Goal: Task Accomplishment & Management: Use online tool/utility

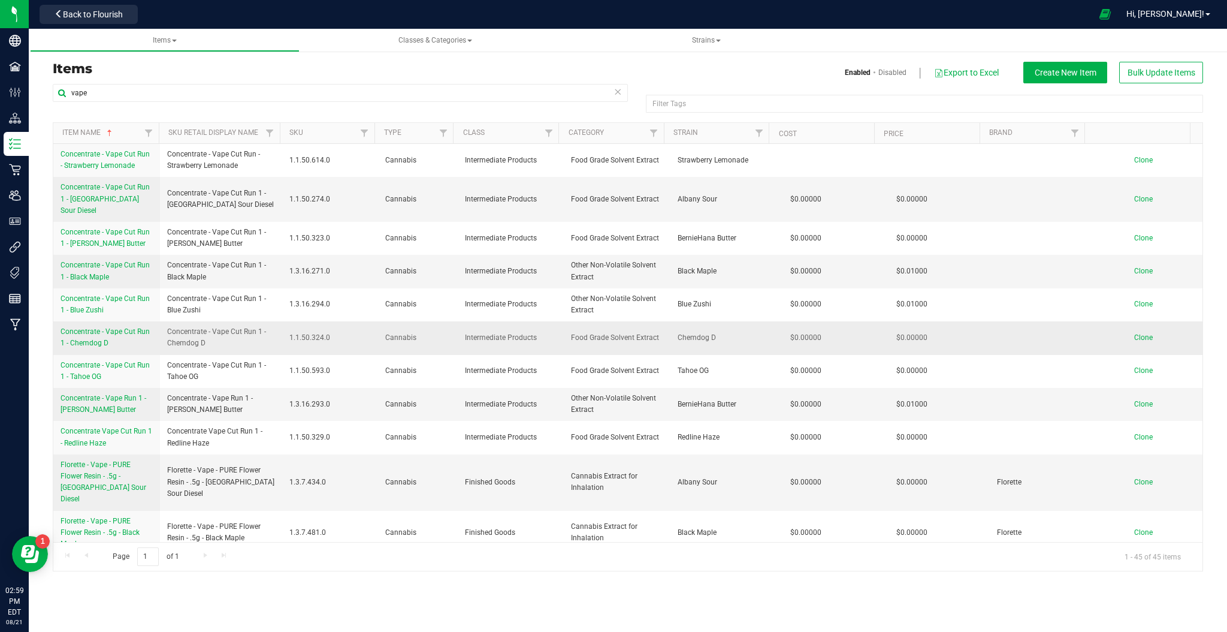
click at [1135, 333] on span "Clone" at bounding box center [1144, 337] width 19 height 8
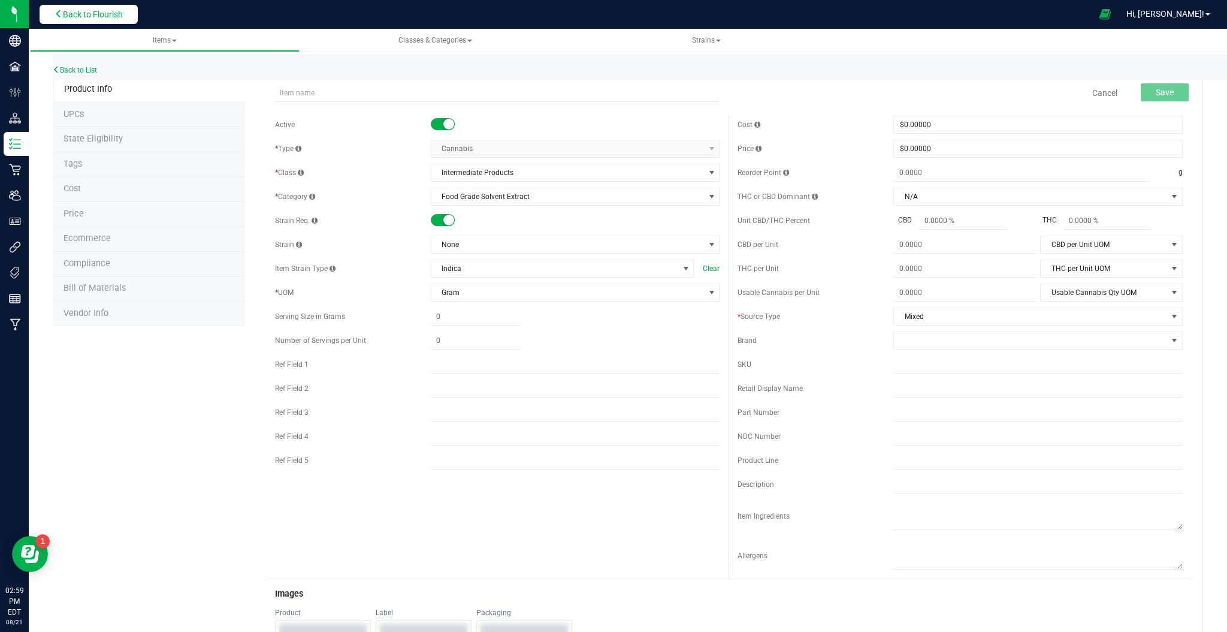
click at [79, 20] on button "Back to Flourish" at bounding box center [89, 14] width 98 height 19
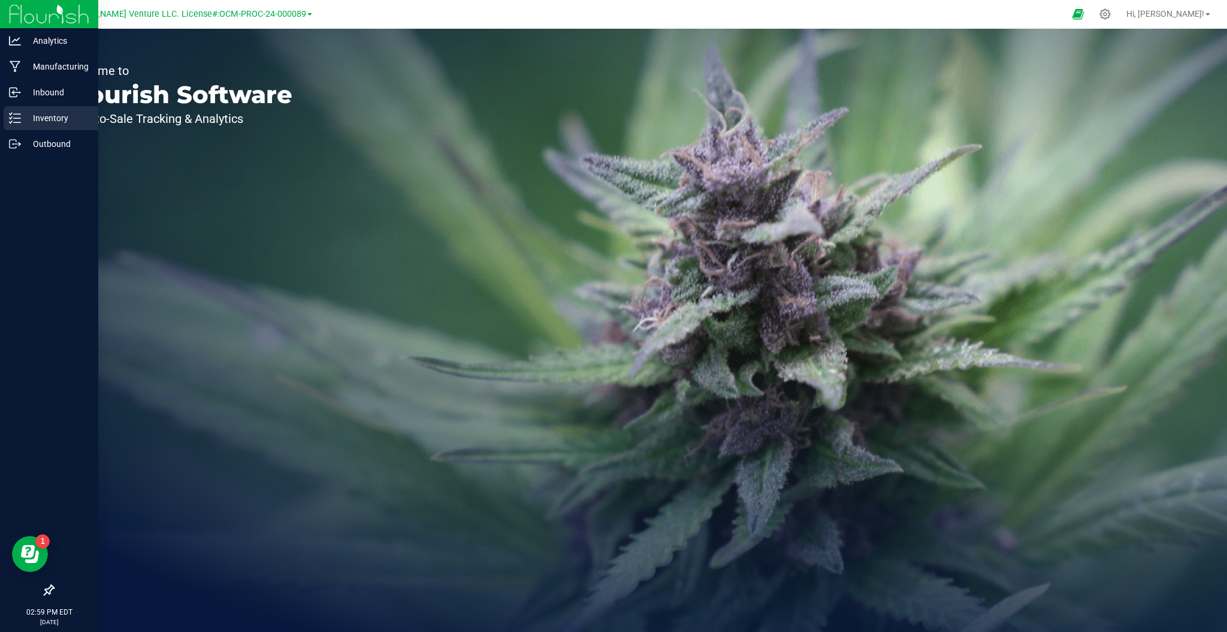
click at [48, 114] on p "Inventory" at bounding box center [57, 118] width 72 height 14
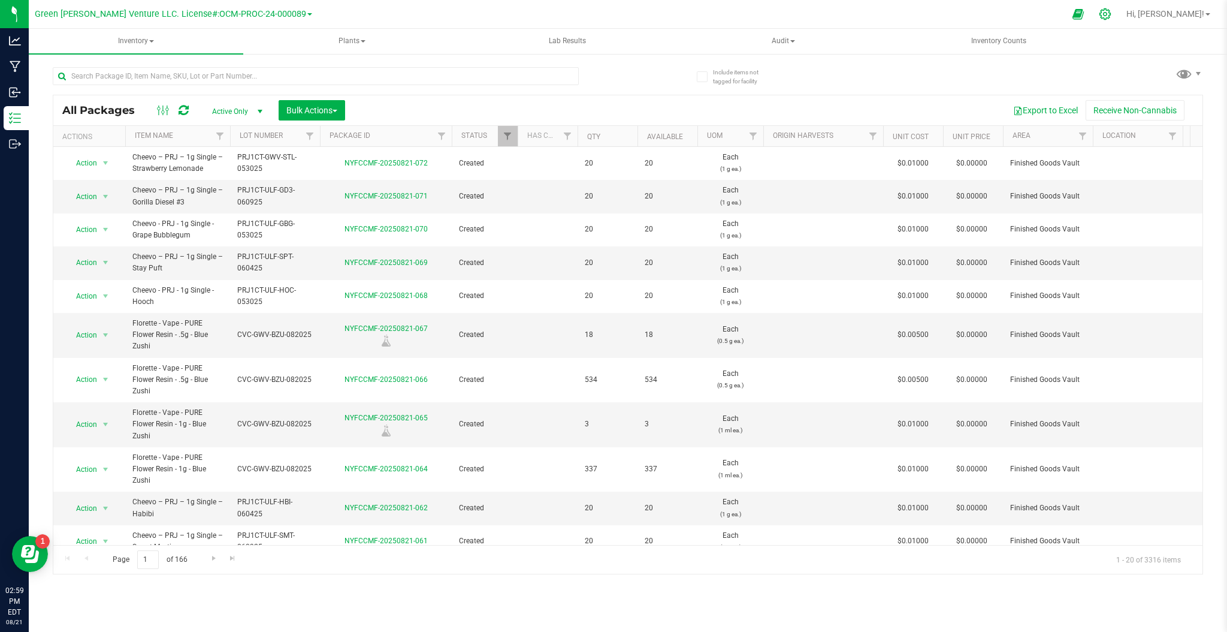
click at [1112, 14] on icon at bounding box center [1105, 14] width 13 height 13
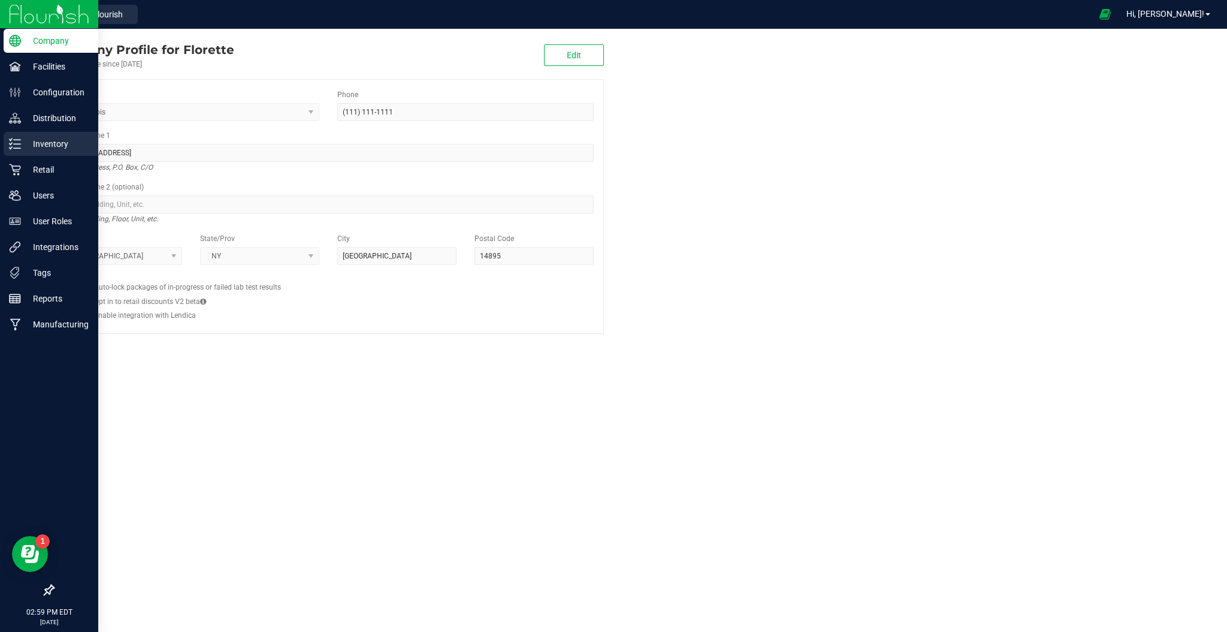
click at [41, 144] on p "Inventory" at bounding box center [57, 144] width 72 height 14
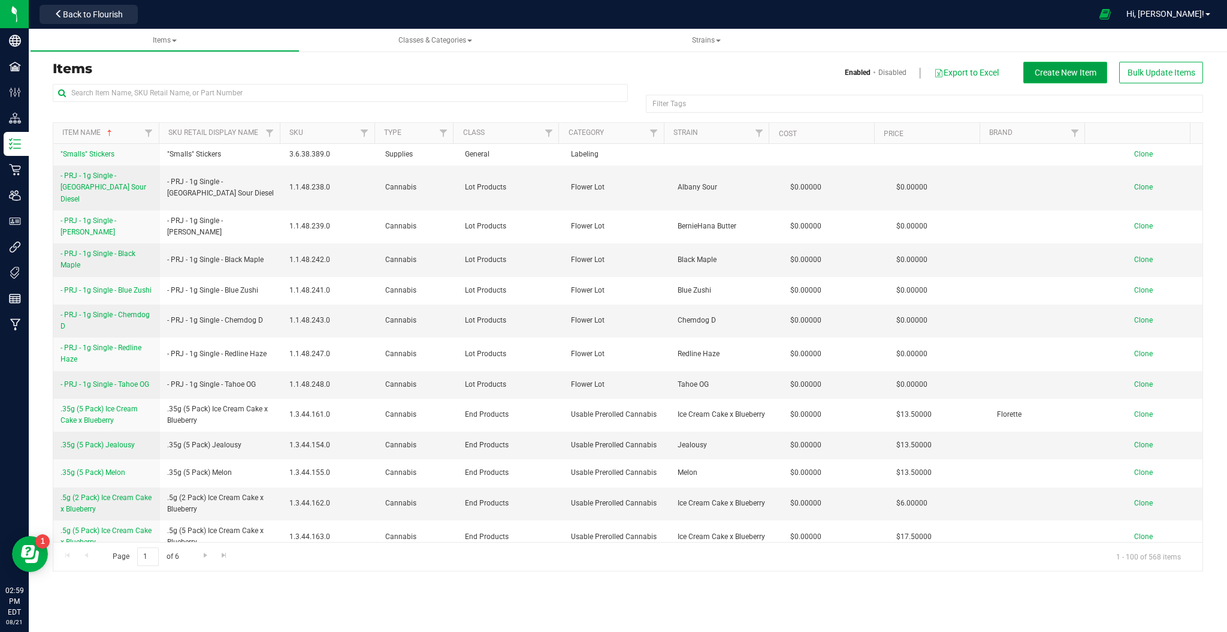
click at [1079, 71] on span "Create New Item" at bounding box center [1066, 73] width 62 height 10
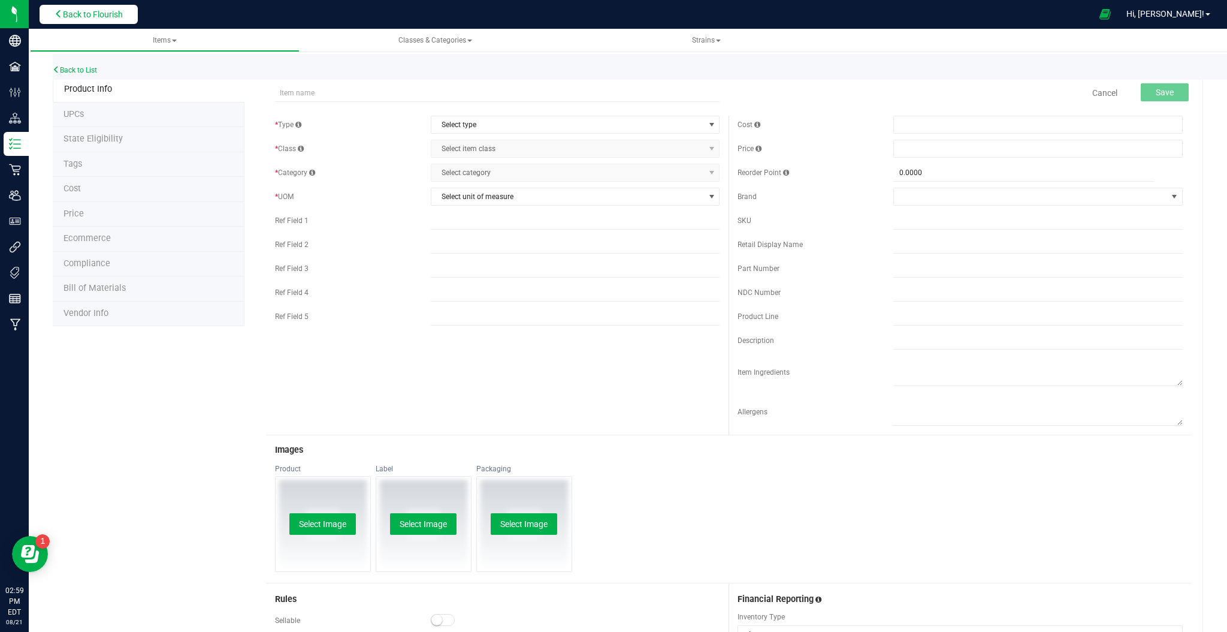
click at [79, 13] on span "Back to Flourish" at bounding box center [93, 15] width 60 height 10
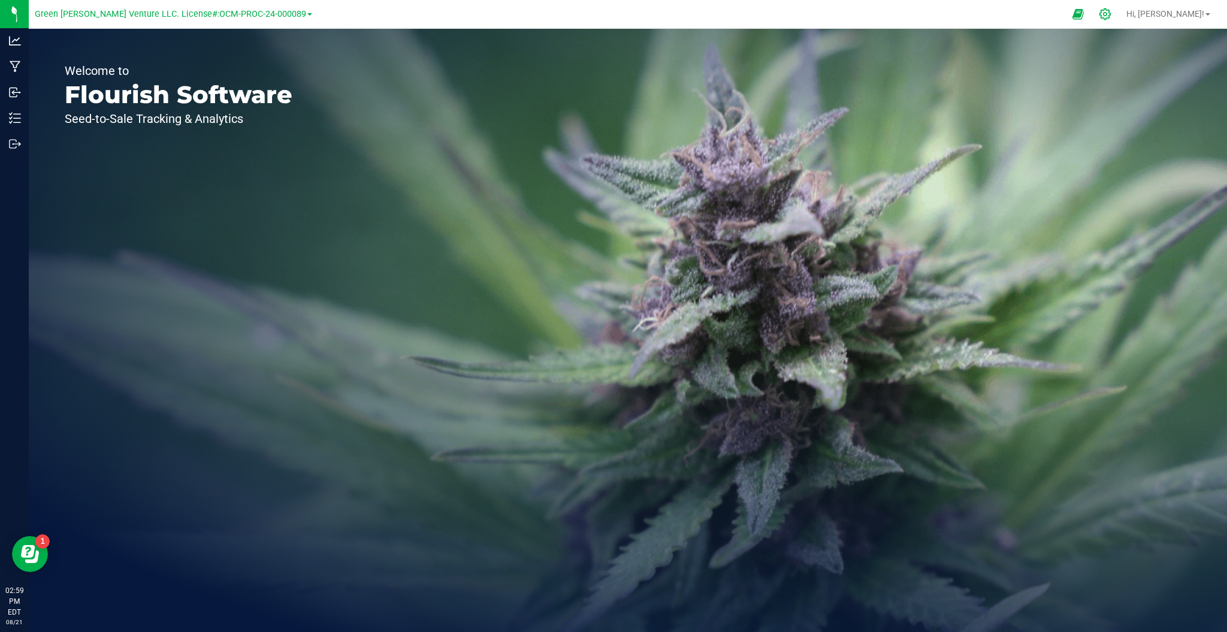
click at [1114, 13] on div at bounding box center [1105, 14] width 17 height 13
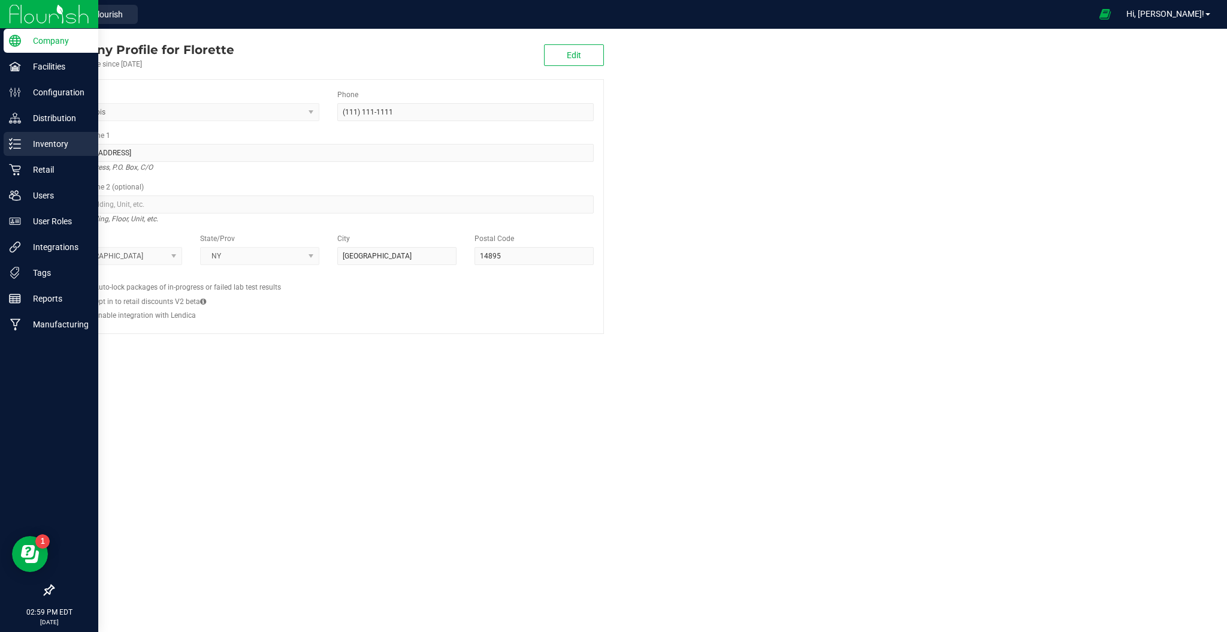
click at [62, 146] on p "Inventory" at bounding box center [57, 144] width 72 height 14
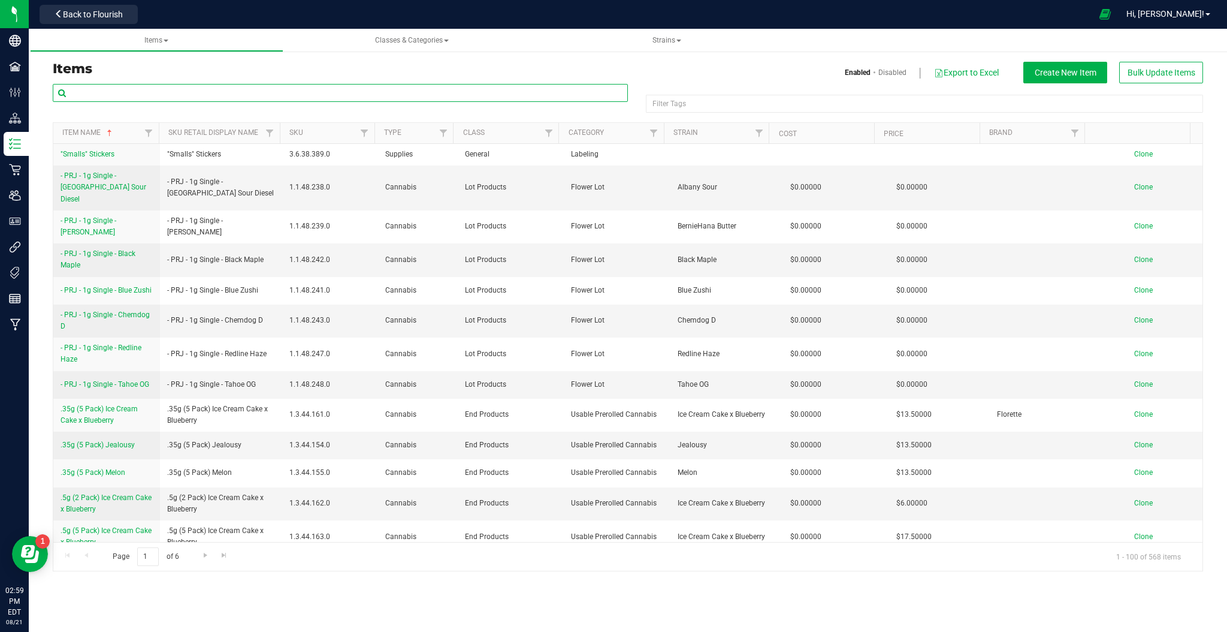
click at [248, 86] on input "text" at bounding box center [340, 93] width 575 height 18
type input "vape"
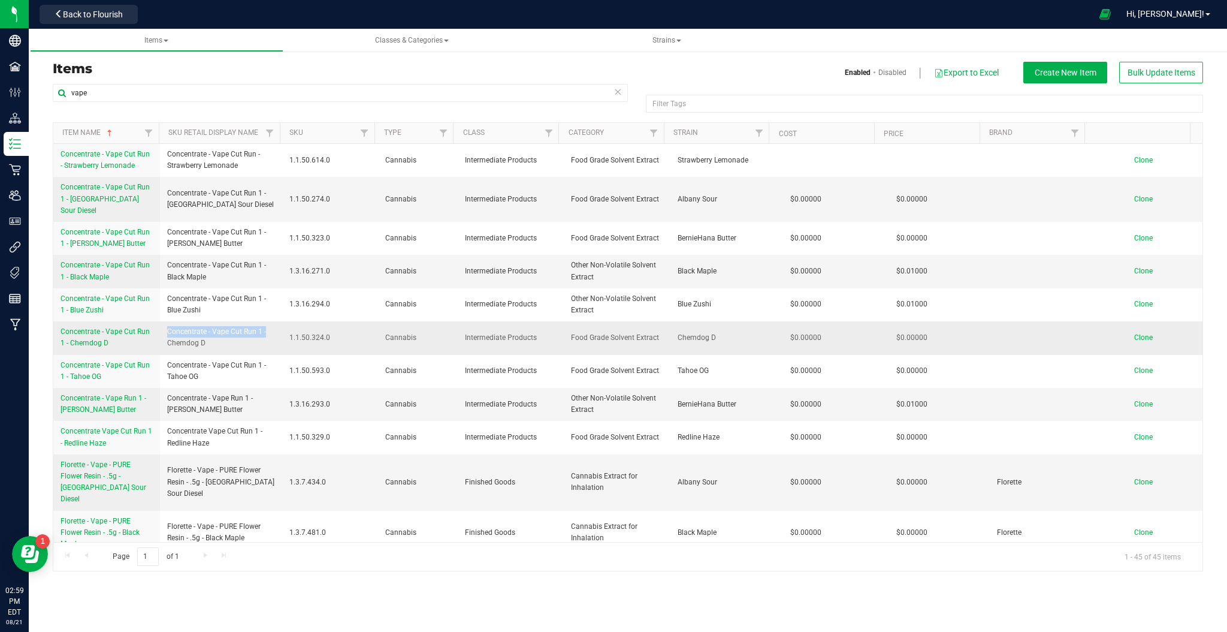
drag, startPoint x: 165, startPoint y: 319, endPoint x: 266, endPoint y: 317, distance: 100.1
click at [266, 326] on span "Concentrate - Vape Cut Run 1 - Chemdog D" at bounding box center [221, 337] width 108 height 23
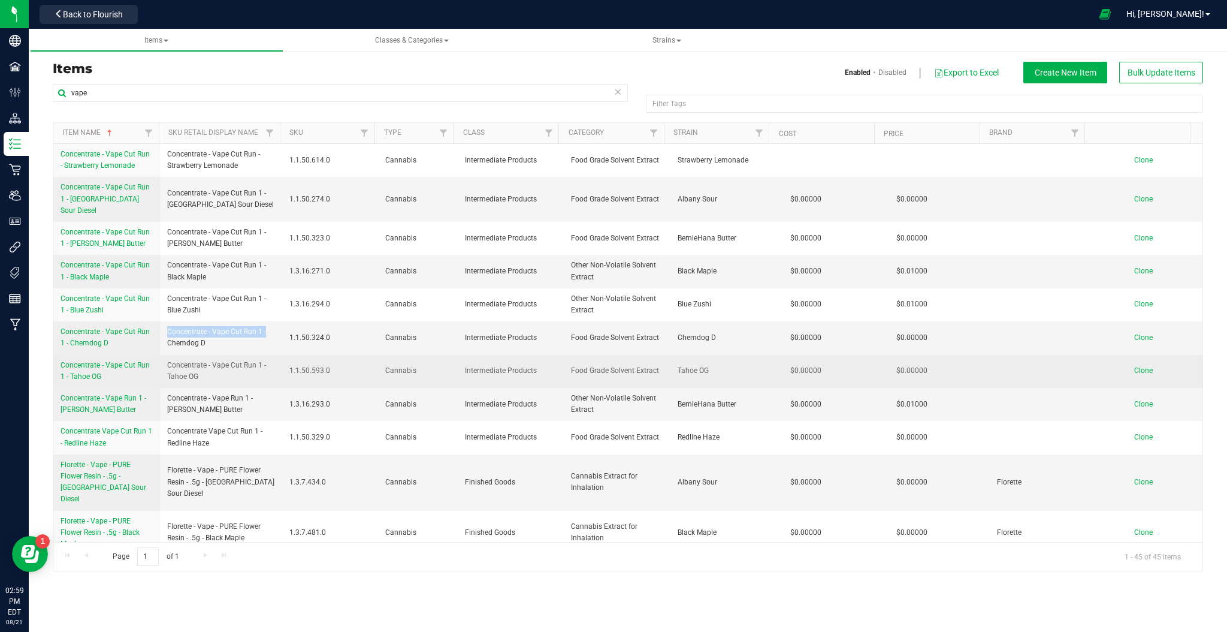
copy span "Concentrate - Vape Cut Run 1 -"
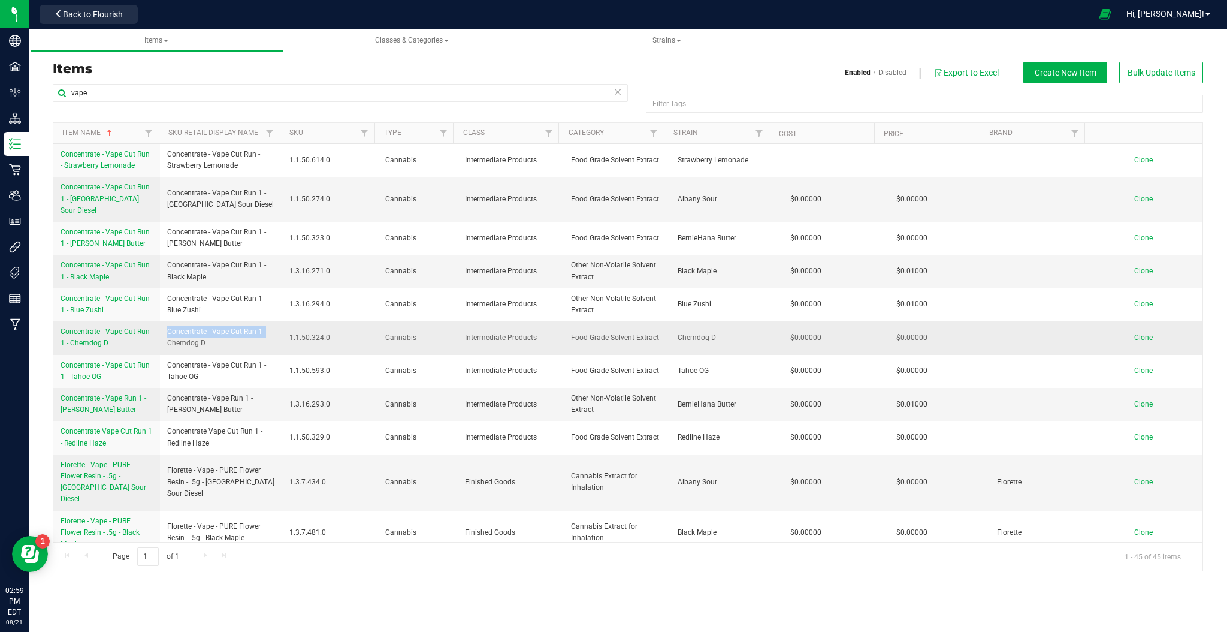
click at [1139, 333] on span "Clone" at bounding box center [1144, 337] width 19 height 8
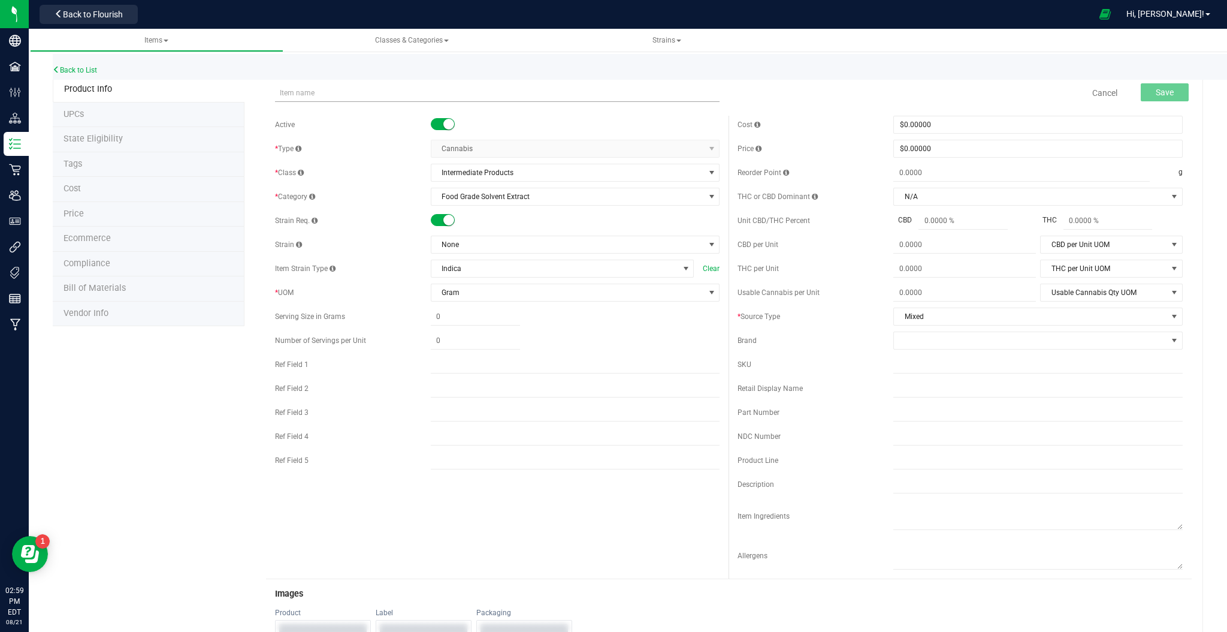
click at [311, 87] on input "text" at bounding box center [497, 93] width 445 height 18
click at [376, 89] on input "text" at bounding box center [497, 93] width 445 height 18
type input "Concentrate - Vape Cut Run 1 - Habibi"
click at [511, 240] on span "None" at bounding box center [568, 244] width 273 height 17
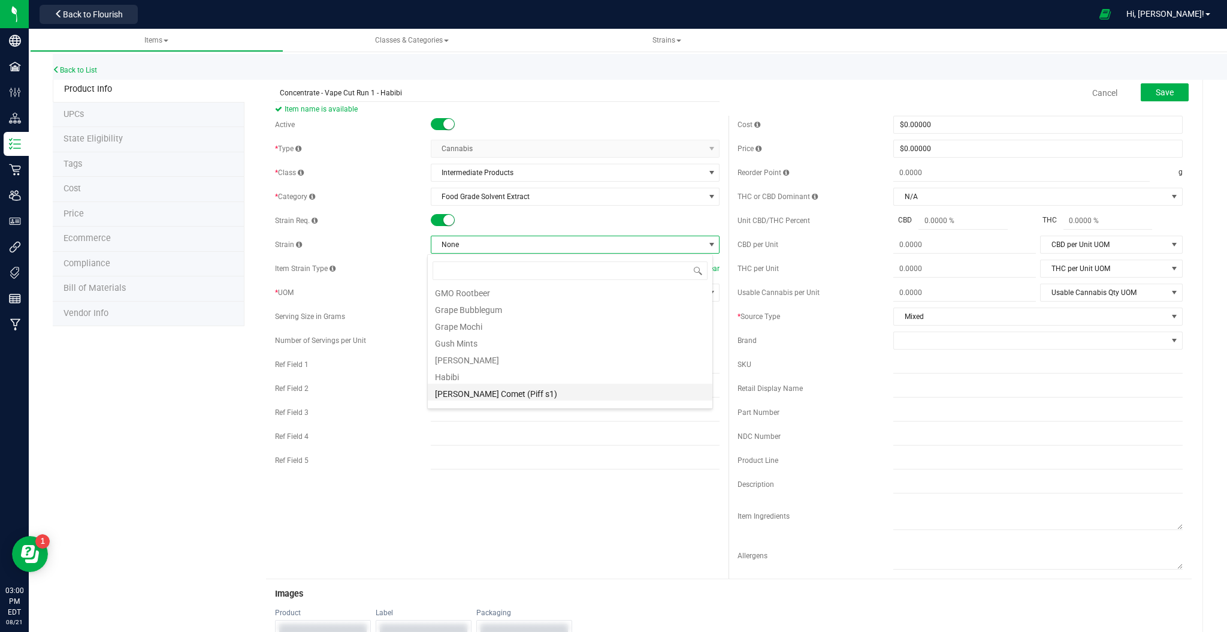
scroll to position [559, 0]
click at [481, 338] on li "Habibi" at bounding box center [570, 339] width 285 height 17
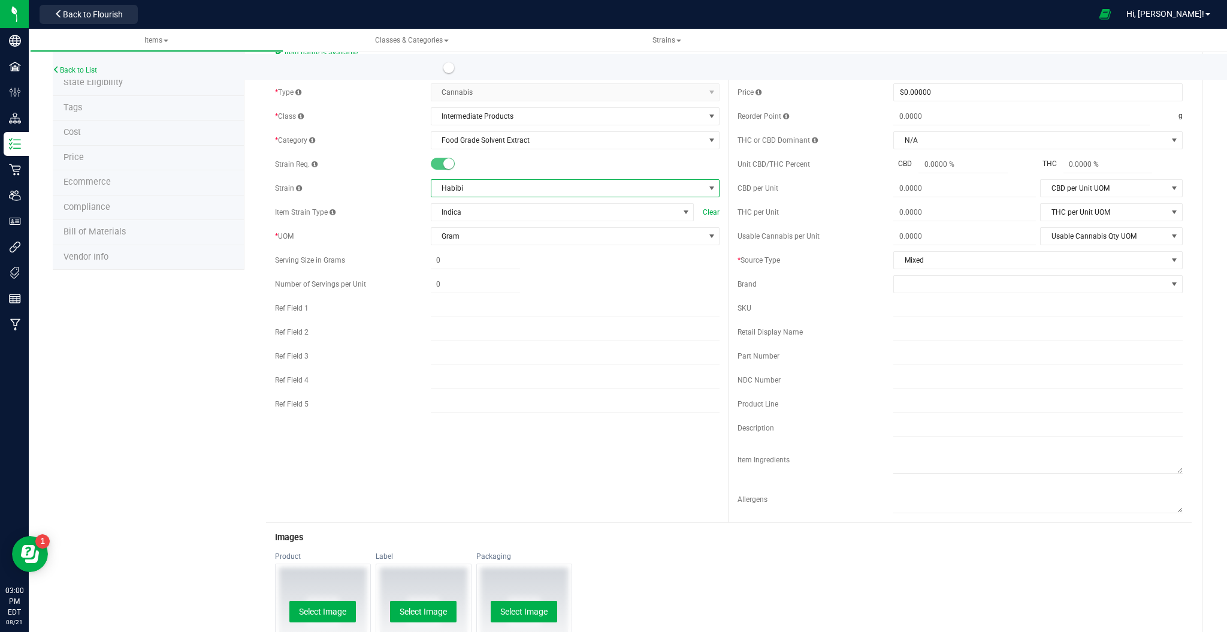
scroll to position [0, 0]
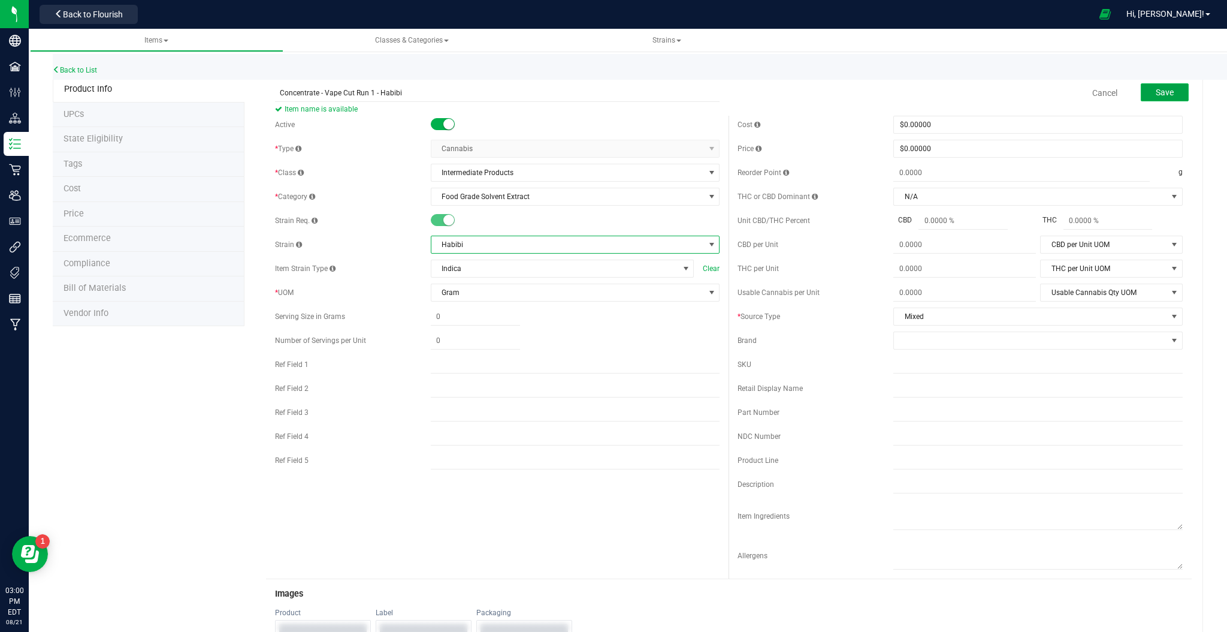
click at [1158, 94] on span "Save" at bounding box center [1165, 93] width 18 height 10
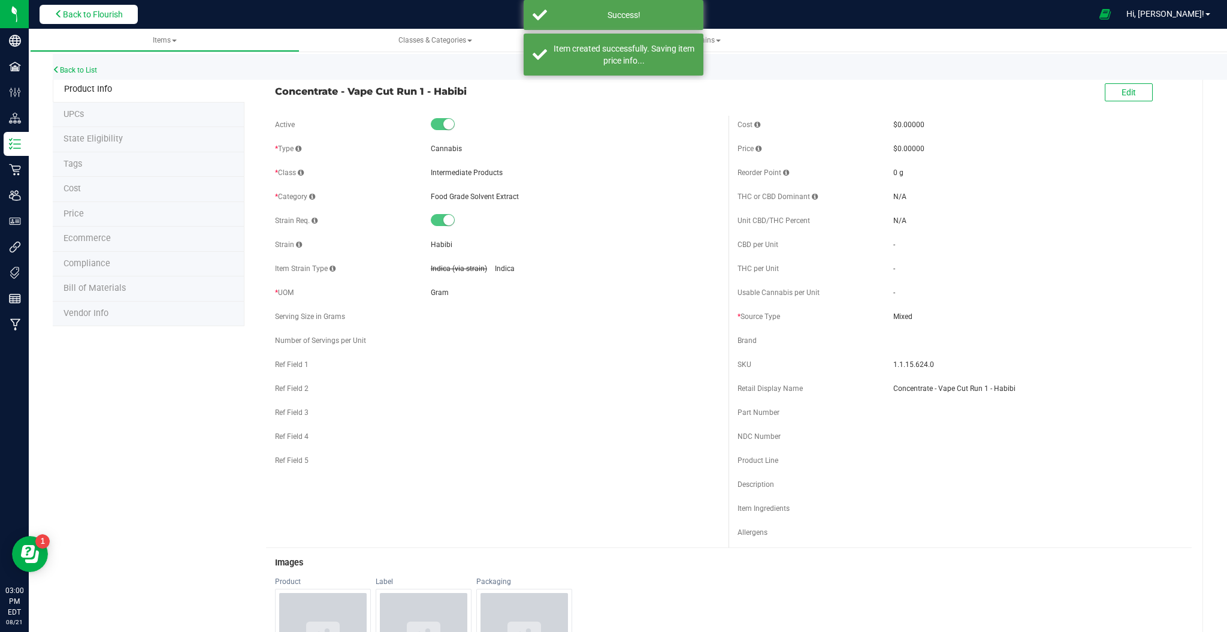
click at [89, 14] on span "Back to Flourish" at bounding box center [93, 15] width 60 height 10
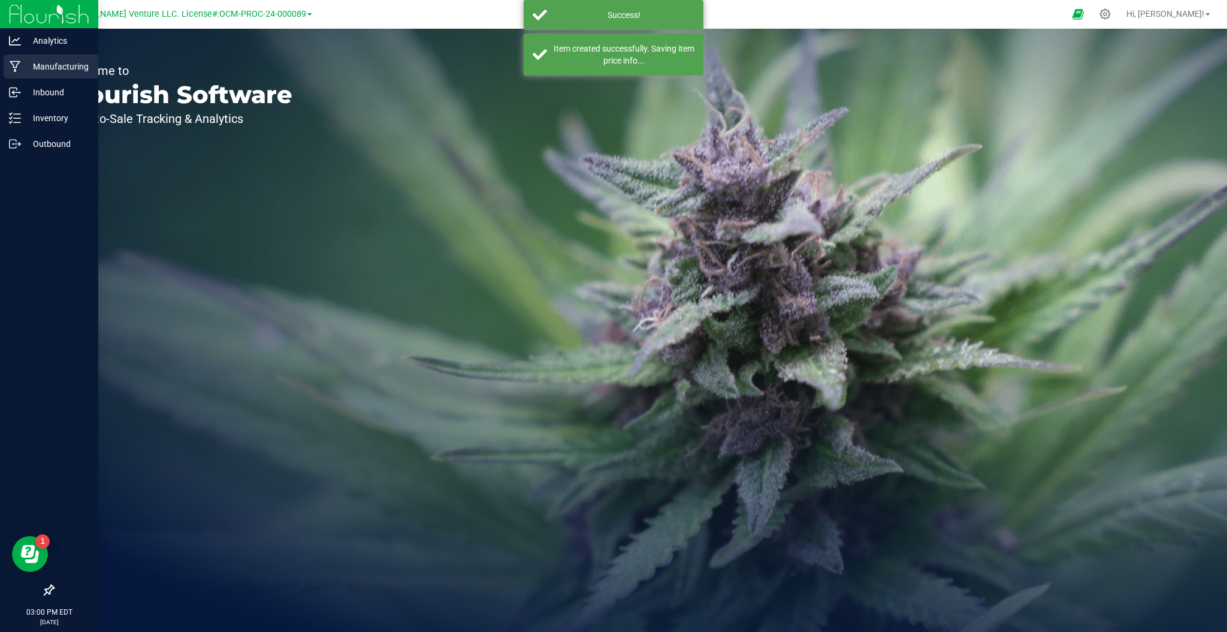
click at [29, 67] on p "Manufacturing" at bounding box center [57, 66] width 72 height 14
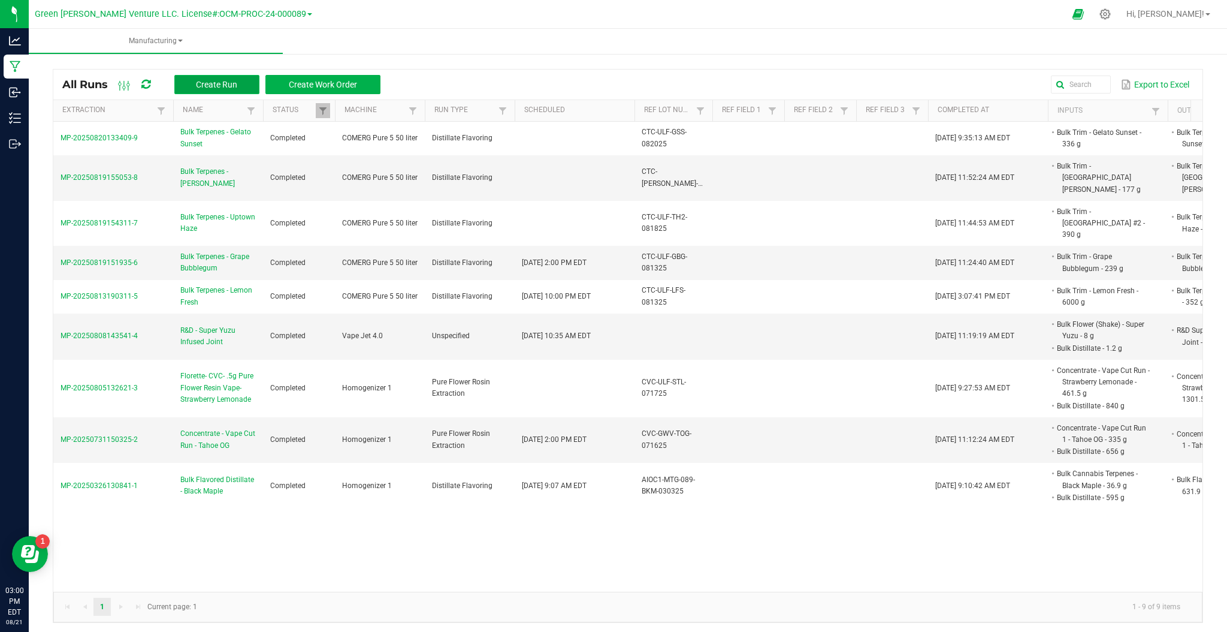
click at [222, 83] on span "Create Run" at bounding box center [216, 85] width 41 height 10
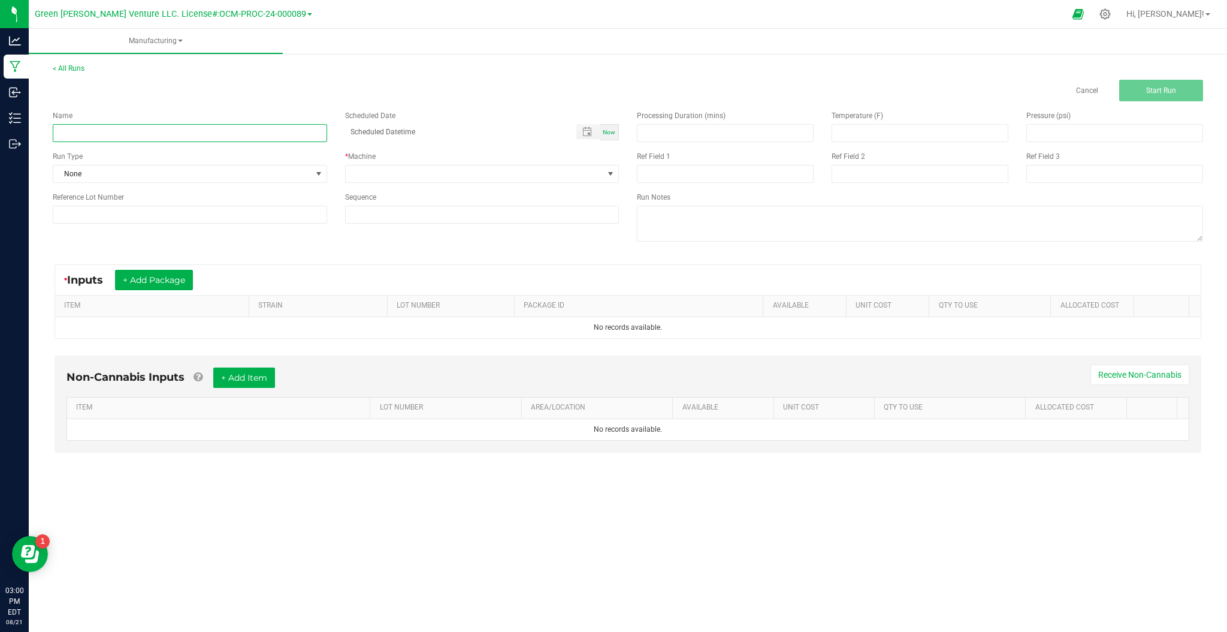
click at [219, 129] on input at bounding box center [190, 133] width 275 height 18
click at [73, 68] on link "< All Runs" at bounding box center [69, 68] width 32 height 8
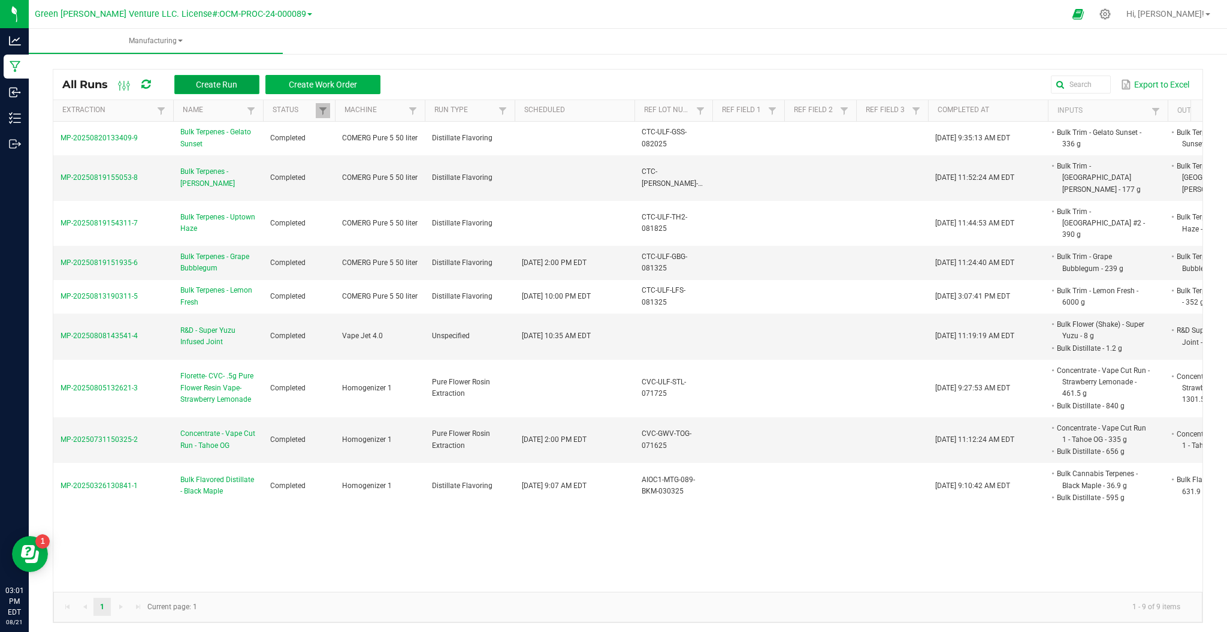
click at [226, 85] on span "Create Run" at bounding box center [216, 85] width 41 height 10
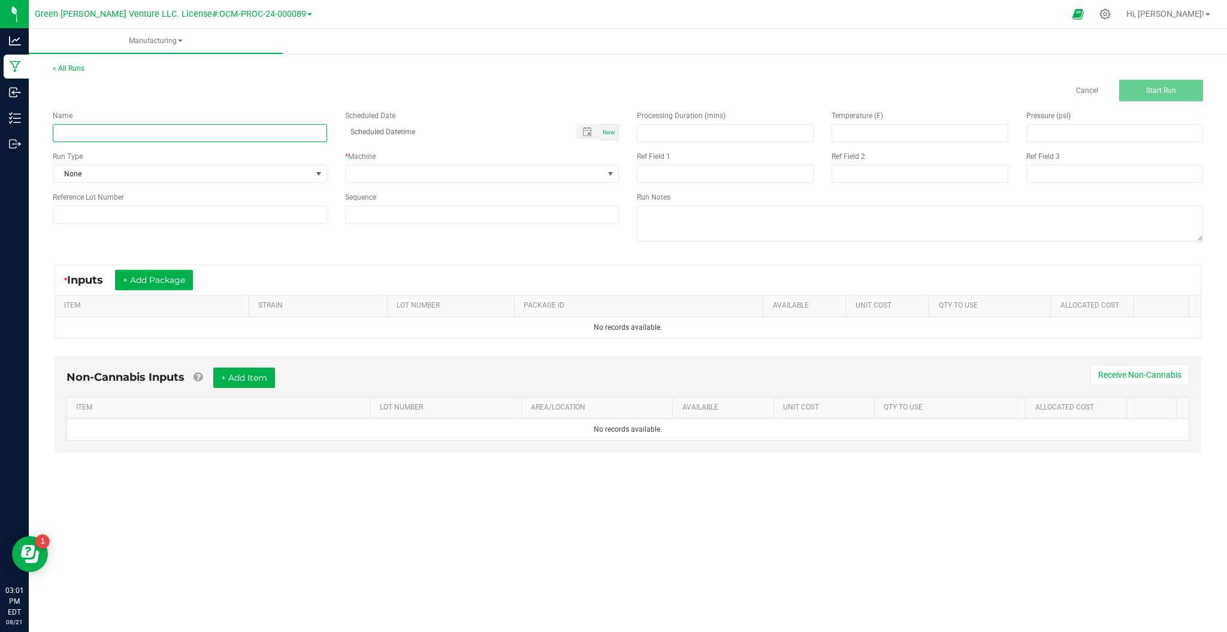
click at [159, 129] on input at bounding box center [190, 133] width 275 height 18
type input "C"
click at [264, 172] on span "None" at bounding box center [182, 173] width 258 height 17
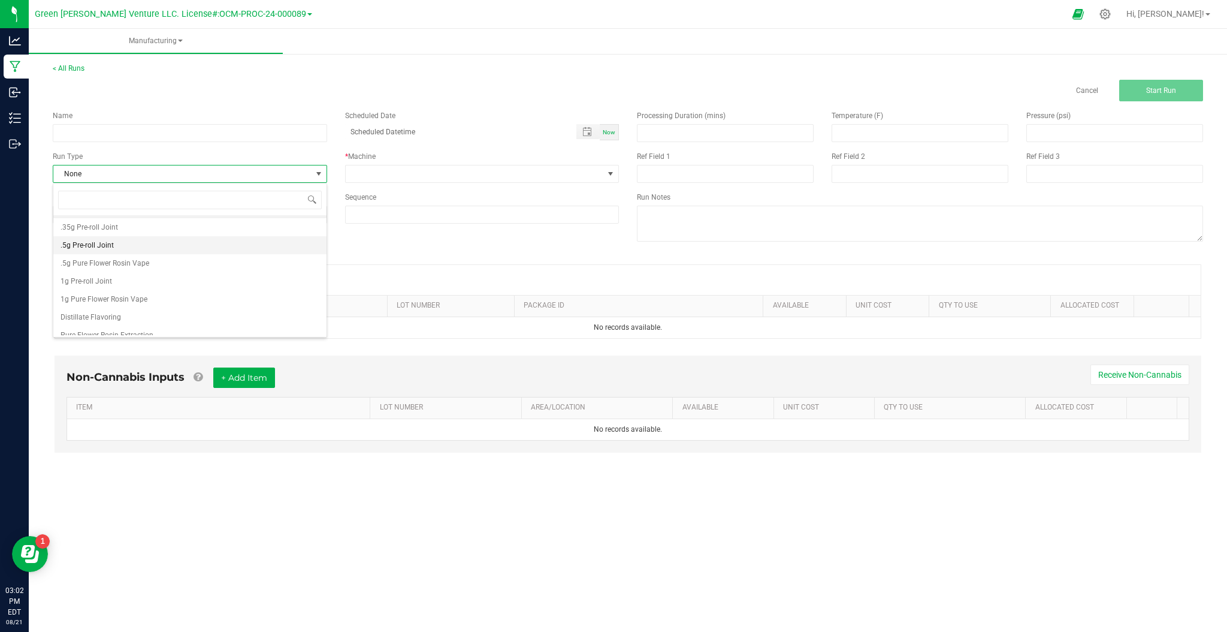
scroll to position [23, 0]
click at [91, 326] on span "Pure Flower Rosin Extraction" at bounding box center [107, 327] width 93 height 12
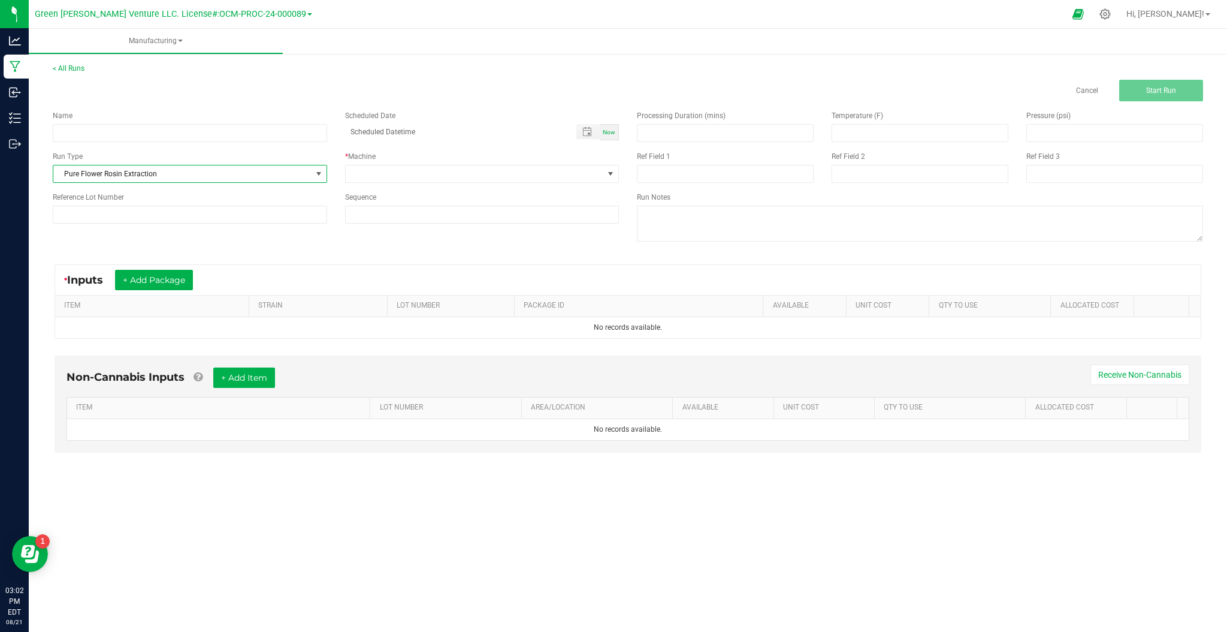
click at [123, 177] on span "Pure Flower Rosin Extraction" at bounding box center [182, 173] width 258 height 17
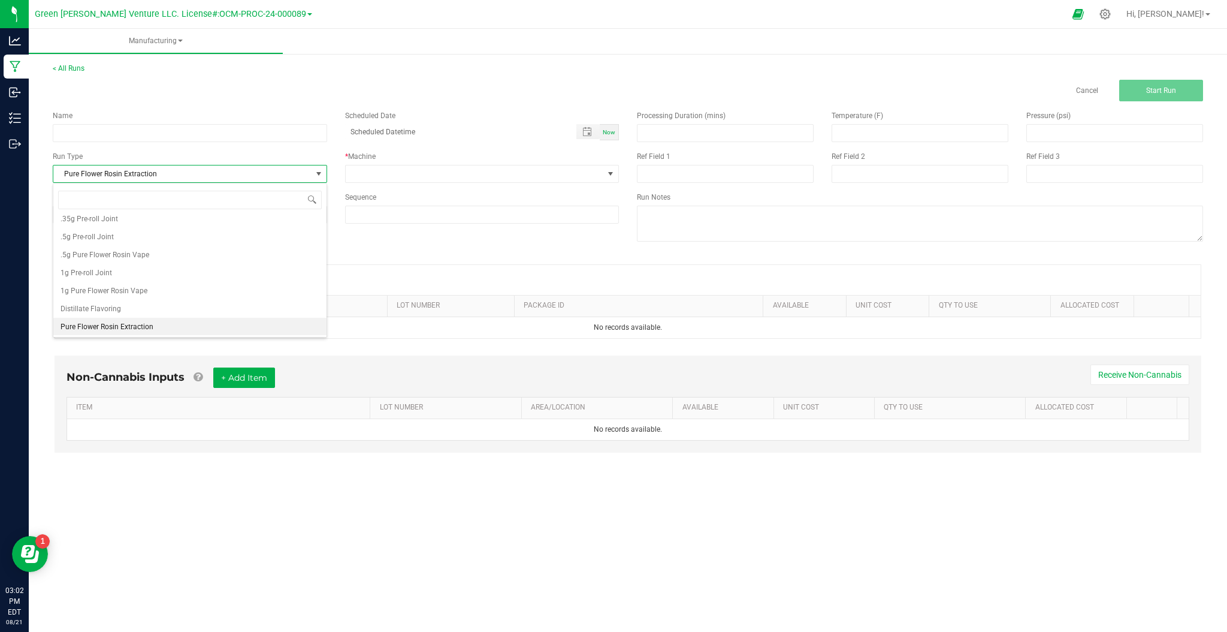
click at [132, 327] on span "Pure Flower Rosin Extraction" at bounding box center [107, 327] width 93 height 12
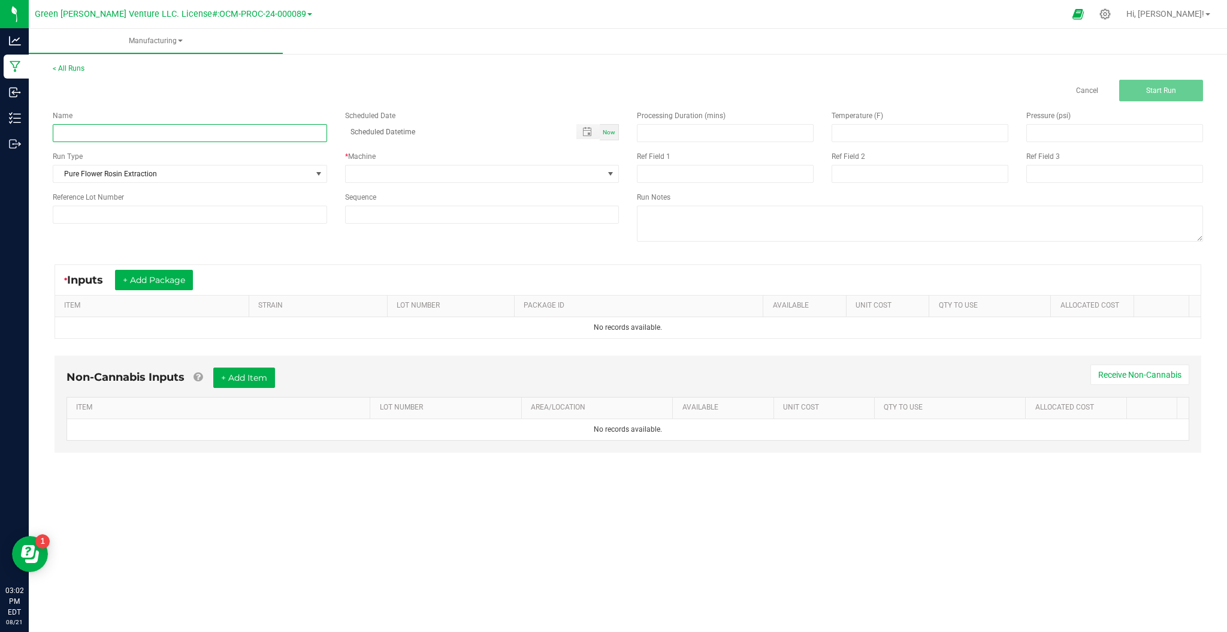
drag, startPoint x: 75, startPoint y: 141, endPoint x: 82, endPoint y: 151, distance: 12.1
click at [76, 141] on input at bounding box center [190, 133] width 275 height 18
click at [114, 124] on input at bounding box center [190, 133] width 275 height 18
drag, startPoint x: 159, startPoint y: 139, endPoint x: 50, endPoint y: 138, distance: 108.5
click at [50, 138] on div "Name Co" at bounding box center [190, 126] width 292 height 32
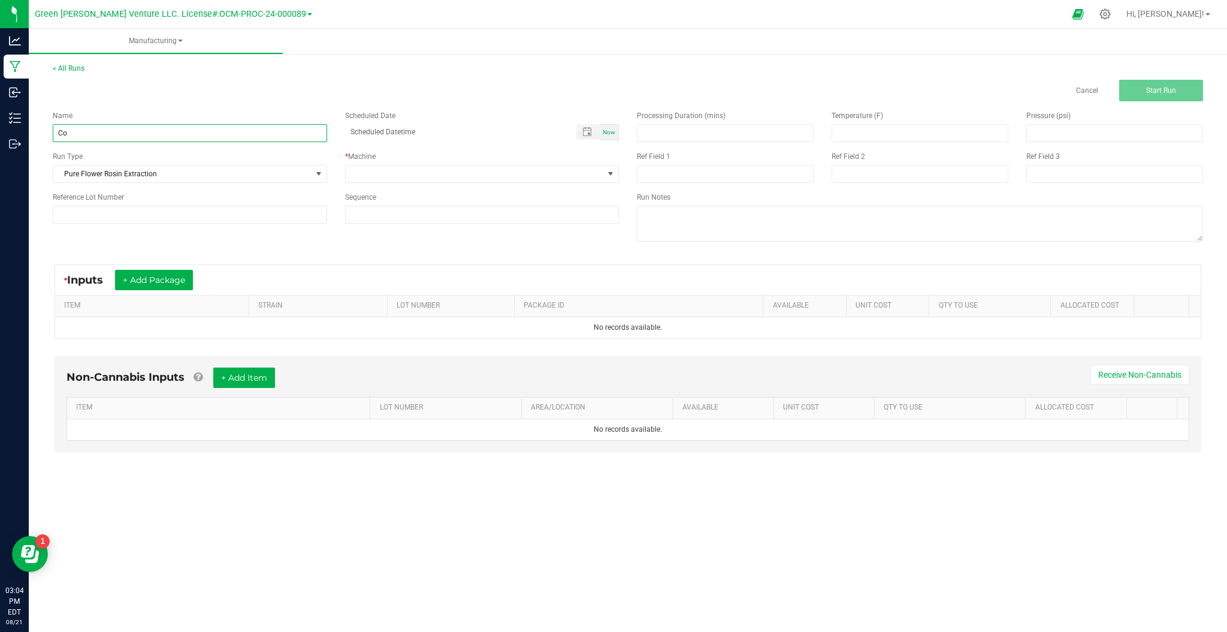
paste input "ncentrate - Vape Cut Run 1 - Habibi"
type input "Concentrate - Vape Cut Run 1 - Habibi"
click at [265, 216] on input at bounding box center [190, 215] width 275 height 18
click at [557, 170] on span at bounding box center [475, 173] width 258 height 17
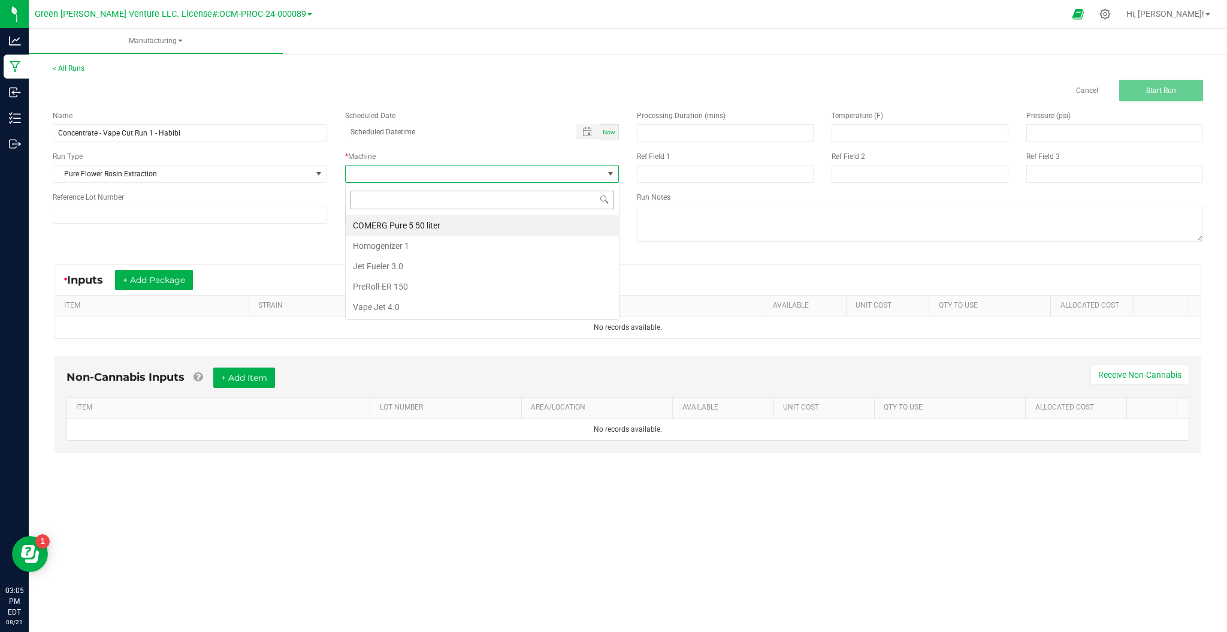
scroll to position [18, 274]
click at [406, 224] on li "COMERG Pure 5 50 liter" at bounding box center [482, 225] width 273 height 20
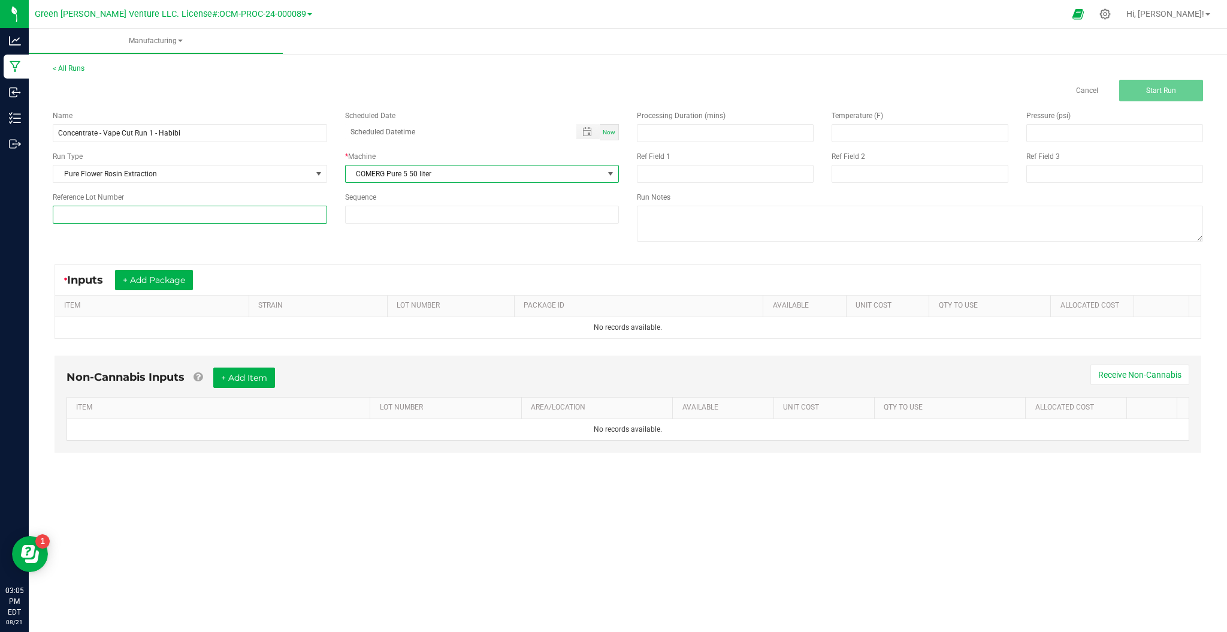
click at [272, 217] on input at bounding box center [190, 215] width 275 height 18
type input "CVC-ULF-HBI-071125"
click at [701, 134] on input at bounding box center [726, 133] width 176 height 17
click at [859, 125] on input at bounding box center [921, 133] width 176 height 17
click at [671, 133] on input at bounding box center [726, 133] width 176 height 17
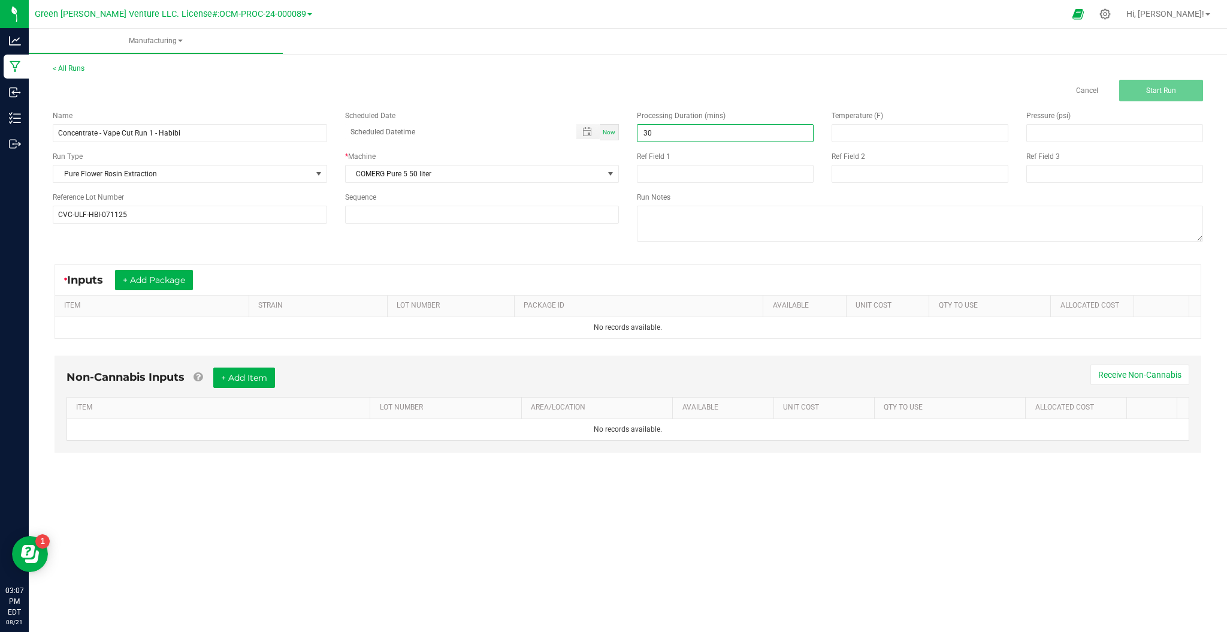
type input "30.00"
click at [864, 142] on div "Processing Duration (mins) 30.00 Temperature (F) Pressure (psi) Ref Field 1 Ref…" at bounding box center [920, 177] width 584 height 152
click at [873, 134] on input at bounding box center [921, 133] width 176 height 17
type input "95.00"
click at [1039, 125] on input at bounding box center [1115, 133] width 176 height 17
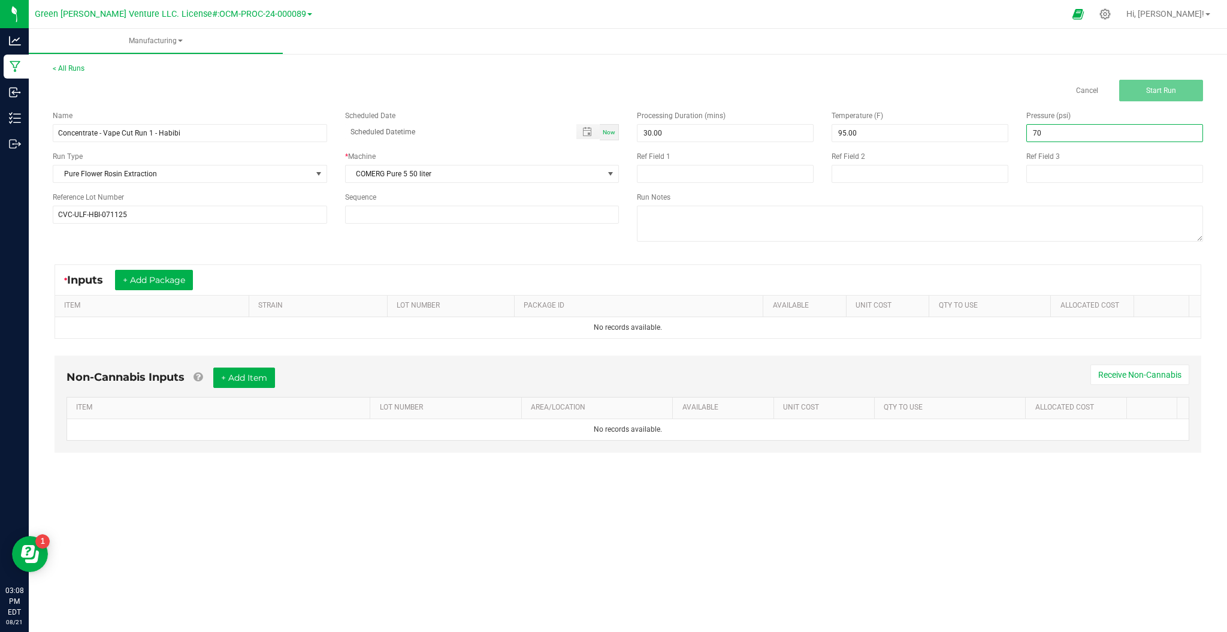
type input "70.00"
click at [366, 248] on div "Name Concentrate - Vape Cut Run 1 - Habibi Scheduled Date Now Run Type Pure Flo…" at bounding box center [628, 177] width 1169 height 152
click at [173, 285] on button "+ Add Package" at bounding box center [154, 280] width 78 height 20
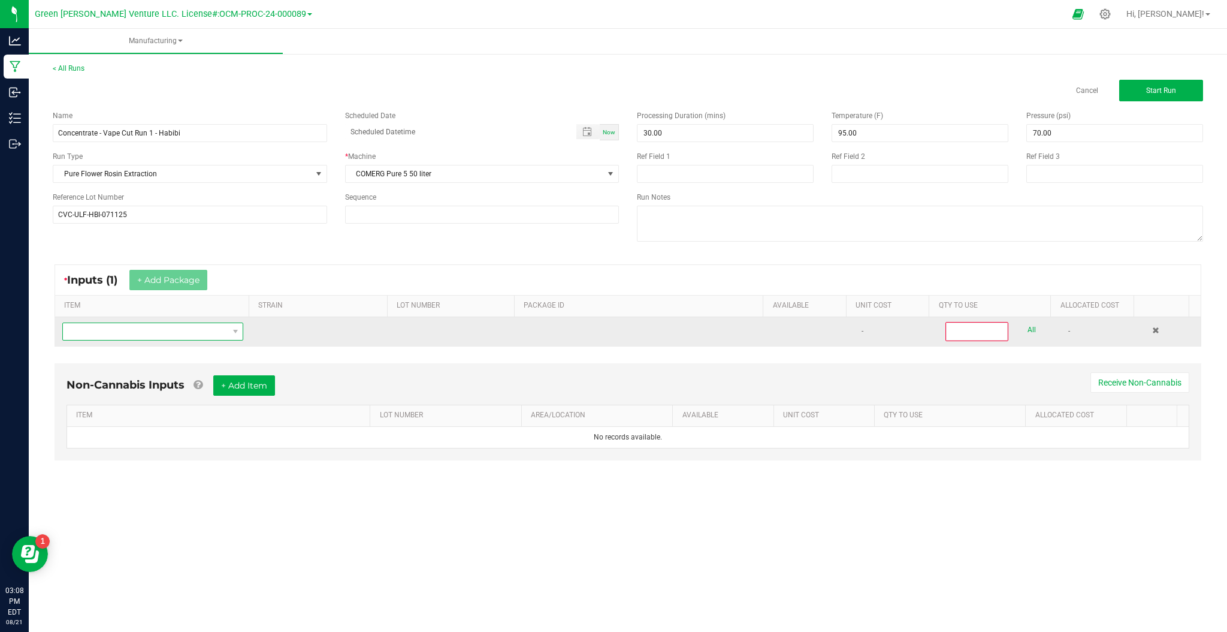
click at [181, 336] on span "NO DATA FOUND" at bounding box center [145, 331] width 165 height 17
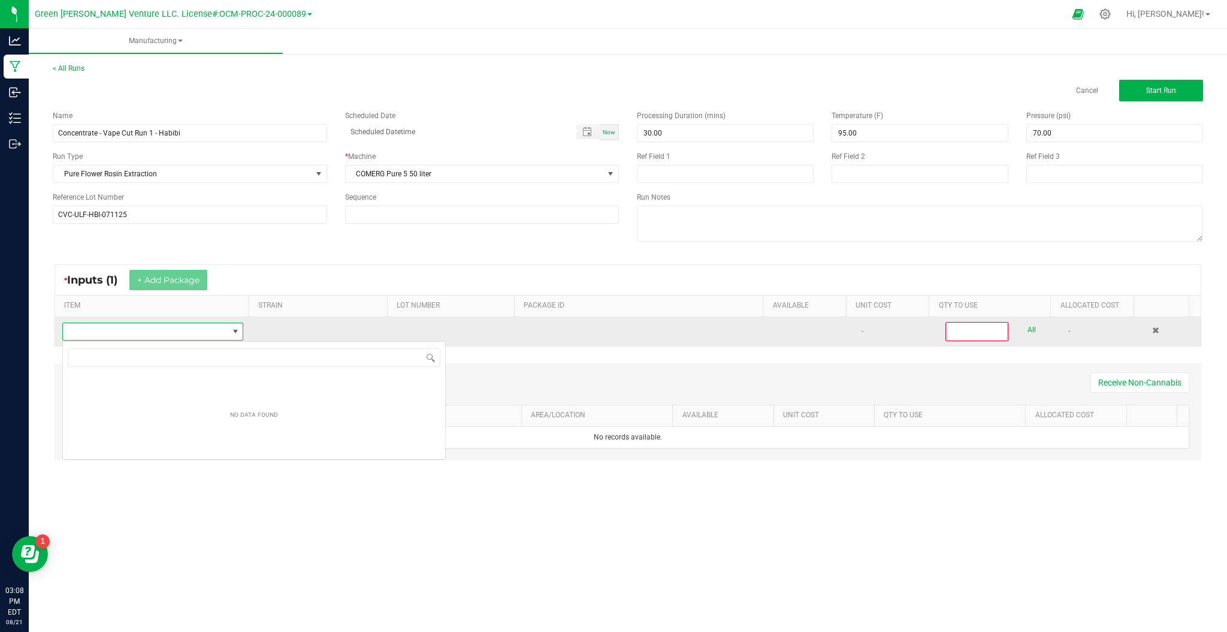
scroll to position [18, 179]
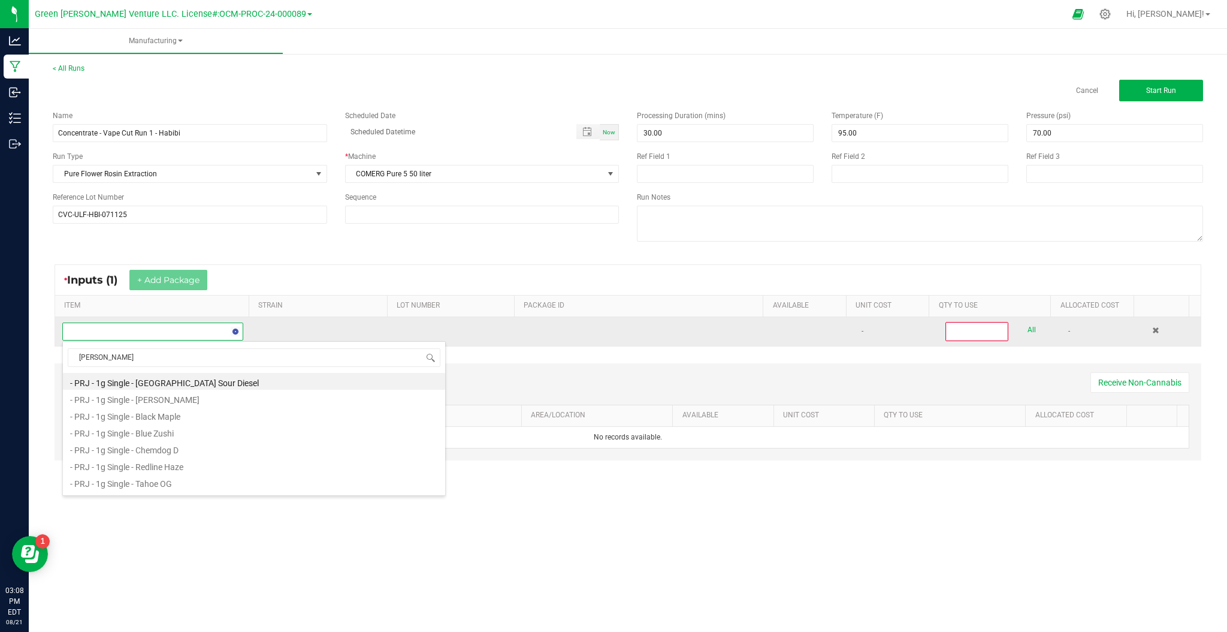
type input "habibi"
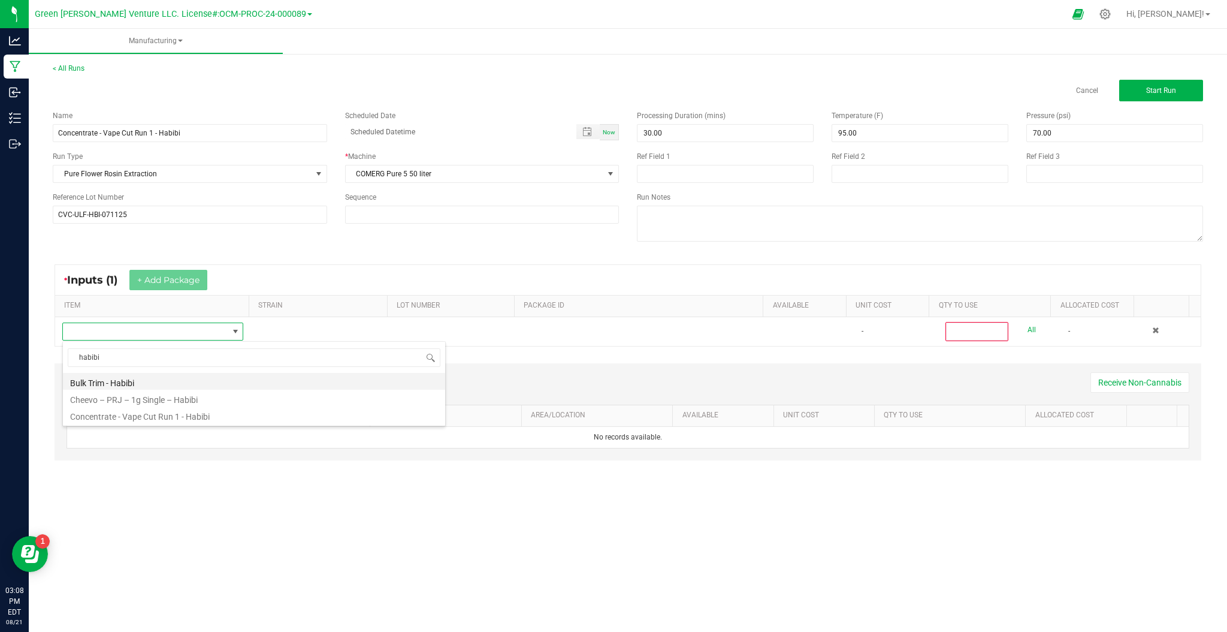
click at [134, 384] on li "Bulk Trim - Habibi" at bounding box center [254, 381] width 382 height 17
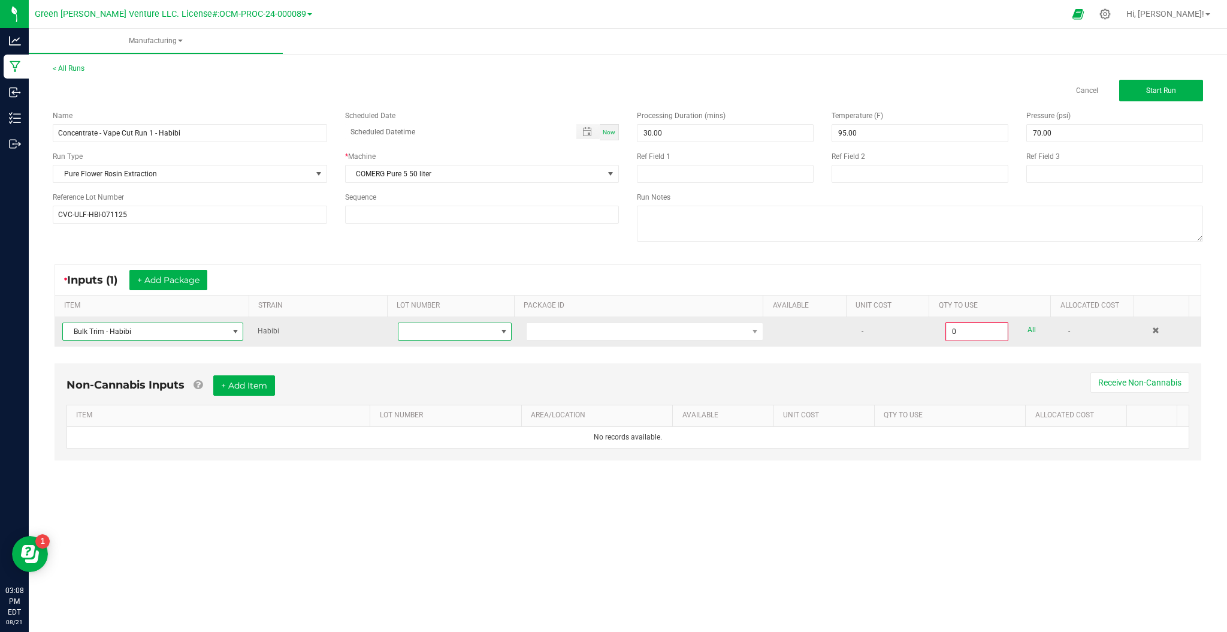
click at [453, 331] on span at bounding box center [448, 331] width 98 height 17
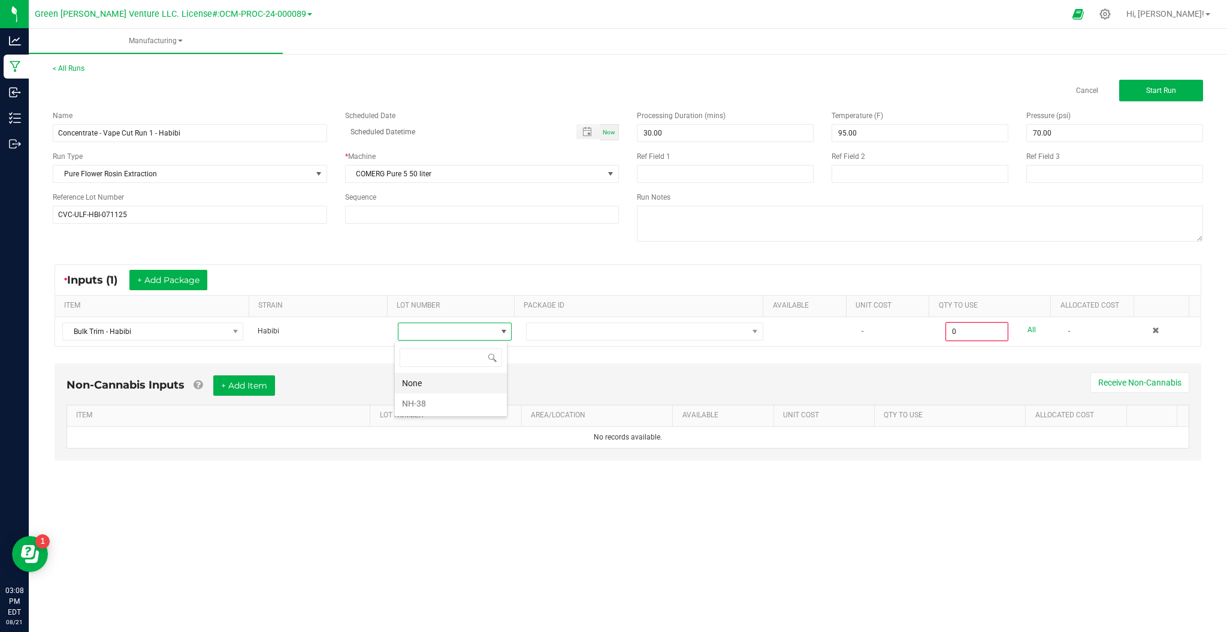
scroll to position [18, 113]
click at [418, 402] on li "NH-38" at bounding box center [451, 403] width 112 height 20
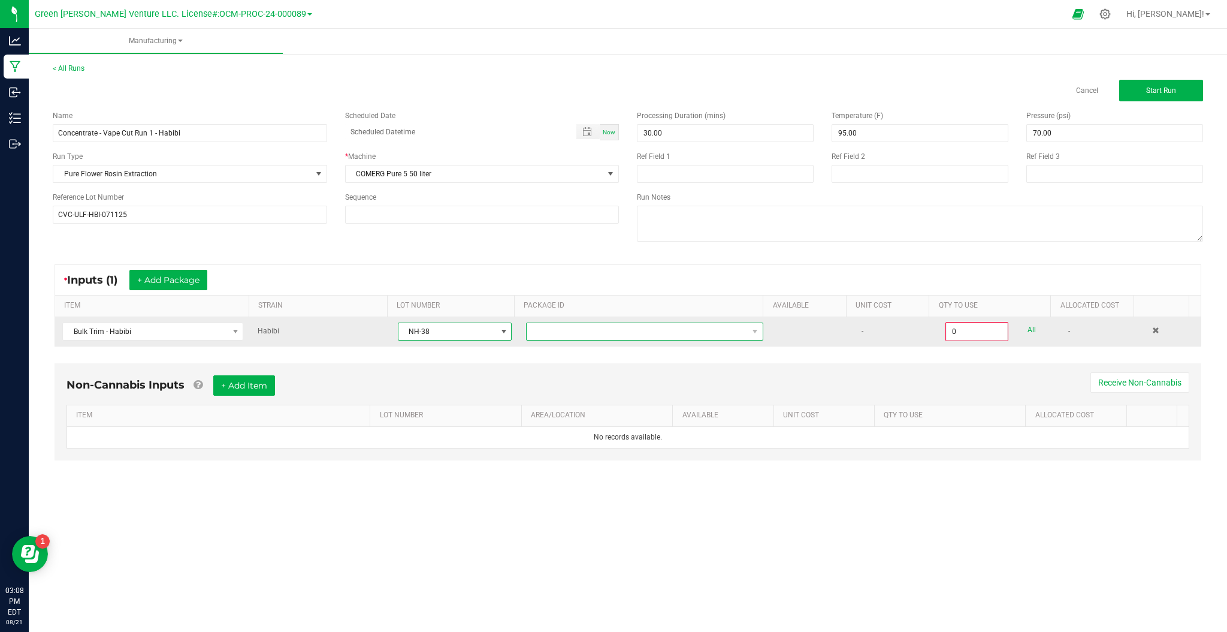
click at [558, 330] on span at bounding box center [637, 331] width 221 height 17
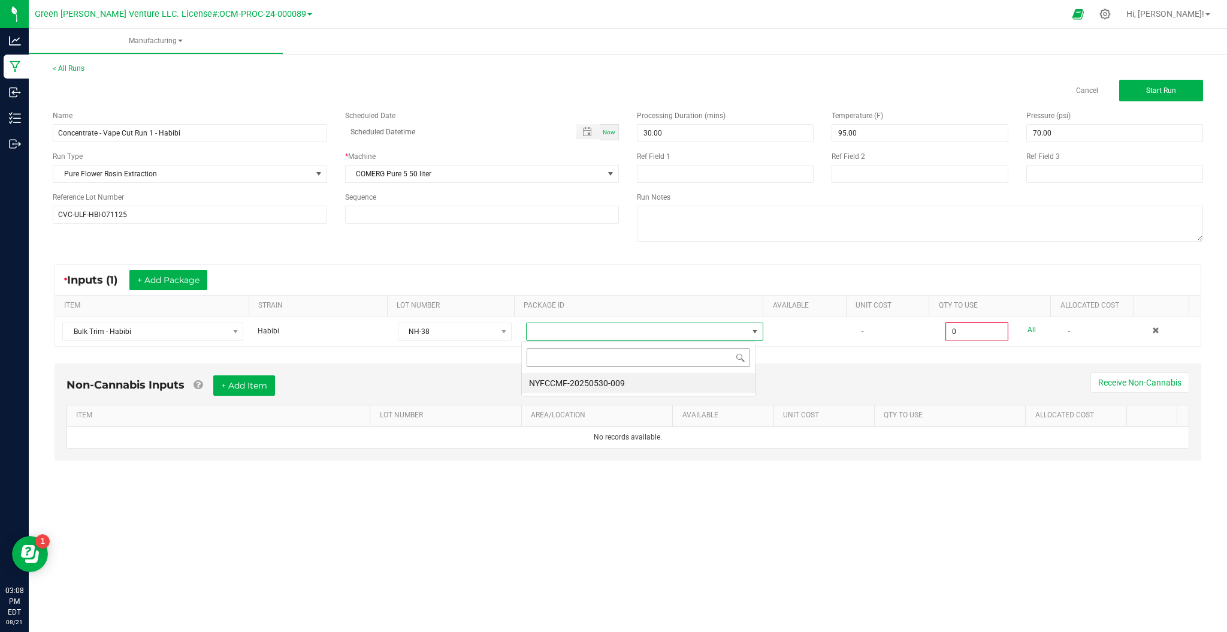
scroll to position [18, 234]
click at [534, 379] on li "NYFCCMF-20250530-009" at bounding box center [638, 383] width 233 height 20
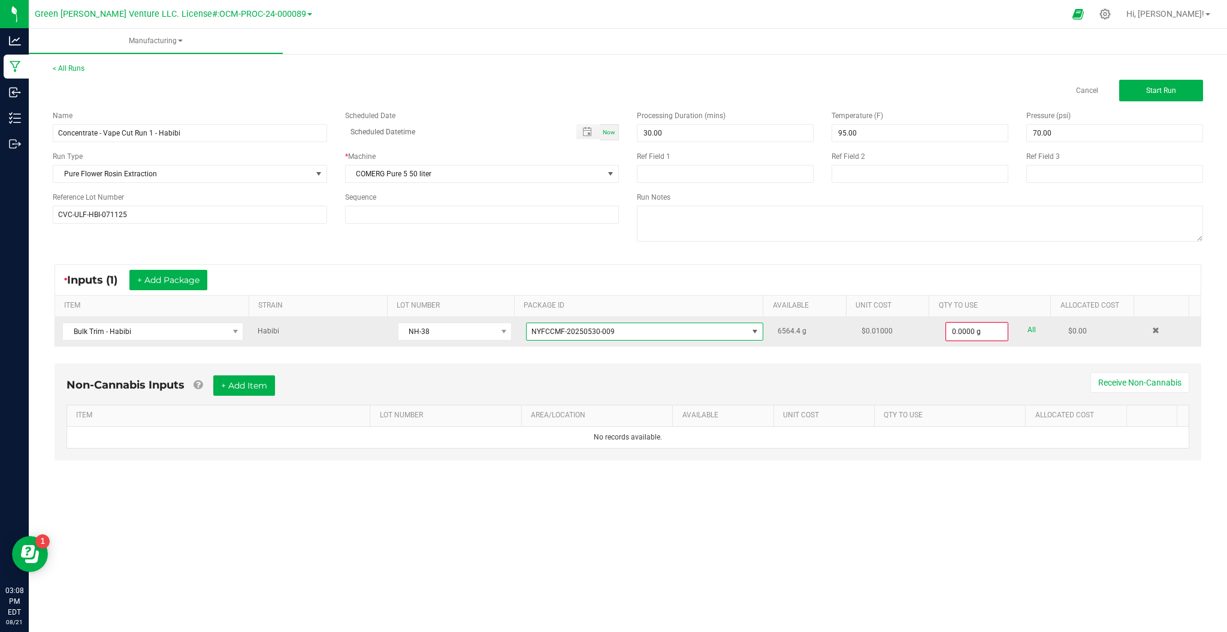
click at [1028, 330] on link "All" at bounding box center [1032, 330] width 8 height 16
type input "6564.4000 g"
click at [1156, 87] on span "Start Run" at bounding box center [1162, 90] width 30 height 8
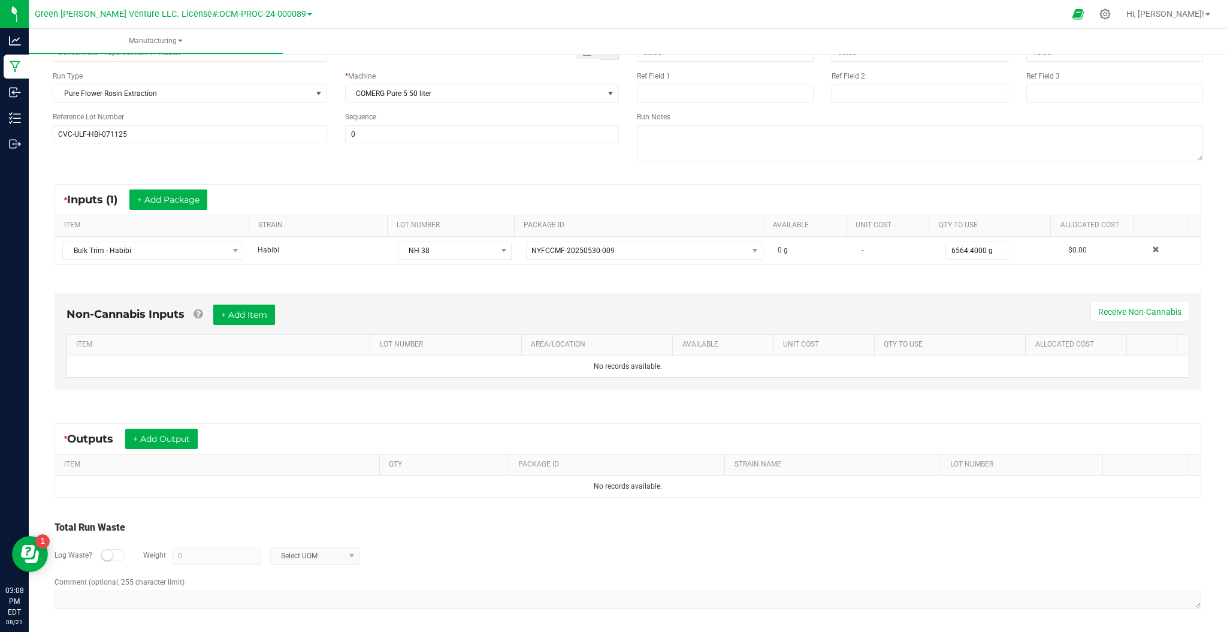
scroll to position [99, 0]
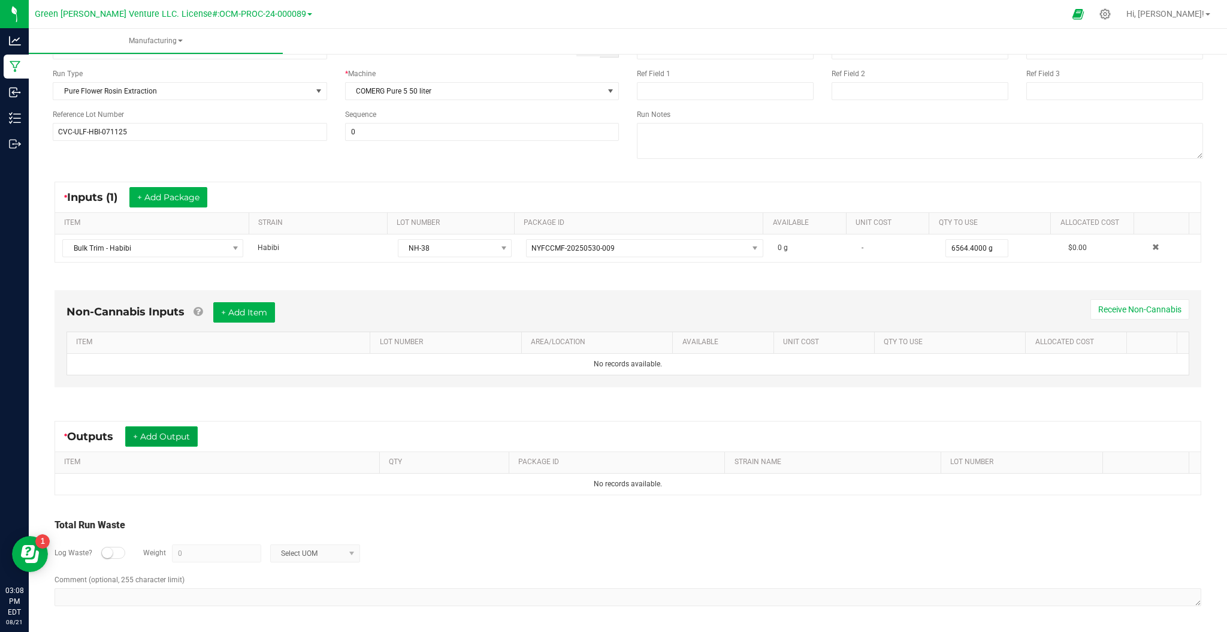
click at [166, 438] on button "+ Add Output" at bounding box center [161, 436] width 73 height 20
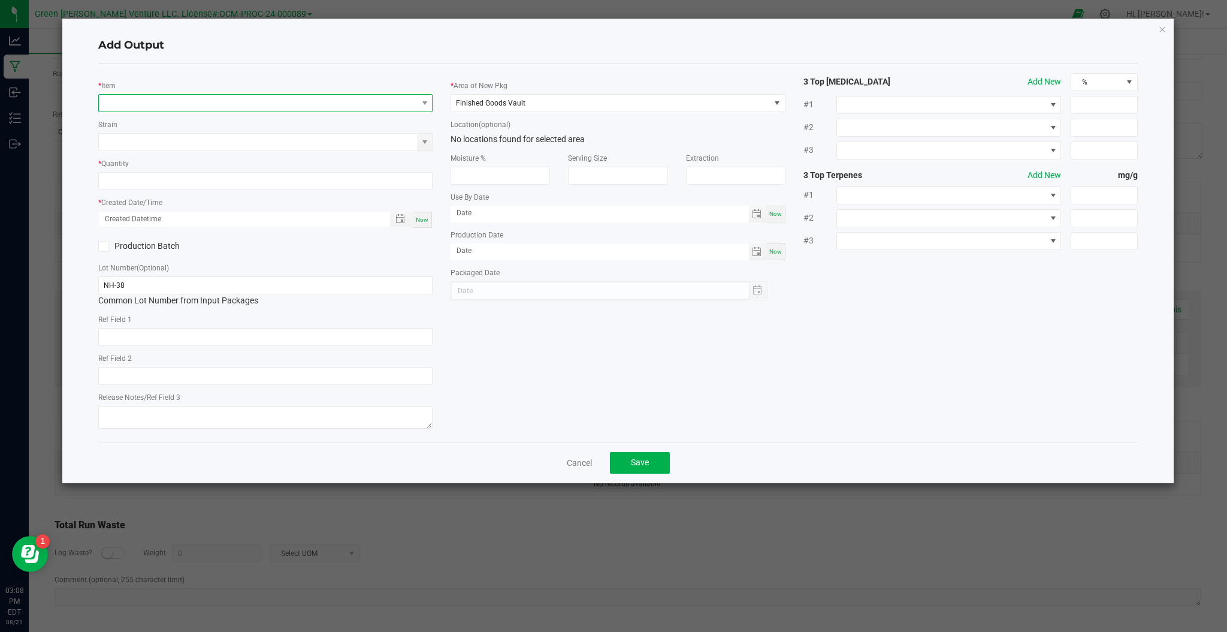
click at [175, 106] on span "NO DATA FOUND" at bounding box center [258, 103] width 318 height 17
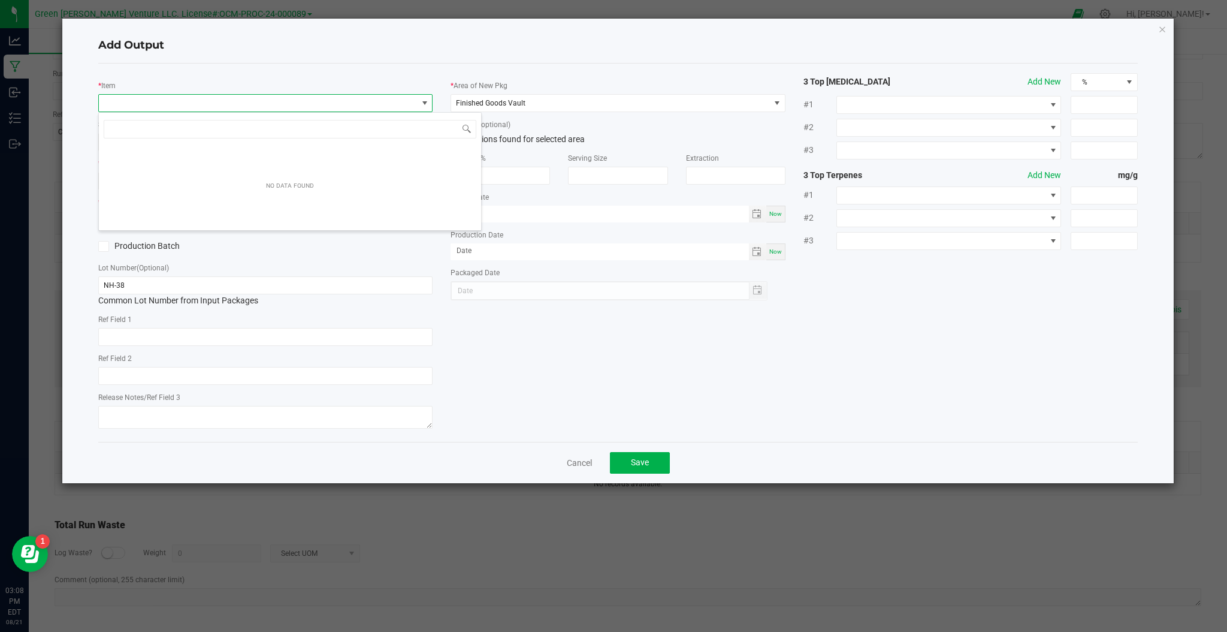
scroll to position [18, 334]
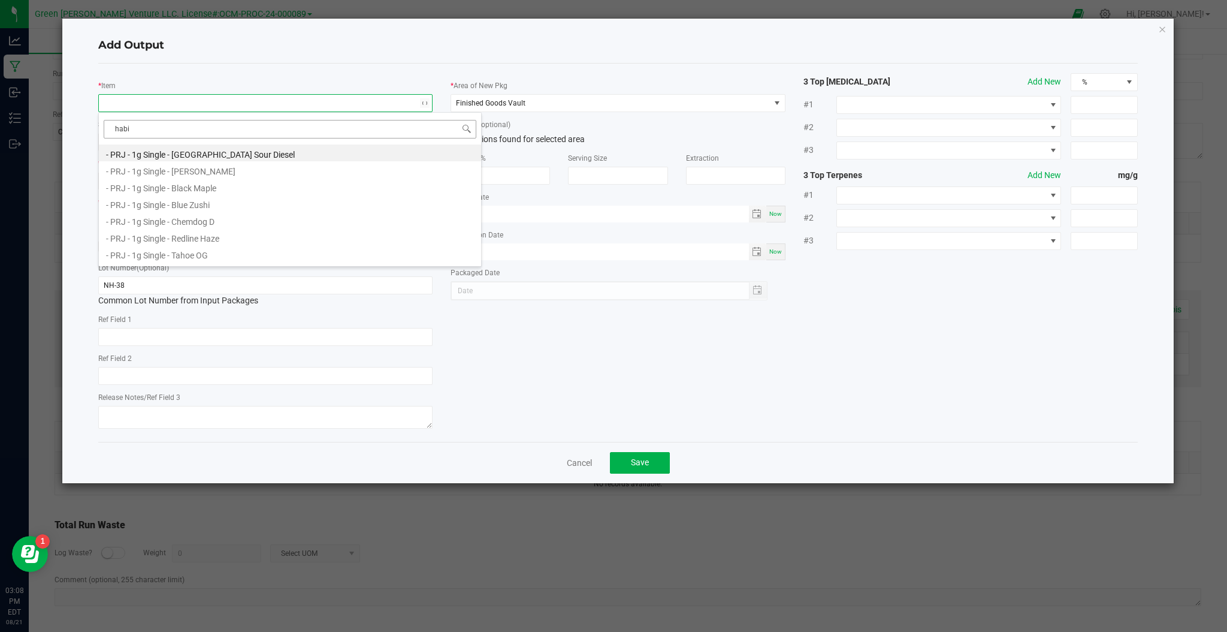
type input "[PERSON_NAME]"
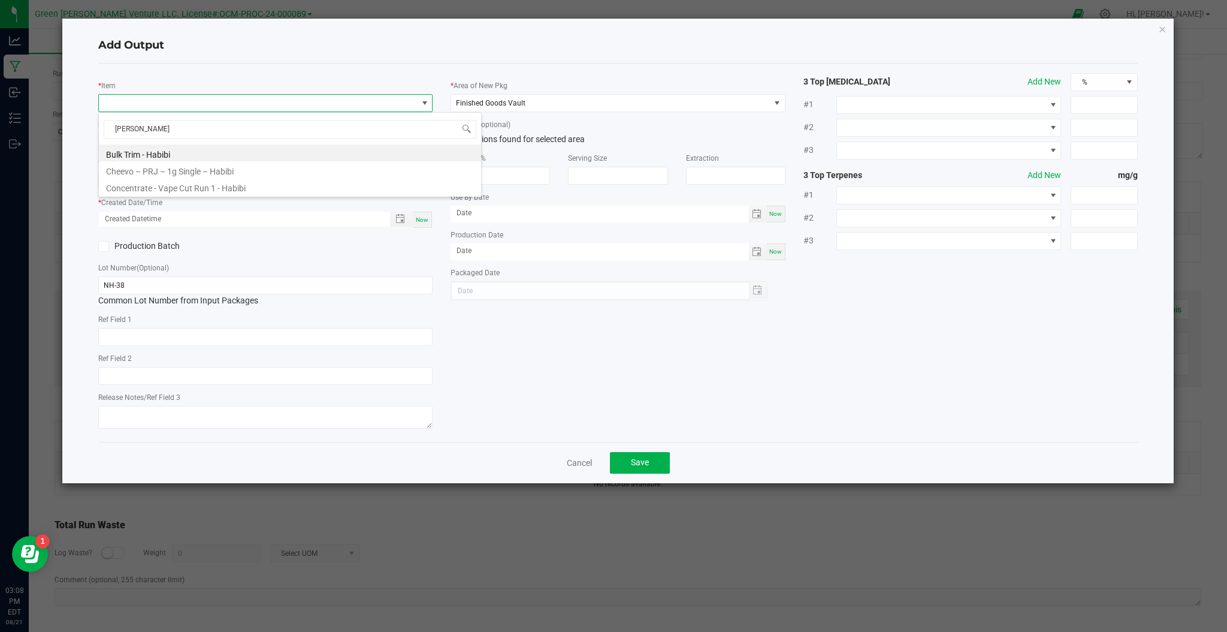
click at [185, 190] on li "Concentrate - Vape Cut Run 1 - Habibi" at bounding box center [290, 186] width 382 height 17
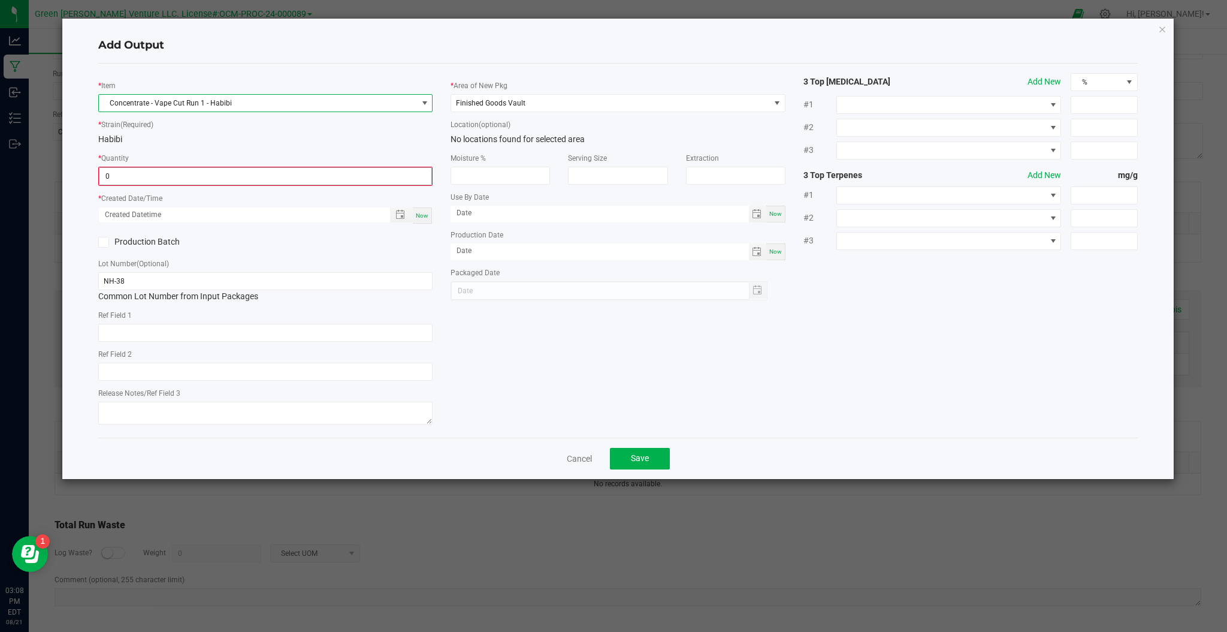
click at [180, 177] on input "0" at bounding box center [265, 176] width 332 height 17
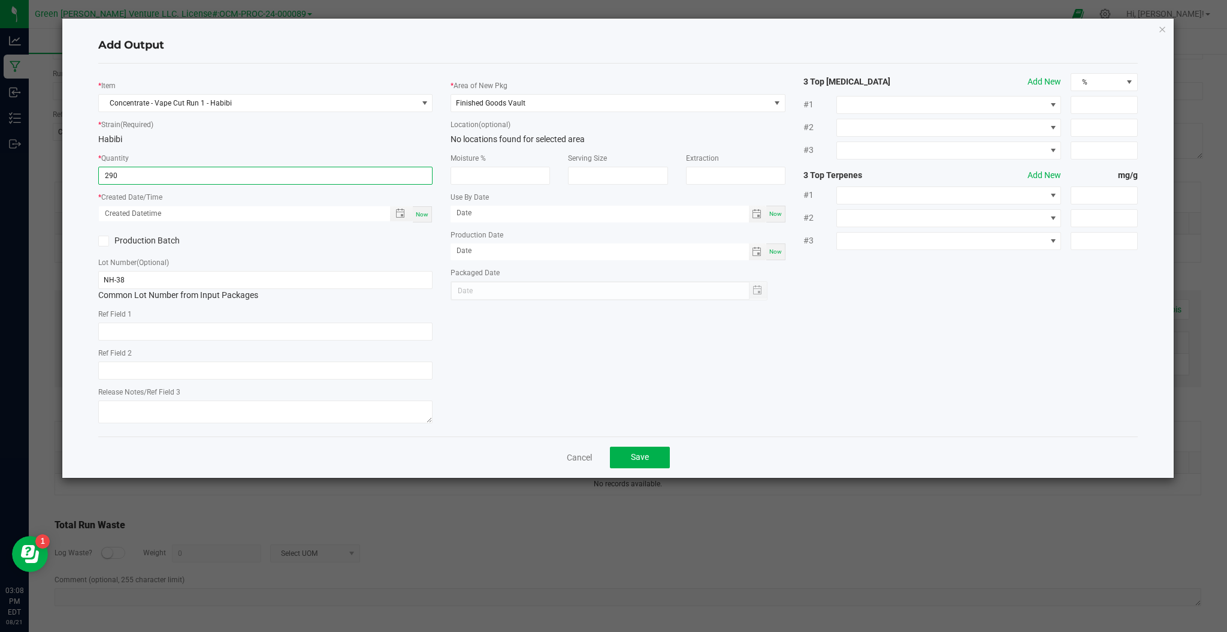
type input "290.0000 g"
click at [107, 241] on icon at bounding box center [104, 241] width 8 height 0
click at [0, 0] on input "Production Batch" at bounding box center [0, 0] width 0 height 0
click at [266, 285] on input "NH-38" at bounding box center [265, 280] width 334 height 18
drag, startPoint x: 269, startPoint y: 281, endPoint x: 92, endPoint y: 277, distance: 177.5
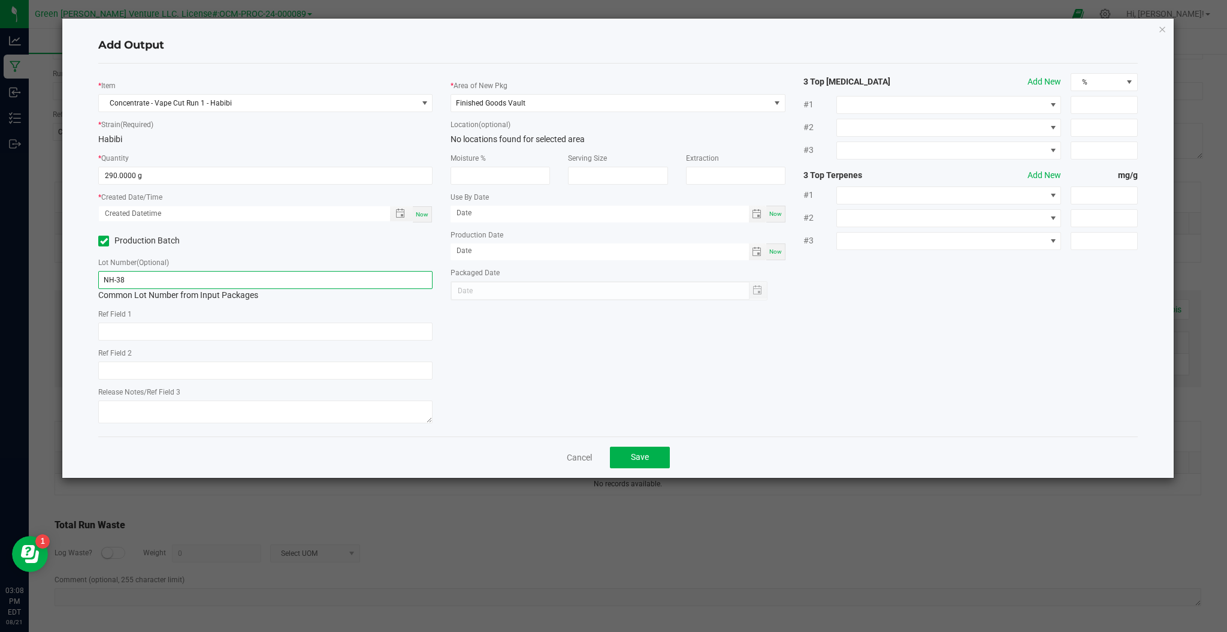
click at [94, 277] on div "* Item Concentrate - Vape Cut Run 1 - Habibi * Strain (Required) Habibi * Quant…" at bounding box center [265, 250] width 352 height 354
drag, startPoint x: 240, startPoint y: 278, endPoint x: 46, endPoint y: 281, distance: 194.2
click at [46, 281] on ngb-modal-window "Add Output * Item Concentrate - Vape Cut Run 1 - Habibi * Strain (Required) Hab…" at bounding box center [618, 316] width 1236 height 632
paste input "-[PERSON_NAME]-HBI-"
click at [397, 211] on span "Toggle popup" at bounding box center [401, 214] width 10 height 10
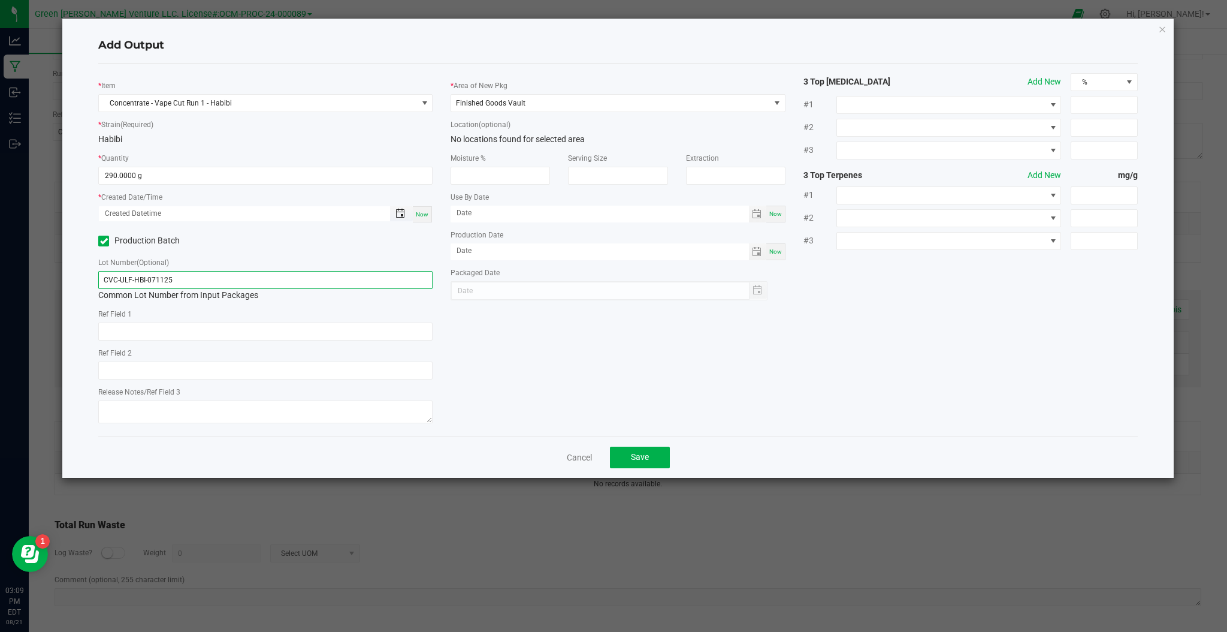
type input "CVC-ULF-HBI-071125"
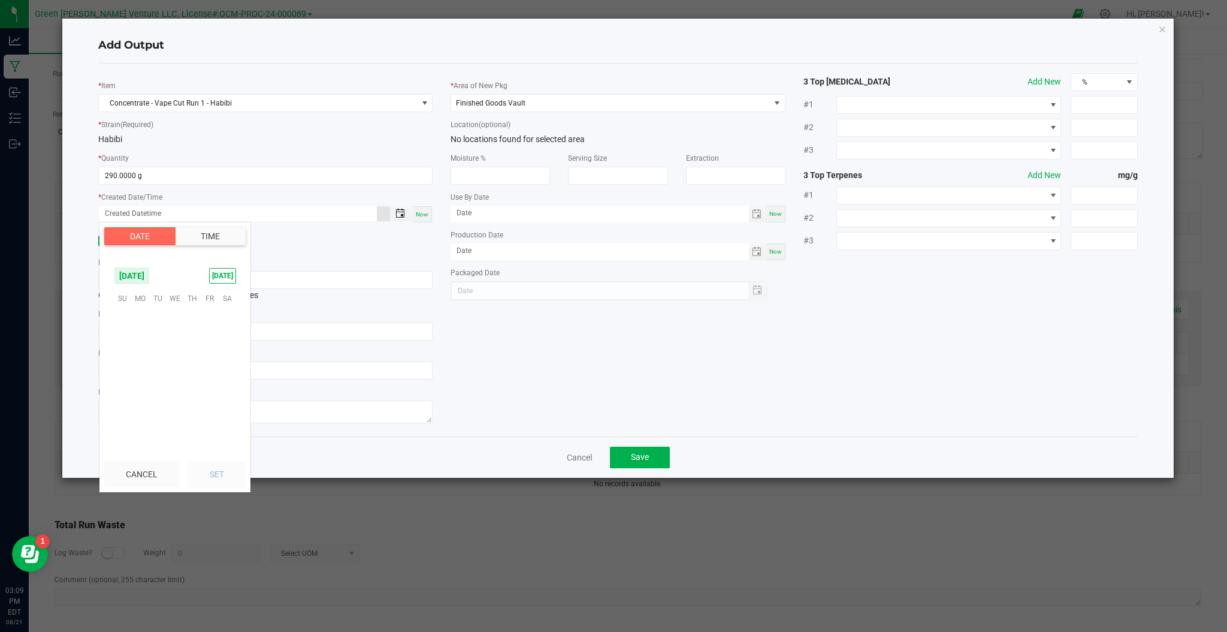
scroll to position [194286, 0]
click at [150, 275] on span "[DATE]" at bounding box center [132, 276] width 36 height 18
click at [147, 329] on span "[DATE]" at bounding box center [150, 327] width 25 height 25
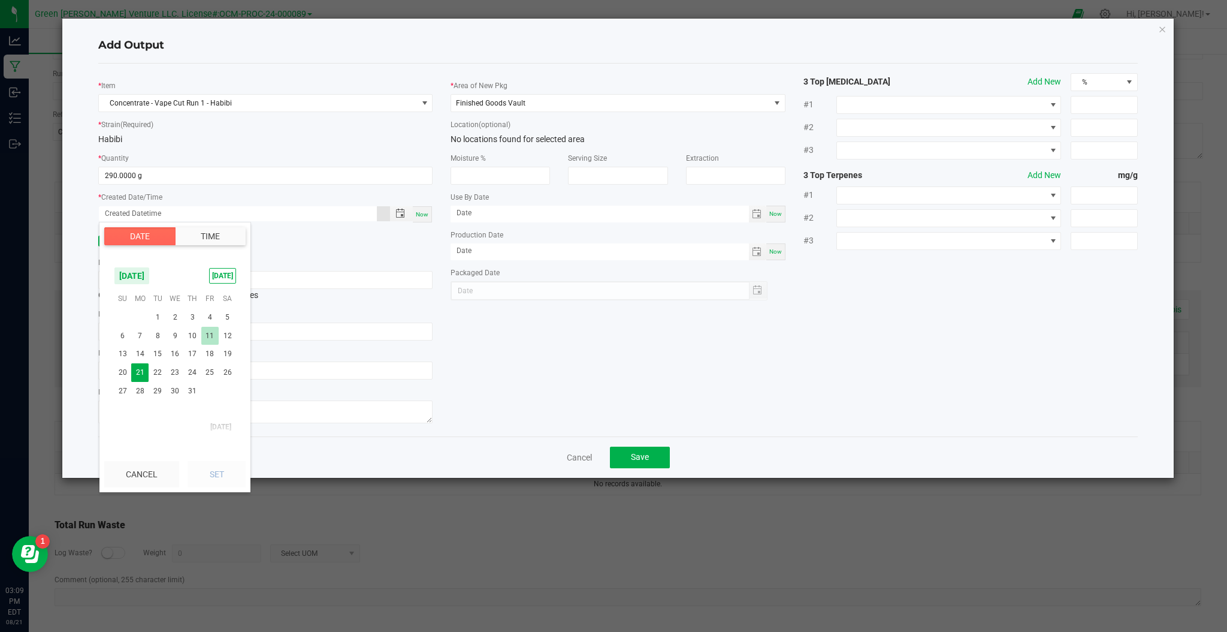
click at [208, 339] on span "11" at bounding box center [209, 336] width 17 height 19
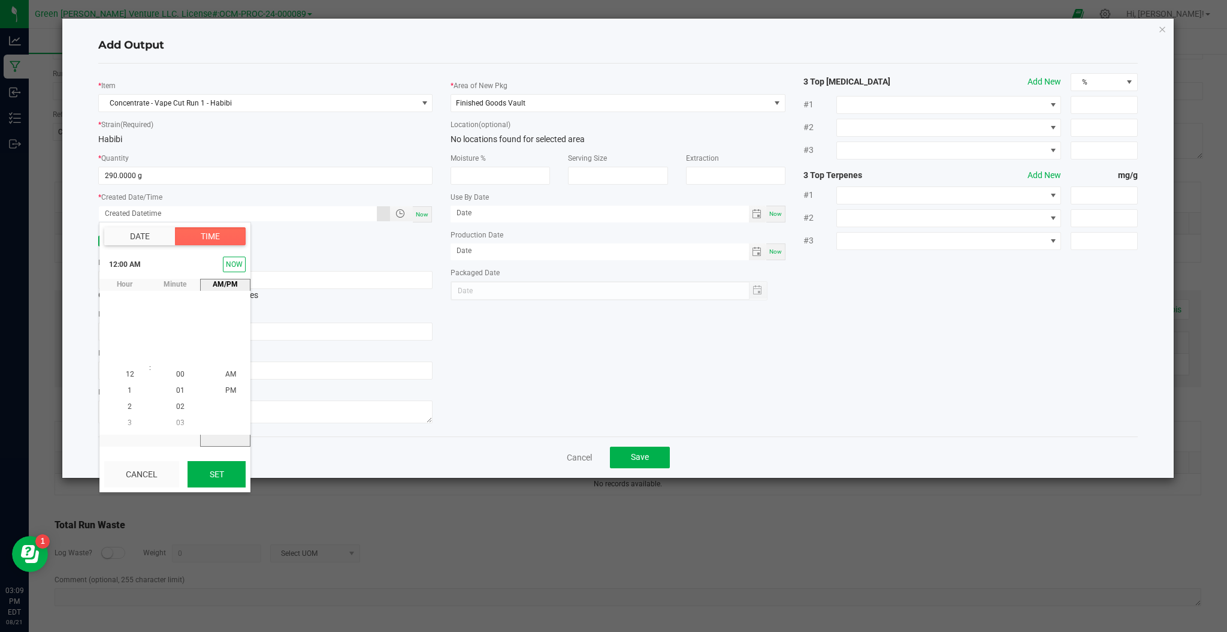
click at [215, 473] on button "Set" at bounding box center [217, 474] width 58 height 26
type input "[DATE] 12:00 AM"
type input "[DATE]"
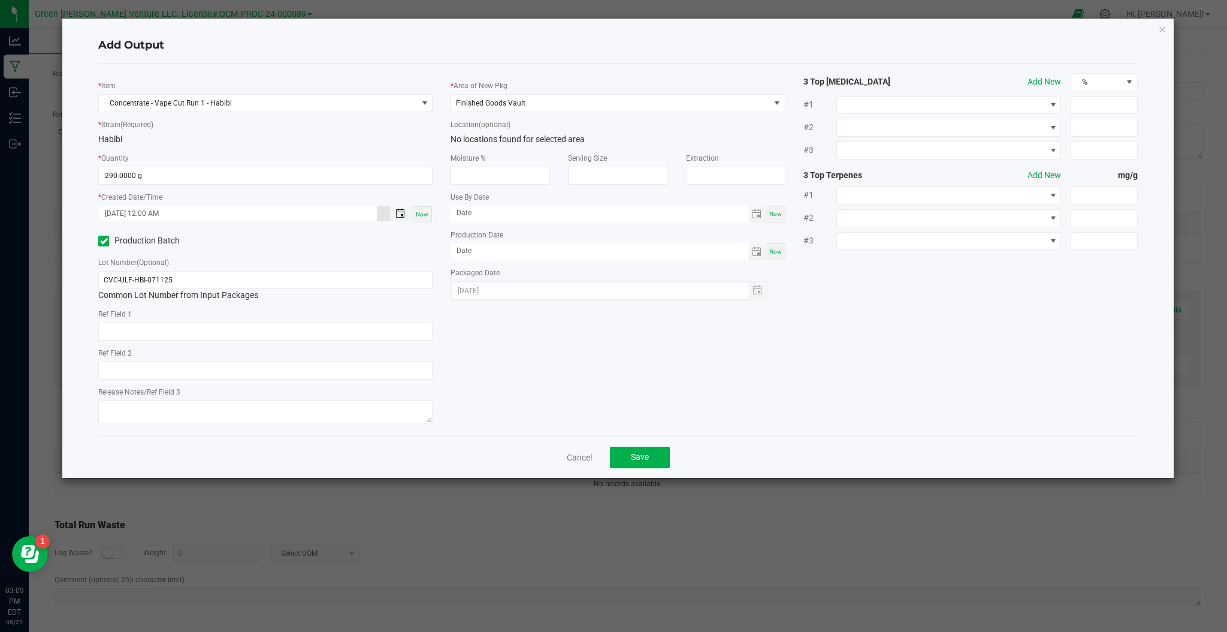
click at [405, 216] on span "Toggle popup" at bounding box center [401, 214] width 10 height 10
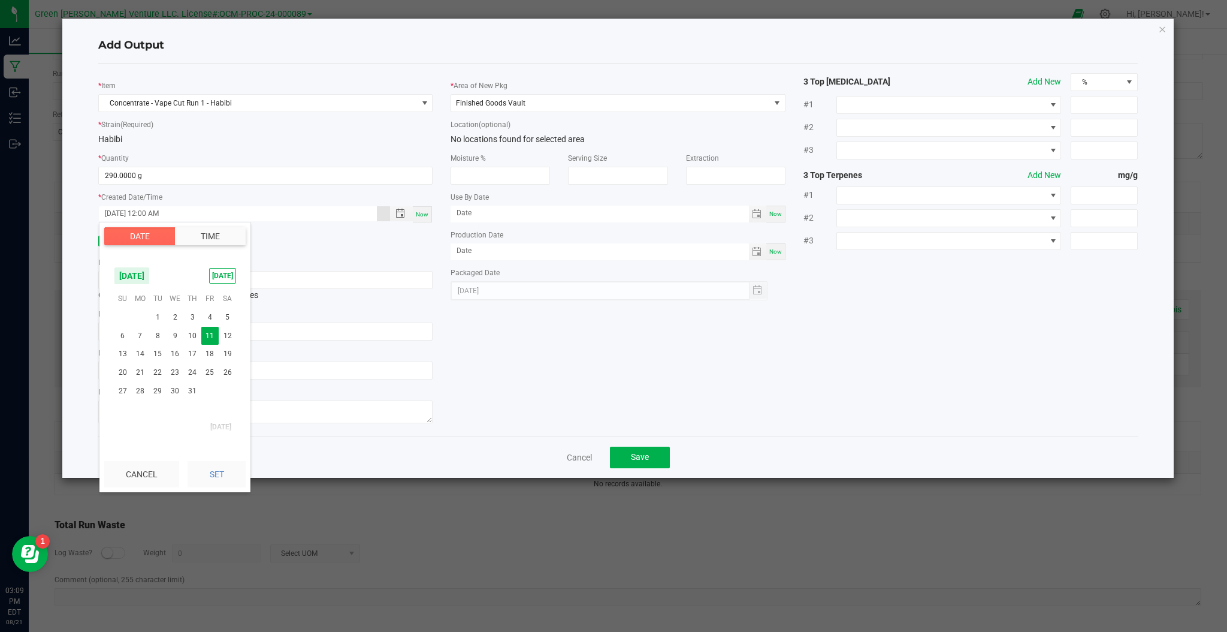
click at [217, 236] on button "Time" at bounding box center [210, 236] width 71 height 18
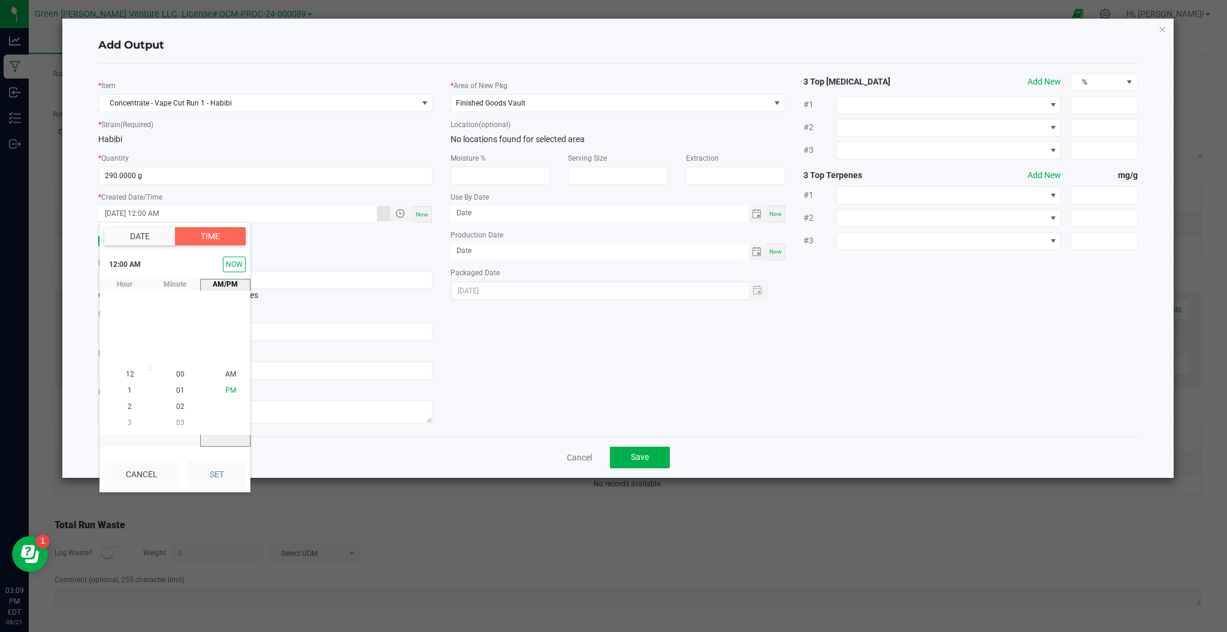
click at [225, 392] on span "PM" at bounding box center [230, 390] width 11 height 8
click at [213, 470] on button "Set" at bounding box center [217, 474] width 58 height 26
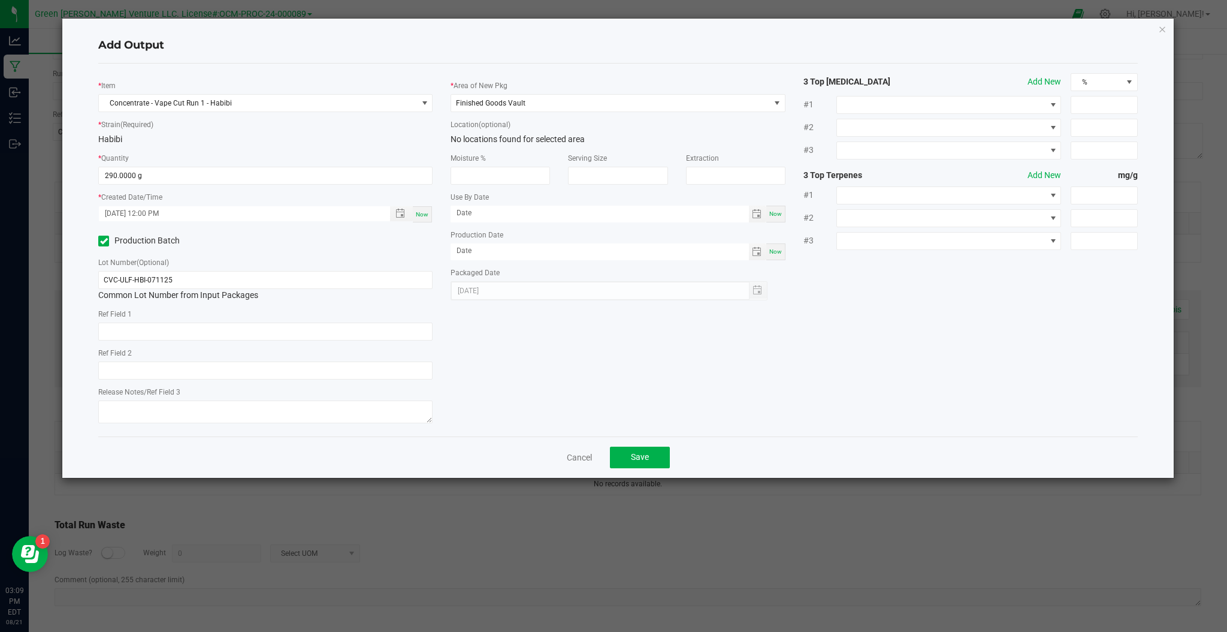
click at [520, 361] on div "* Item Concentrate - Vape Cut Run 1 - Habibi * Strain (Required) Habibi * Quant…" at bounding box center [618, 250] width 1058 height 354
click at [422, 216] on span "Now" at bounding box center [422, 214] width 13 height 7
type input "[DATE] 3:09 PM"
type input "[DATE]"
click at [752, 252] on span "Toggle calendar" at bounding box center [757, 252] width 10 height 10
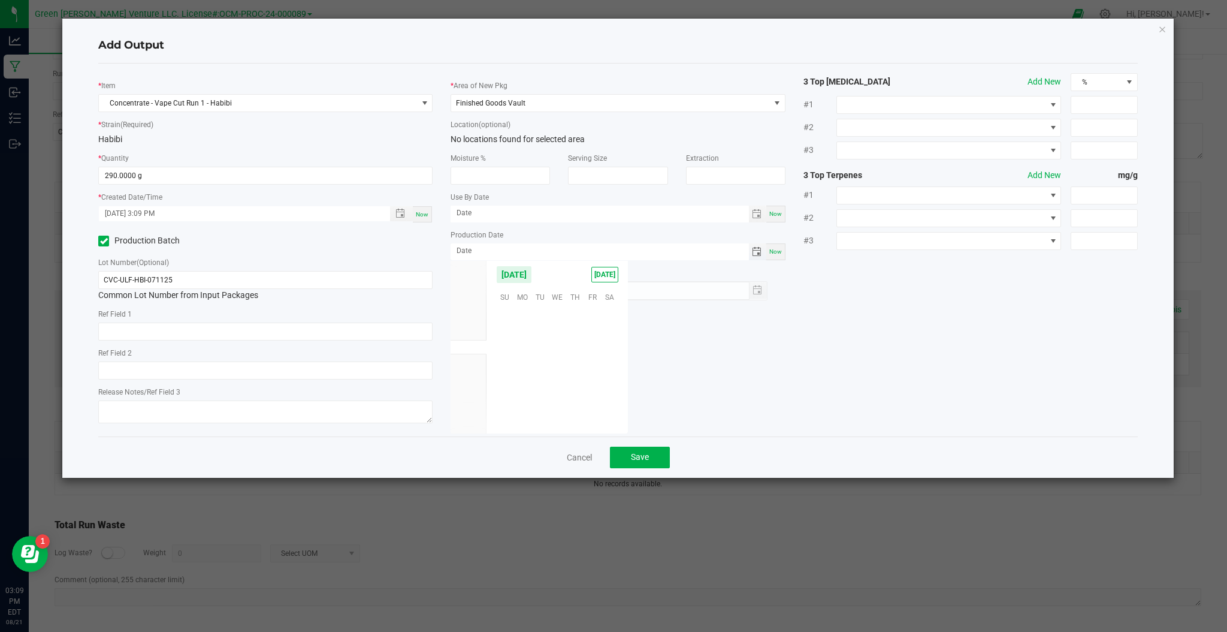
scroll to position [194289, 0]
click at [473, 331] on span "[DATE]" at bounding box center [469, 332] width 21 height 8
click at [593, 332] on span "11" at bounding box center [592, 333] width 17 height 19
type input "[DATE]"
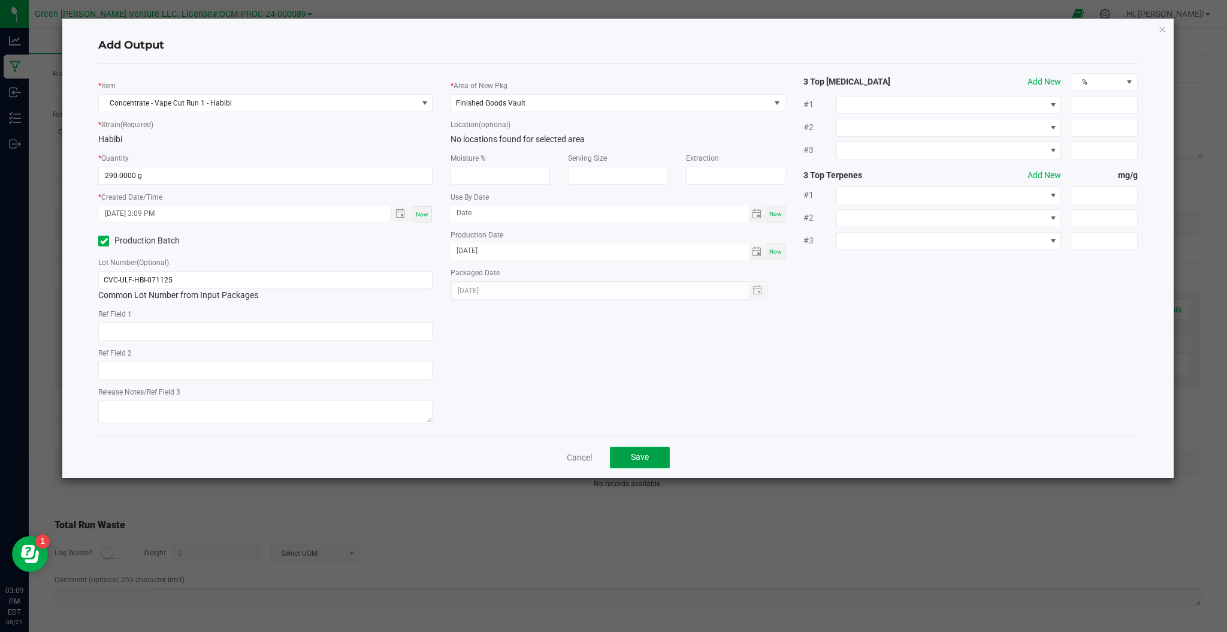
click at [638, 462] on span "Save" at bounding box center [640, 457] width 18 height 10
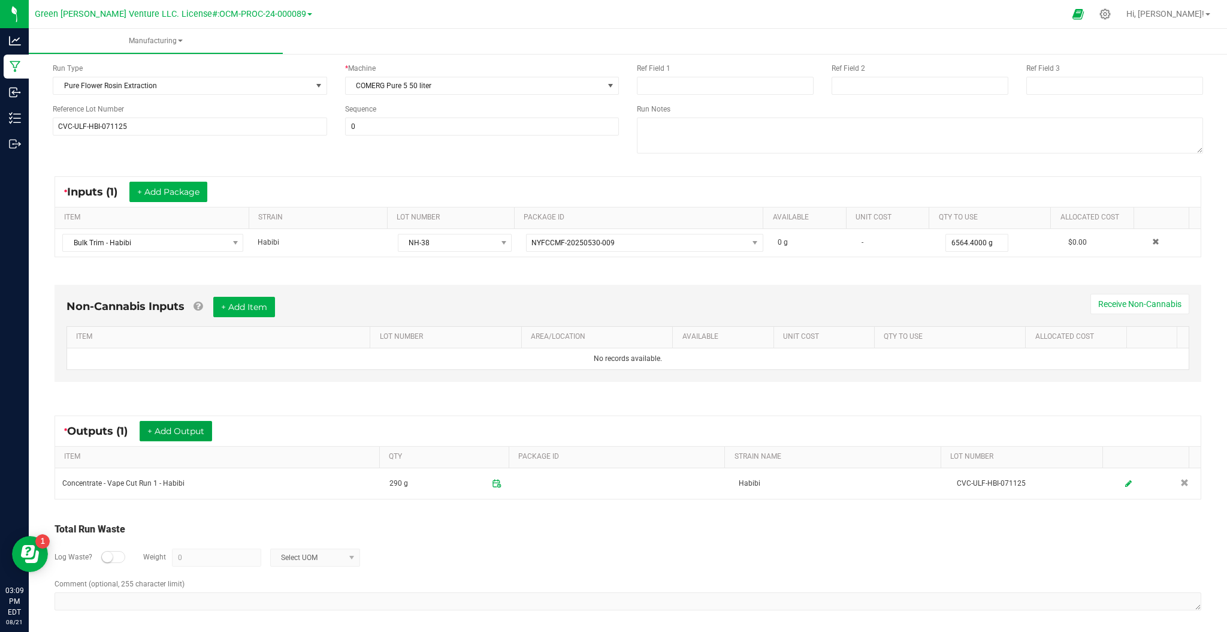
scroll to position [108, 0]
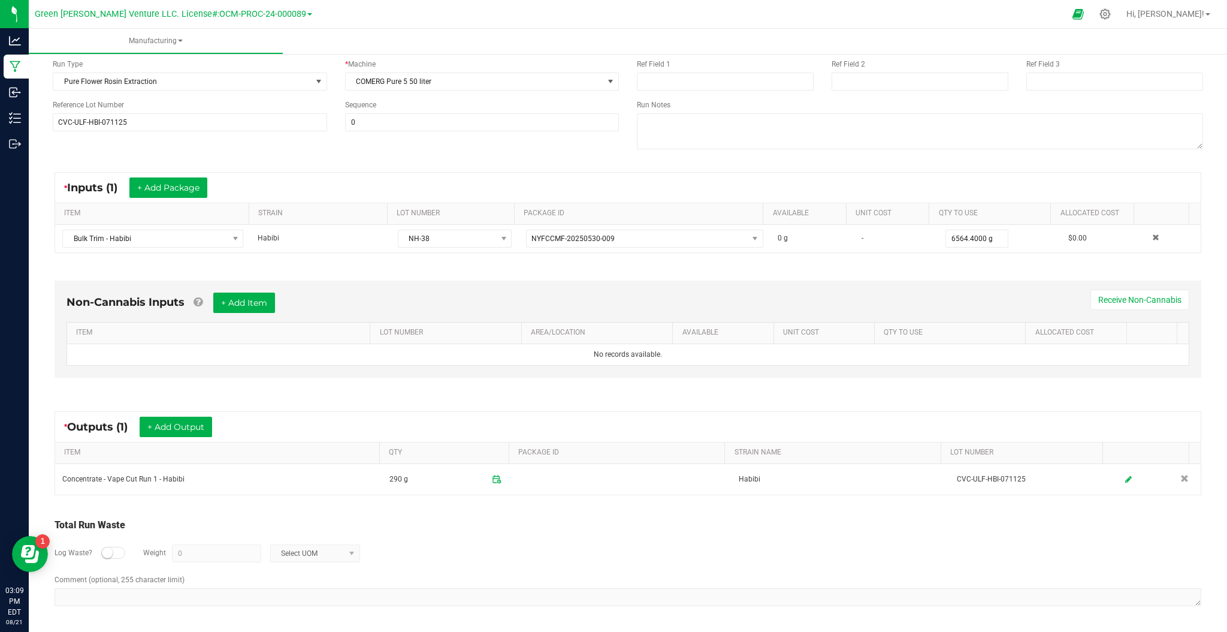
click at [103, 556] on small at bounding box center [107, 552] width 11 height 11
click at [122, 553] on small at bounding box center [119, 552] width 11 height 11
click at [111, 557] on div at bounding box center [113, 553] width 24 height 12
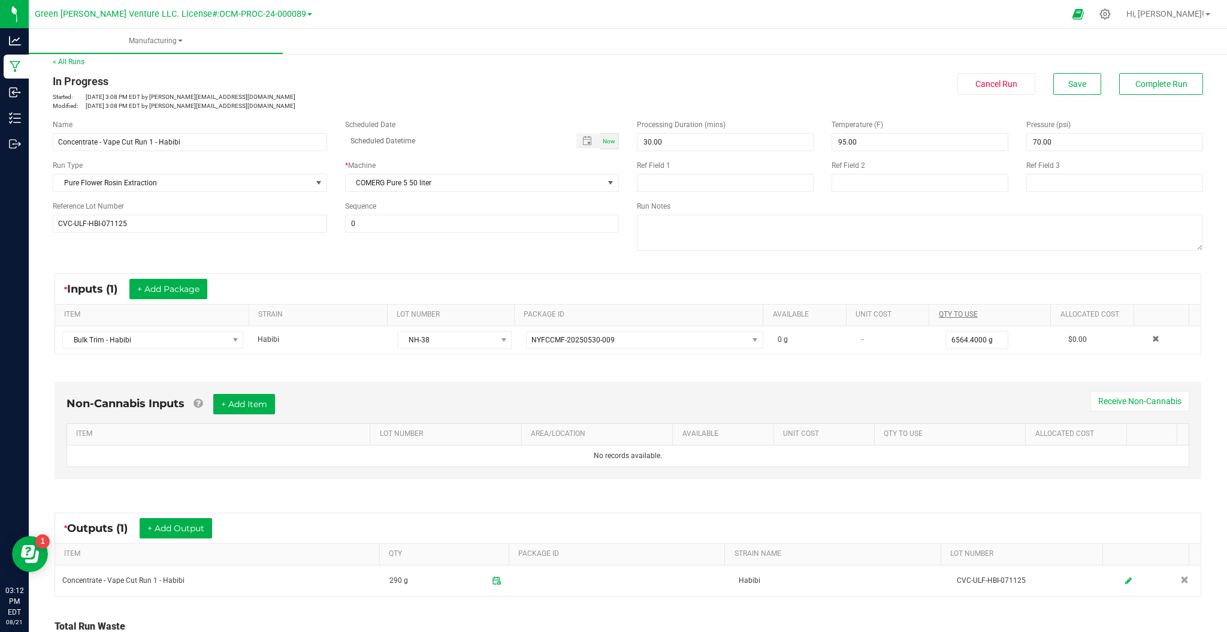
scroll to position [0, 0]
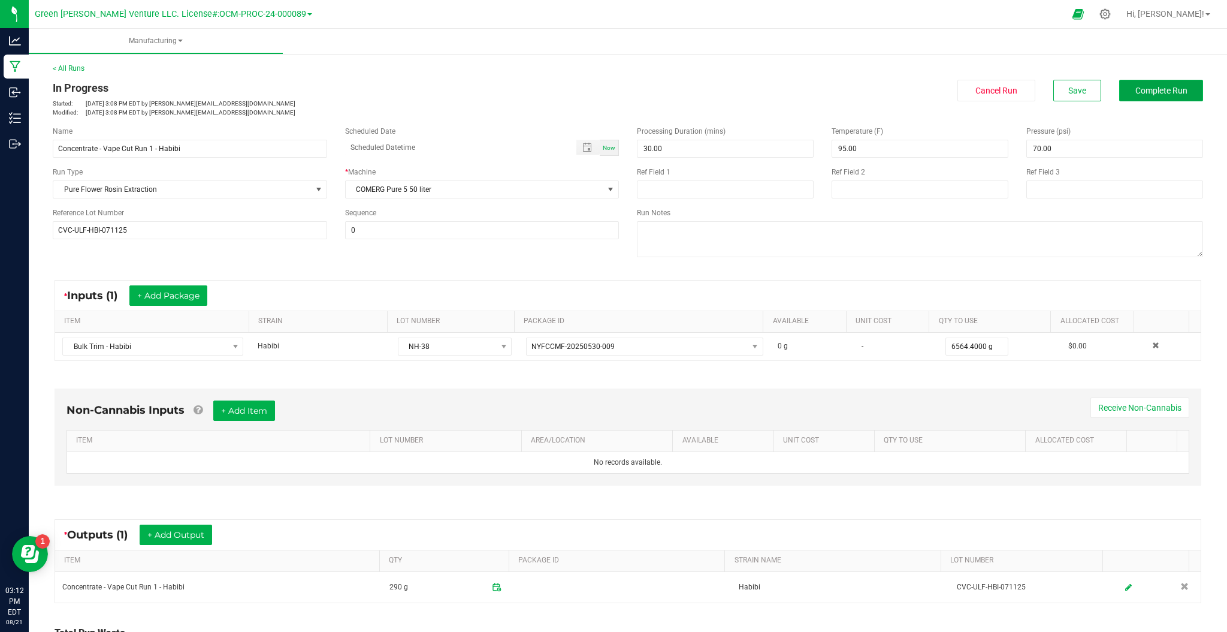
click at [1153, 96] on button "Complete Run" at bounding box center [1162, 91] width 84 height 22
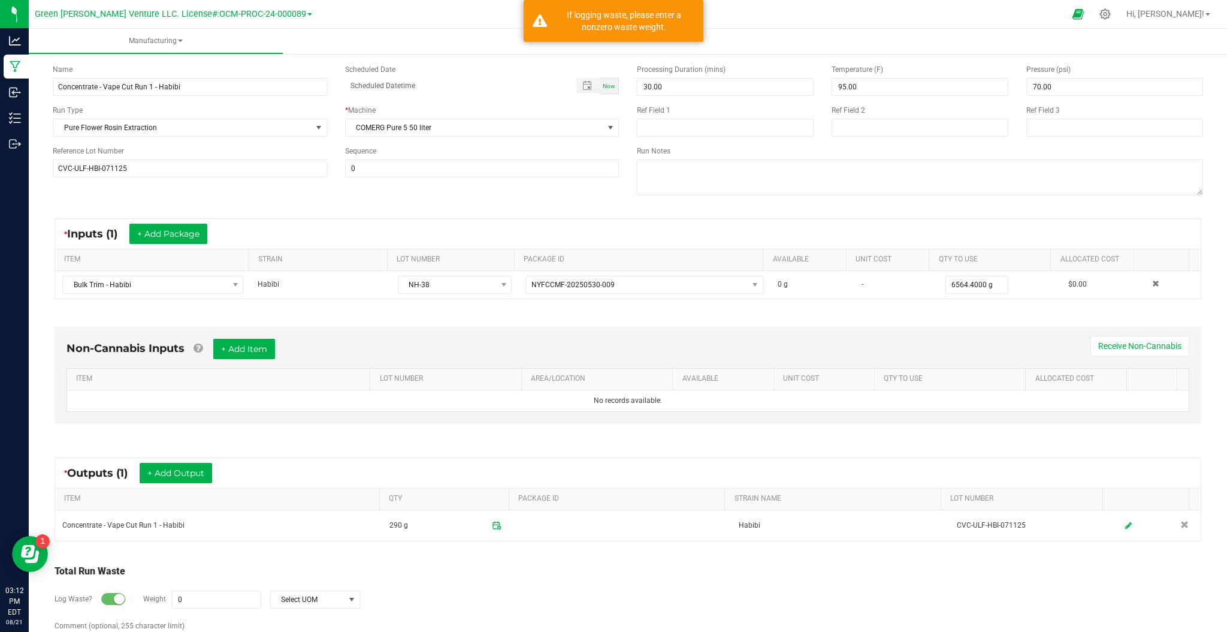
scroll to position [108, 0]
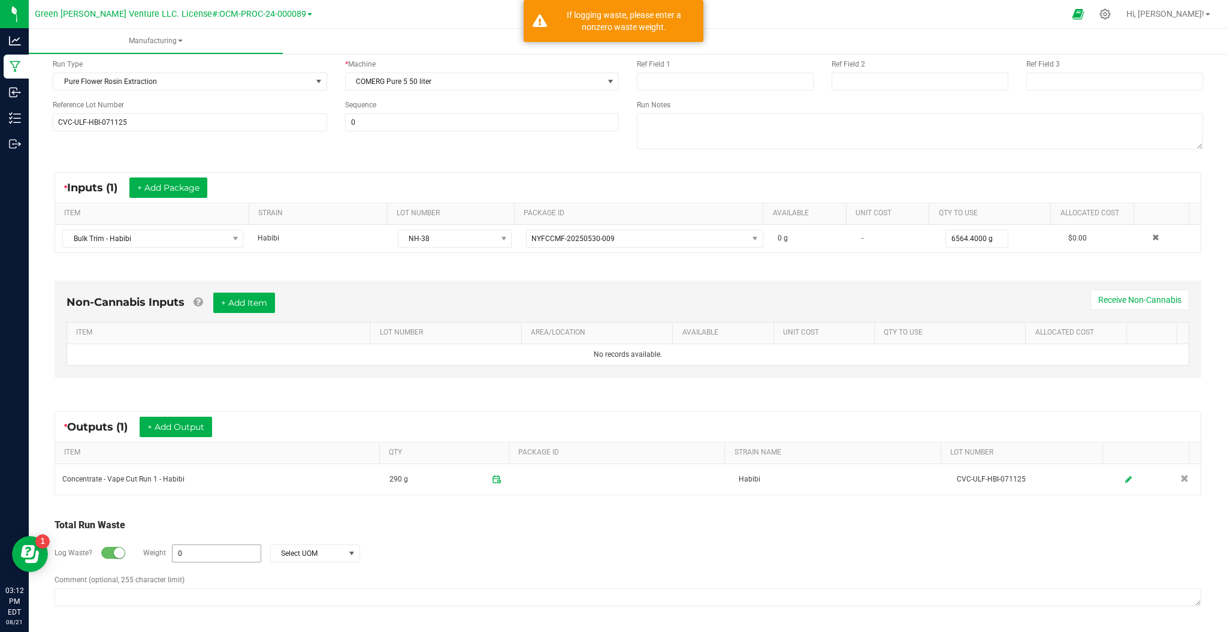
click at [245, 556] on input "0" at bounding box center [217, 553] width 88 height 17
click at [315, 556] on span "Select UOM" at bounding box center [308, 553] width 74 height 17
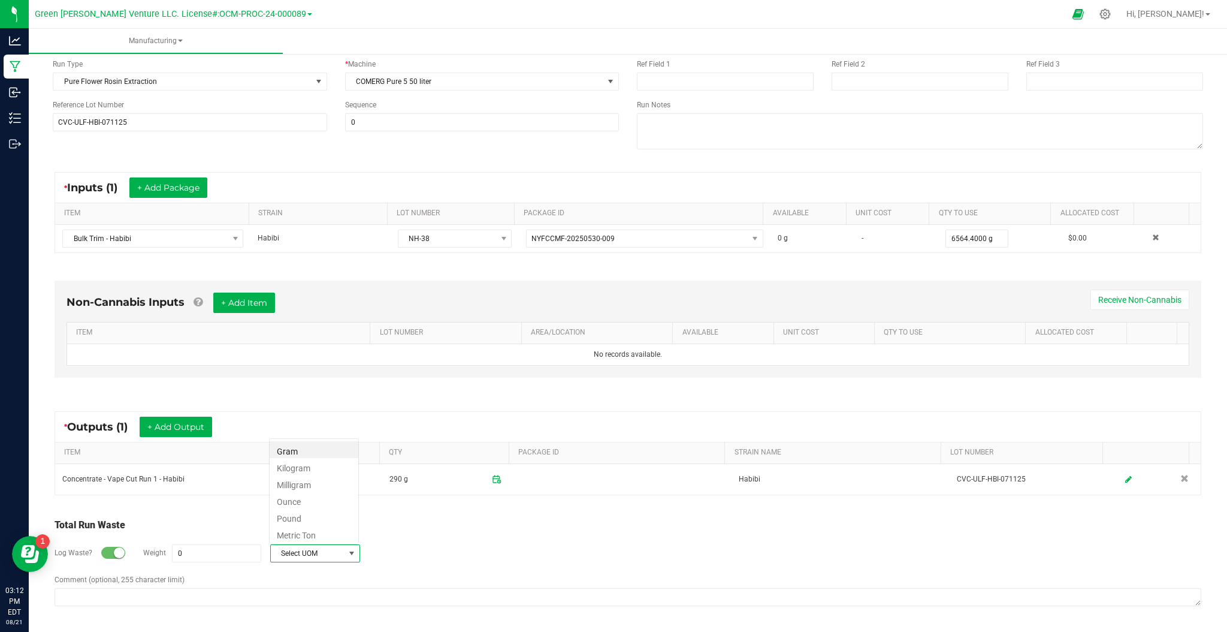
scroll to position [18, 89]
click at [332, 552] on span "Select UOM" at bounding box center [308, 553] width 74 height 17
click at [256, 551] on input "0" at bounding box center [217, 553] width 88 height 17
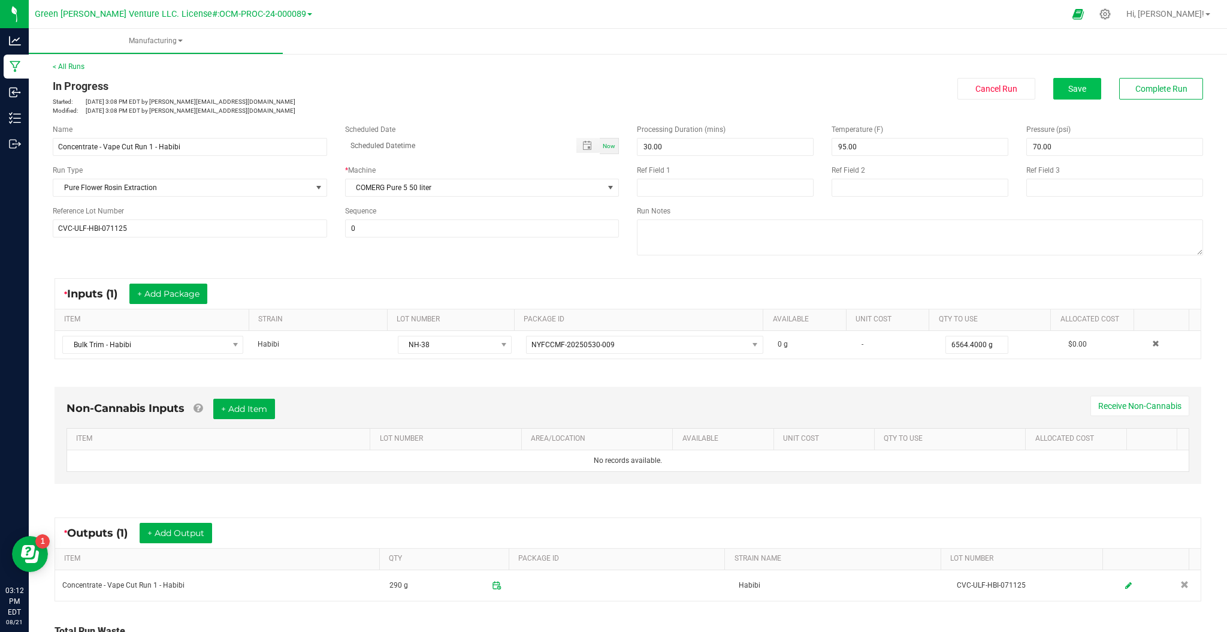
scroll to position [0, 0]
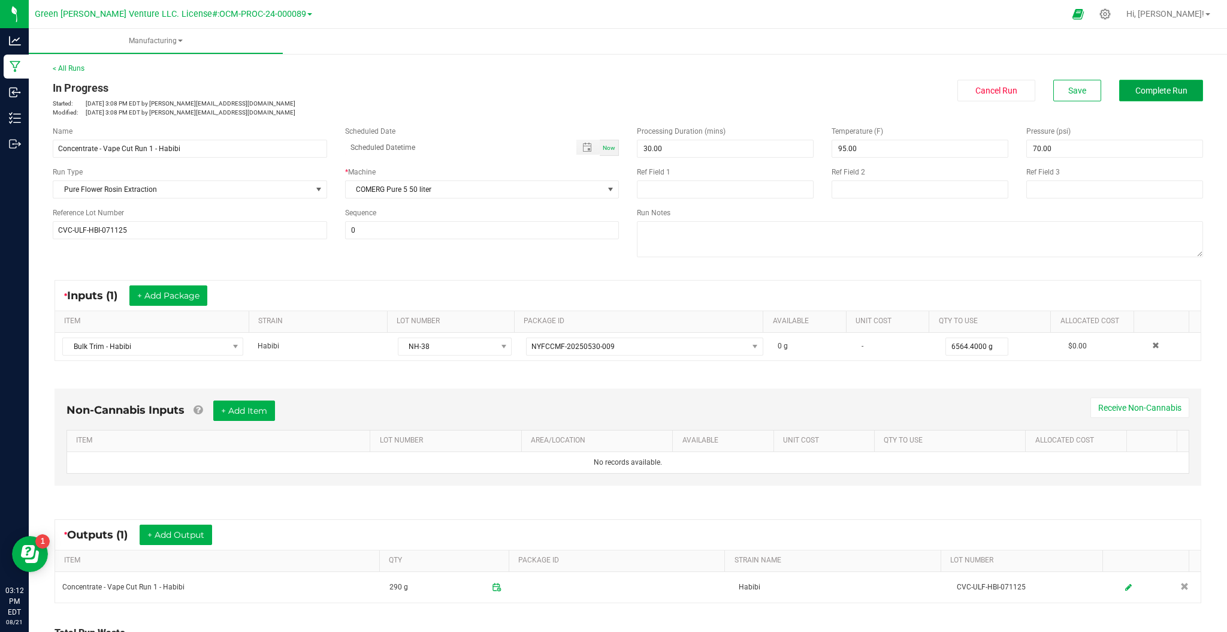
click at [1136, 86] on span "Complete Run" at bounding box center [1162, 91] width 52 height 10
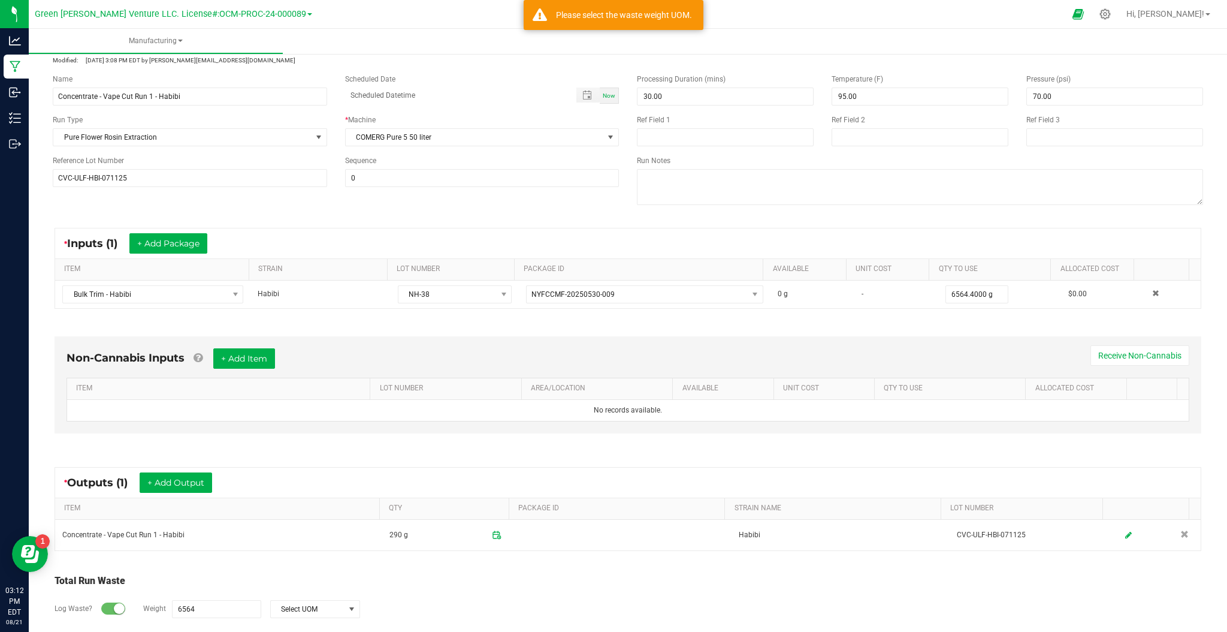
scroll to position [108, 0]
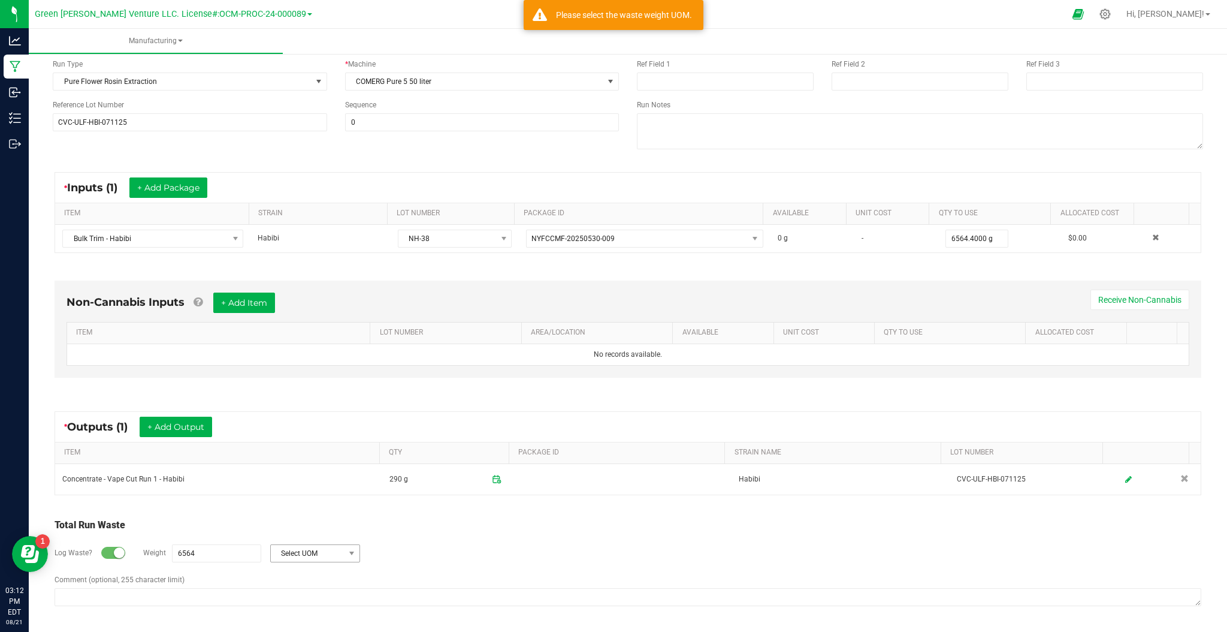
click at [339, 562] on div "Log Waste? Weight 6564 Select UOM" at bounding box center [628, 553] width 1147 height 42
click at [344, 553] on span at bounding box center [351, 553] width 15 height 17
click at [304, 452] on li "Gram" at bounding box center [314, 449] width 89 height 17
type input "6564 g"
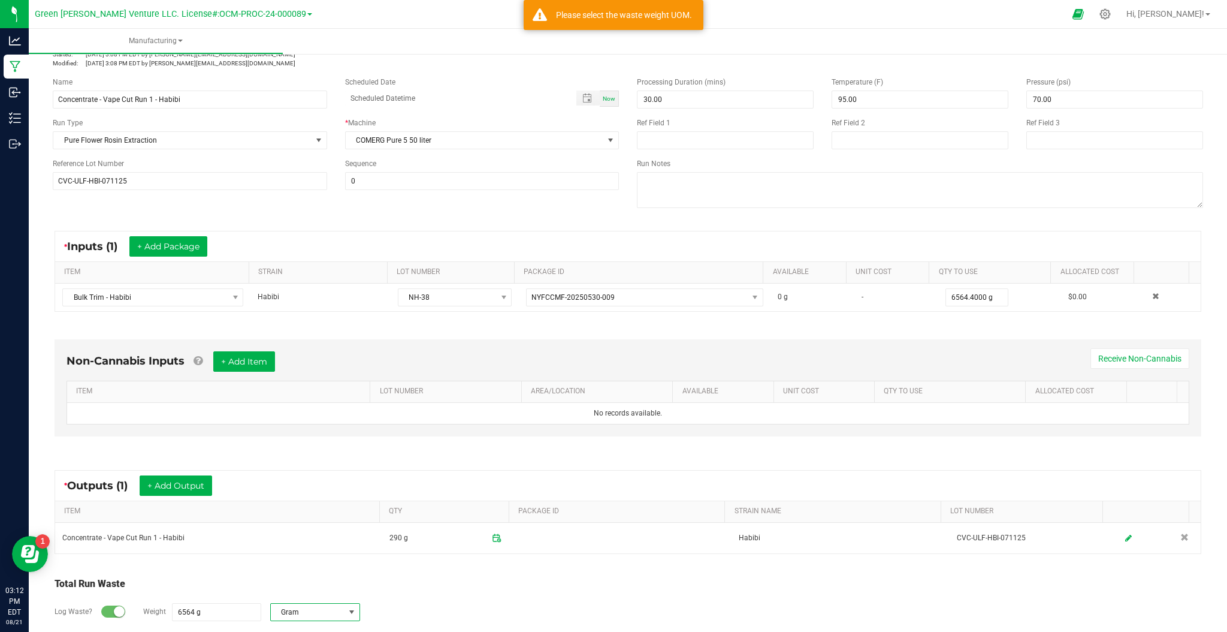
scroll to position [0, 0]
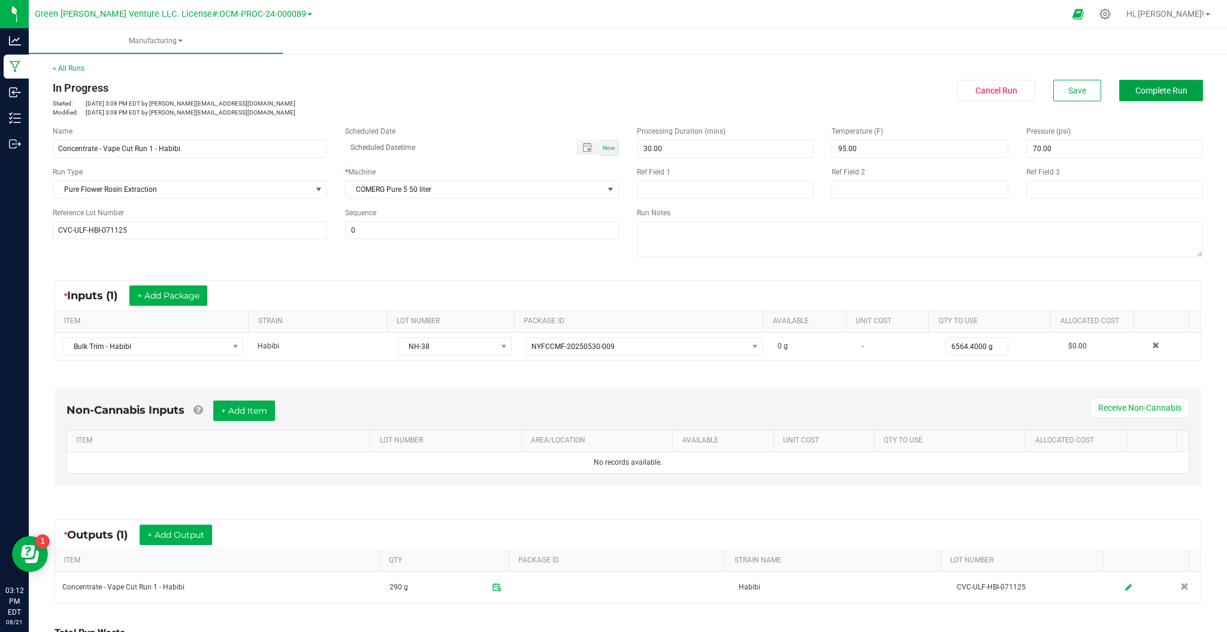
click at [1164, 82] on button "Complete Run" at bounding box center [1162, 91] width 84 height 22
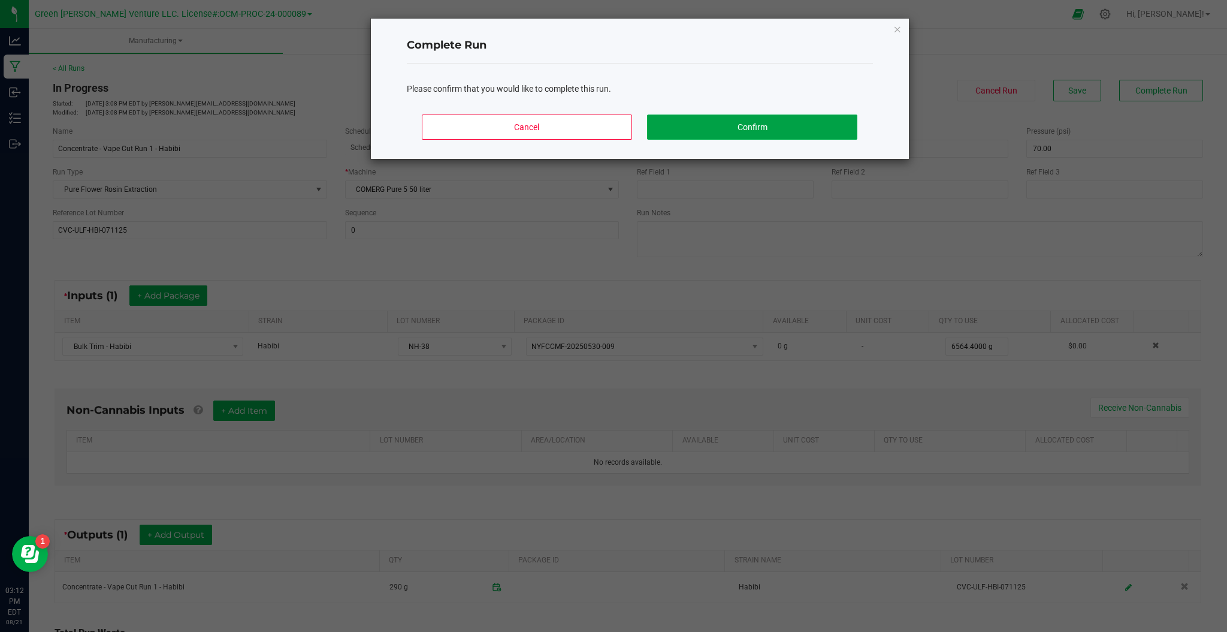
drag, startPoint x: 726, startPoint y: 122, endPoint x: 732, endPoint y: 116, distance: 8.5
click at [726, 125] on button "Confirm" at bounding box center [752, 126] width 210 height 25
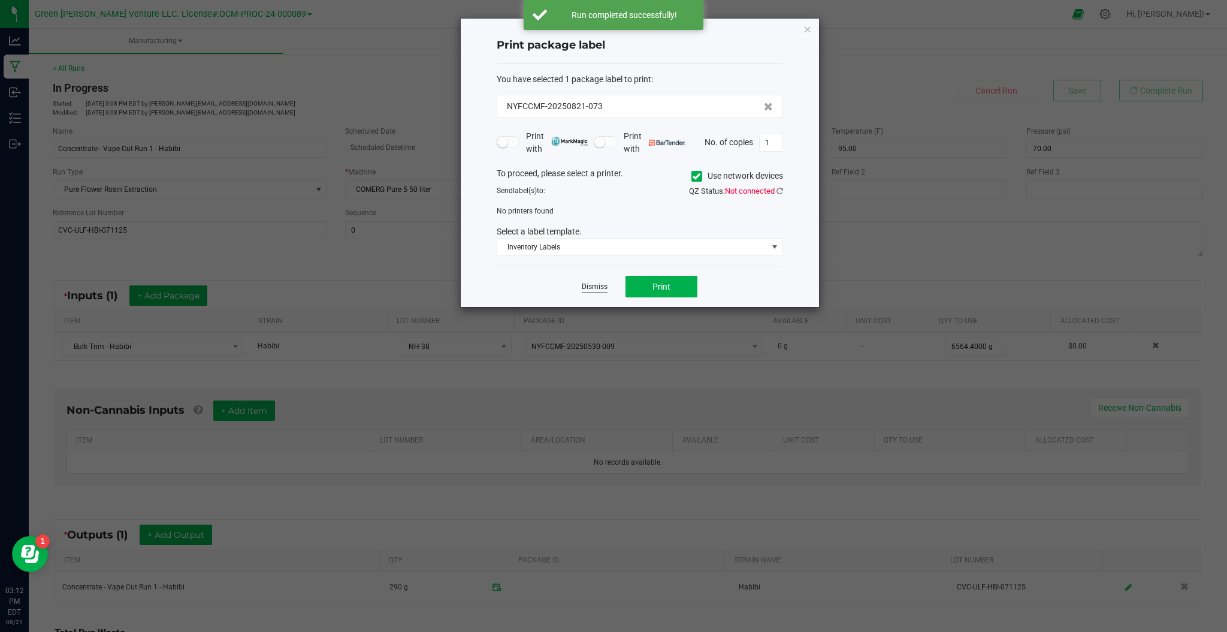
click at [586, 282] on link "Dismiss" at bounding box center [595, 287] width 26 height 10
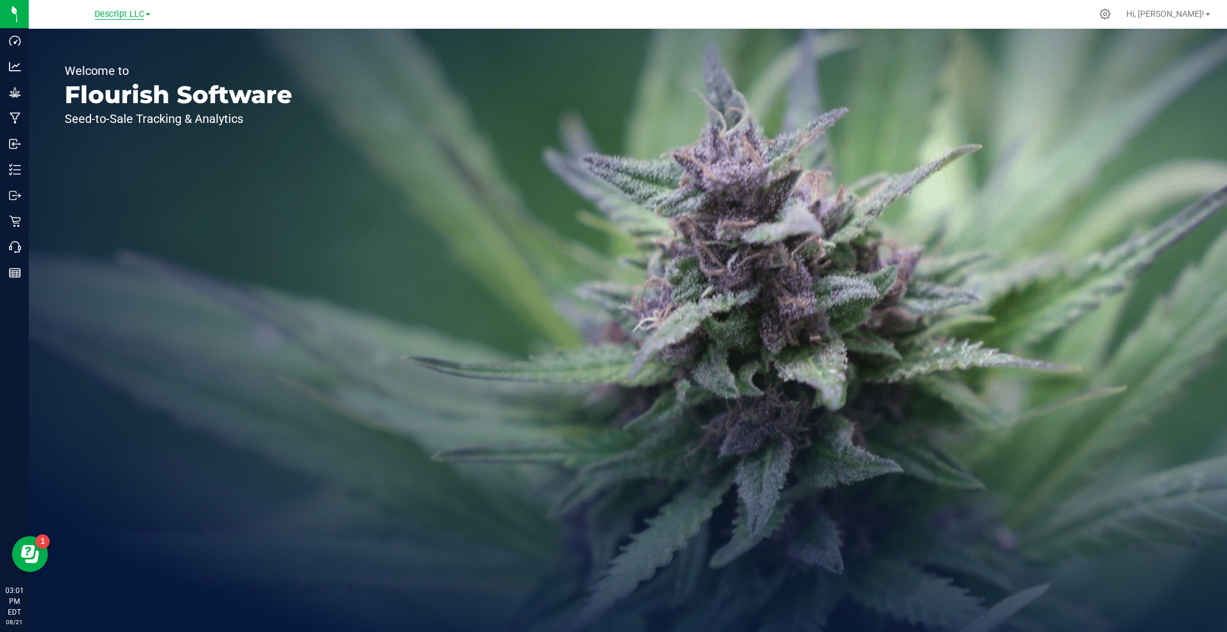
click at [117, 13] on span "Descript LLC" at bounding box center [120, 14] width 50 height 11
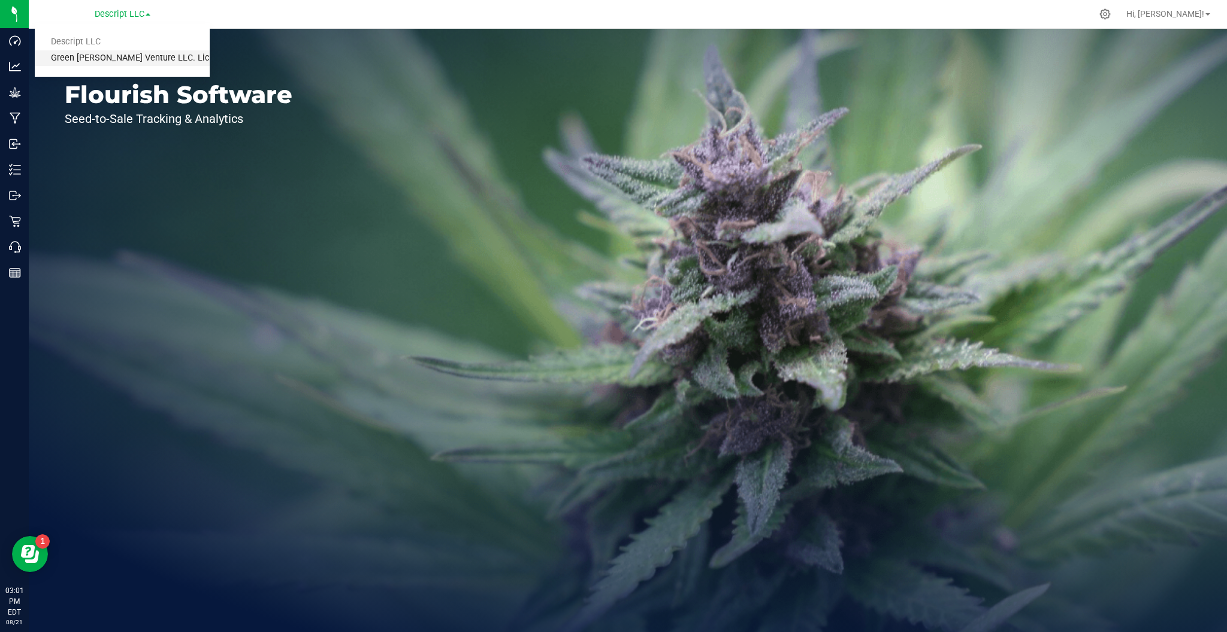
click at [130, 55] on link "Green [PERSON_NAME] Venture LLC. License#:OCM-PROC-24-000089" at bounding box center [122, 58] width 175 height 16
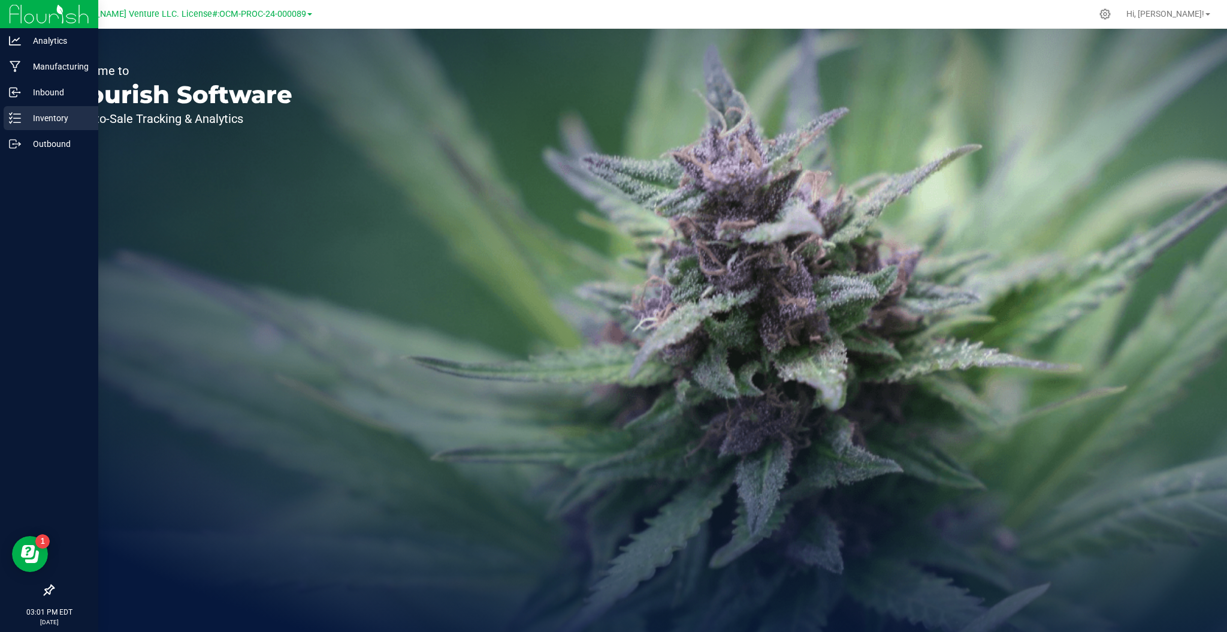
click at [54, 119] on p "Inventory" at bounding box center [57, 118] width 72 height 14
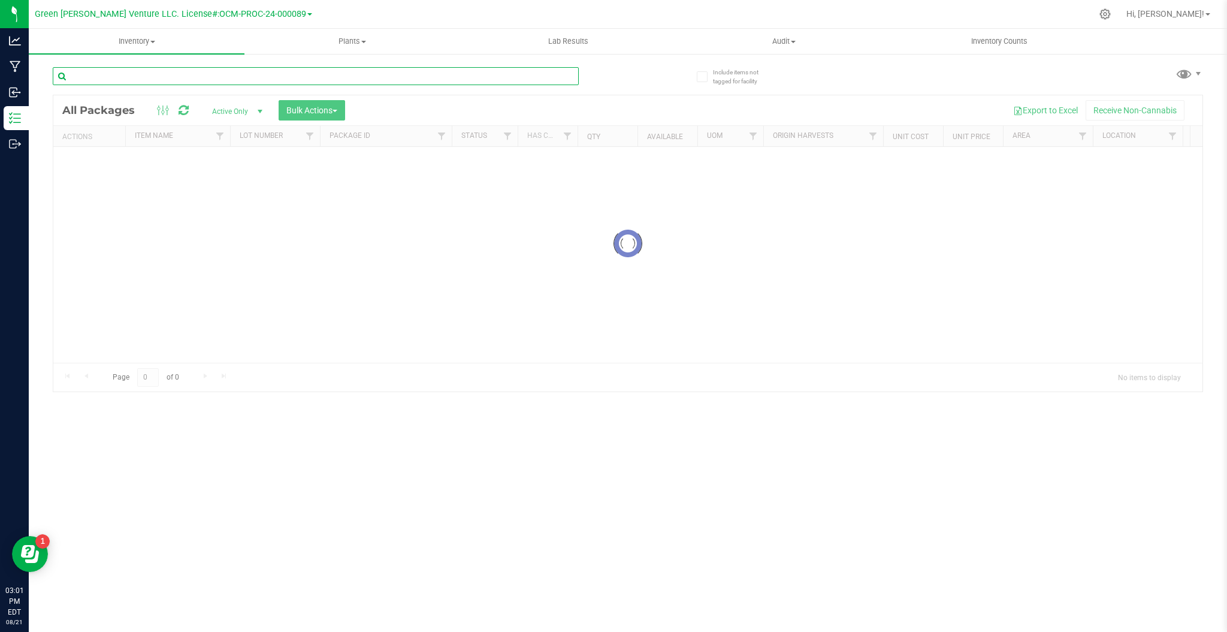
click at [173, 73] on input "text" at bounding box center [316, 76] width 526 height 18
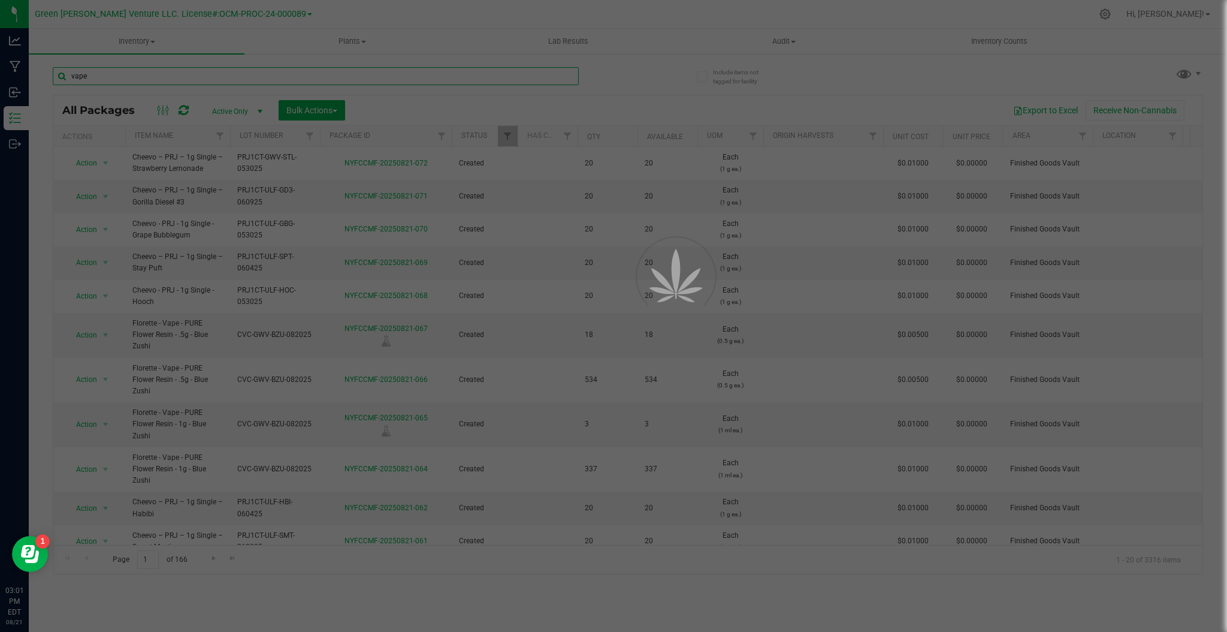
type input "vape"
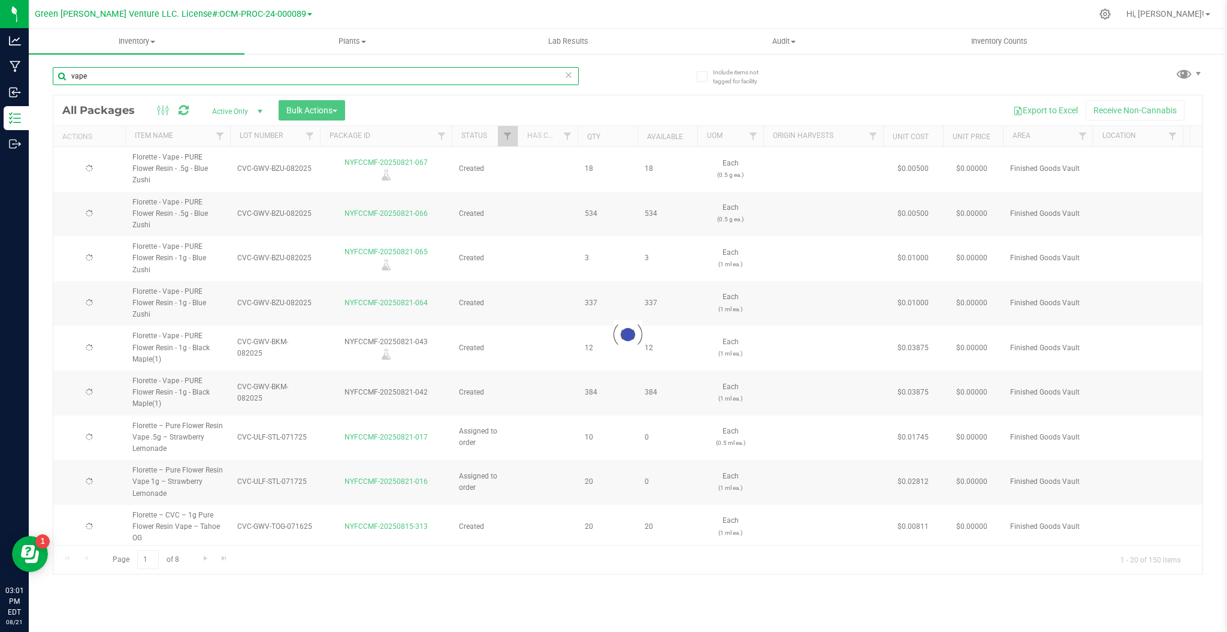
type input "2025-07-16"
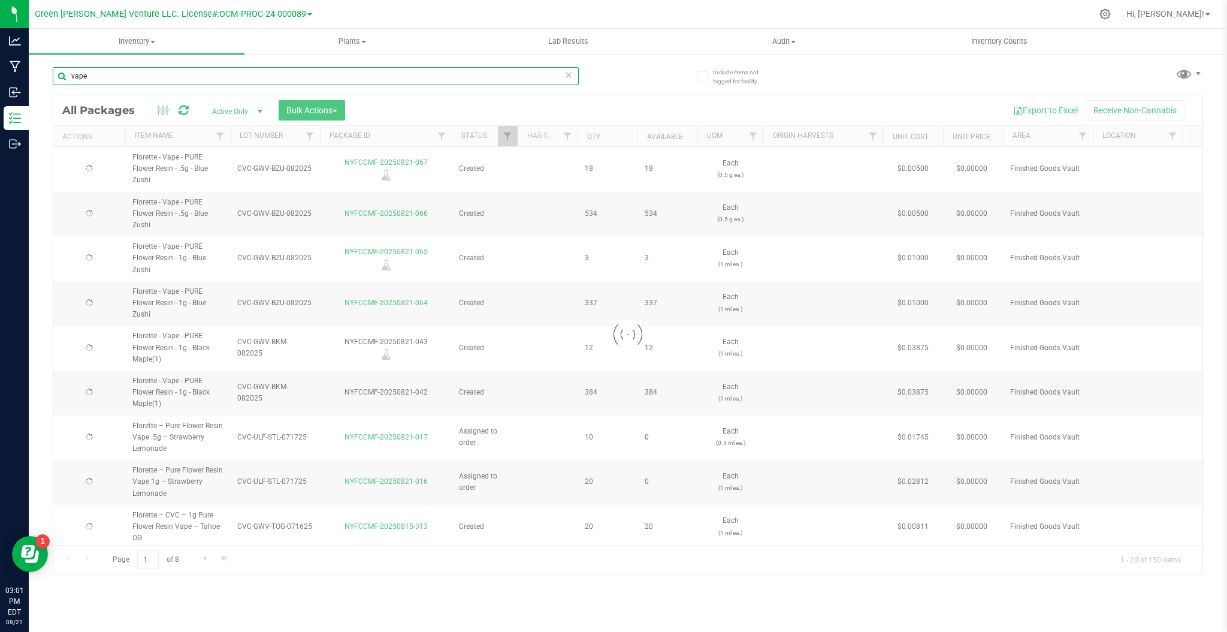
type input "2025-07-16"
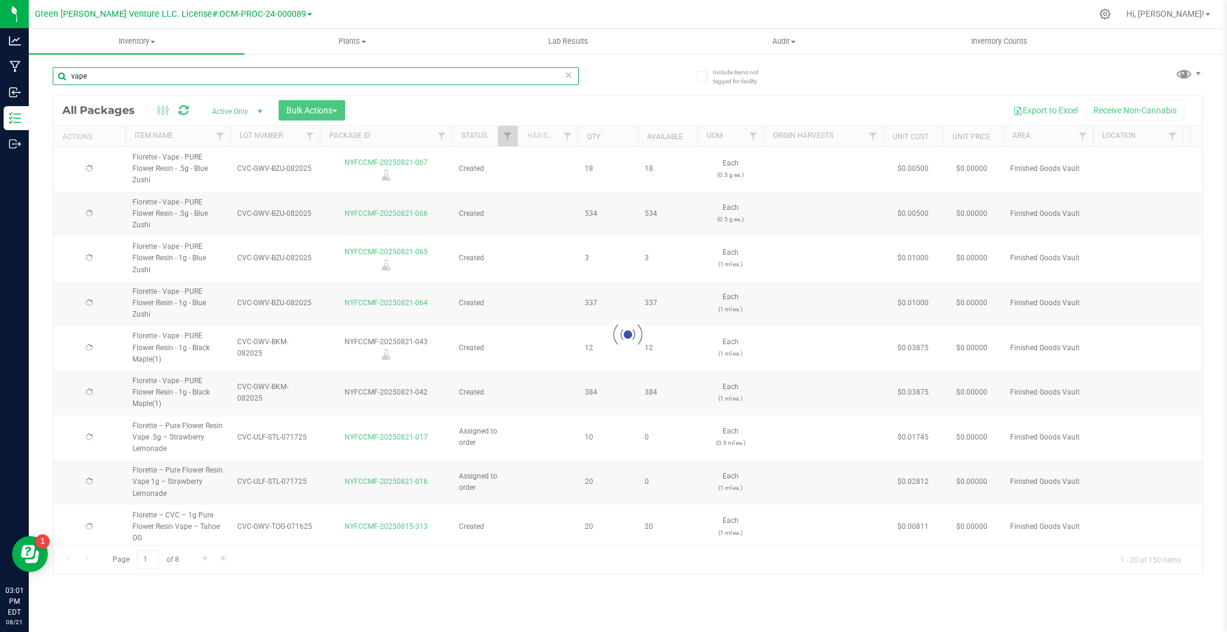
type input "2025-07-16"
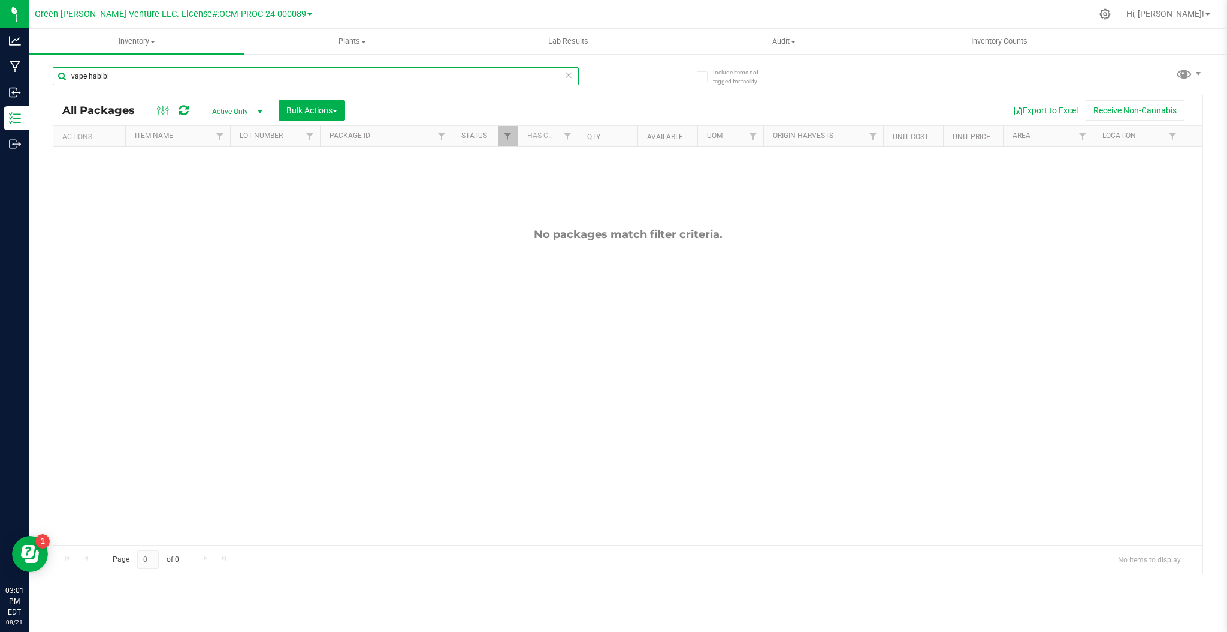
type input "vape habibi"
click at [1112, 16] on icon at bounding box center [1105, 14] width 13 height 13
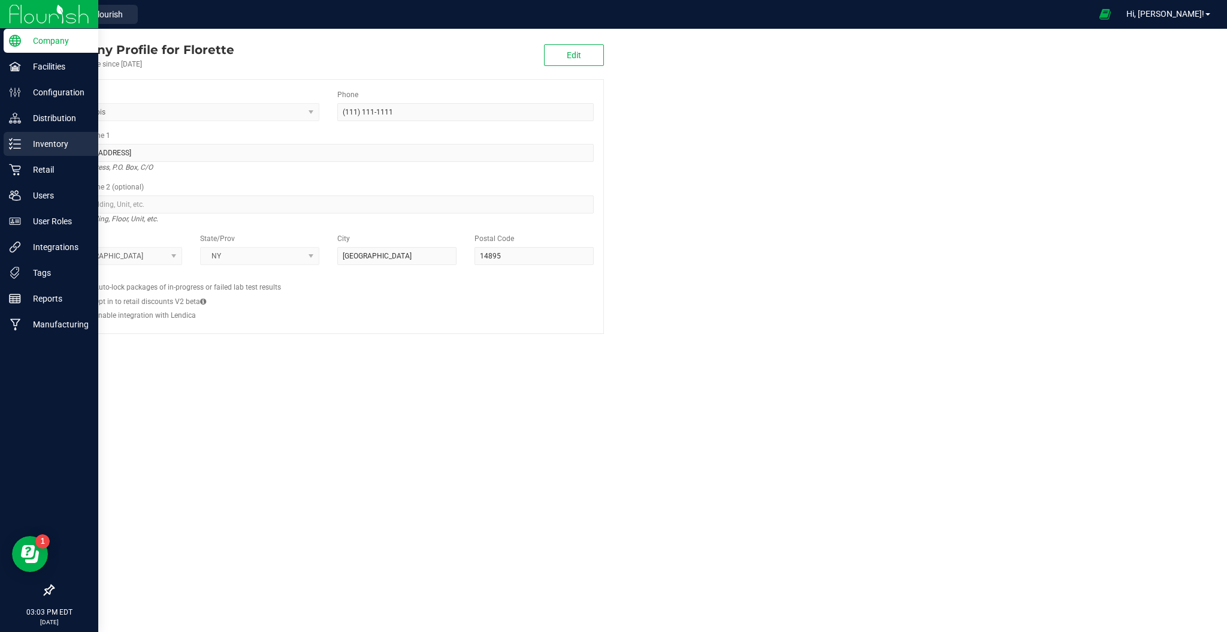
click at [65, 143] on p "Inventory" at bounding box center [57, 144] width 72 height 14
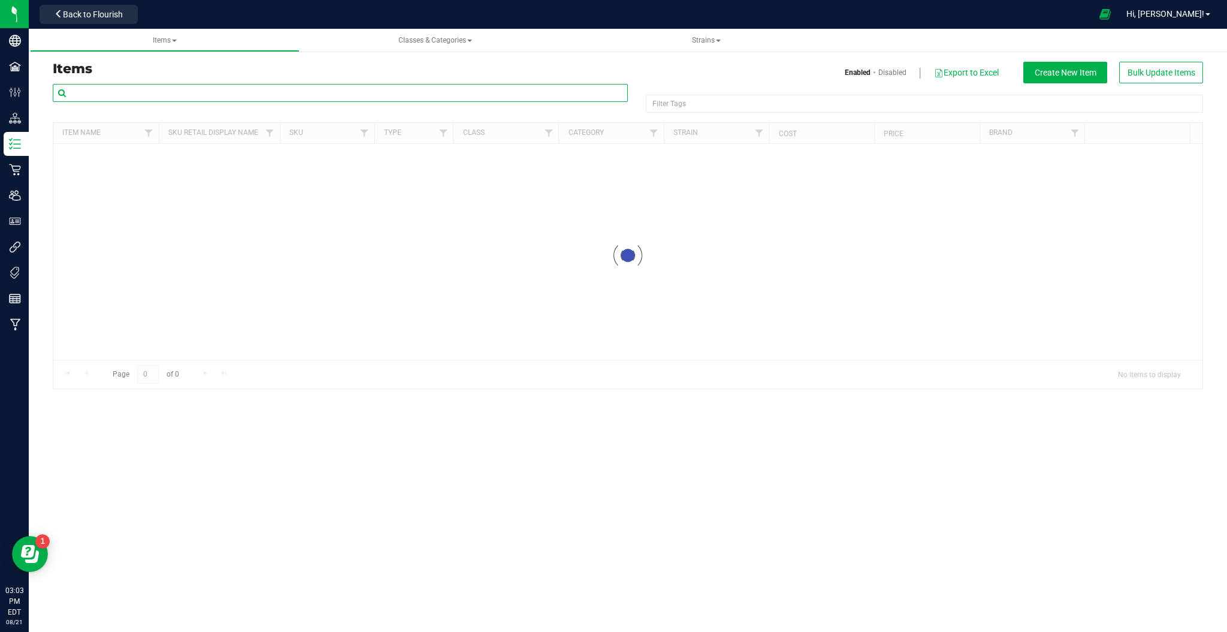
click at [174, 86] on input "text" at bounding box center [340, 93] width 575 height 18
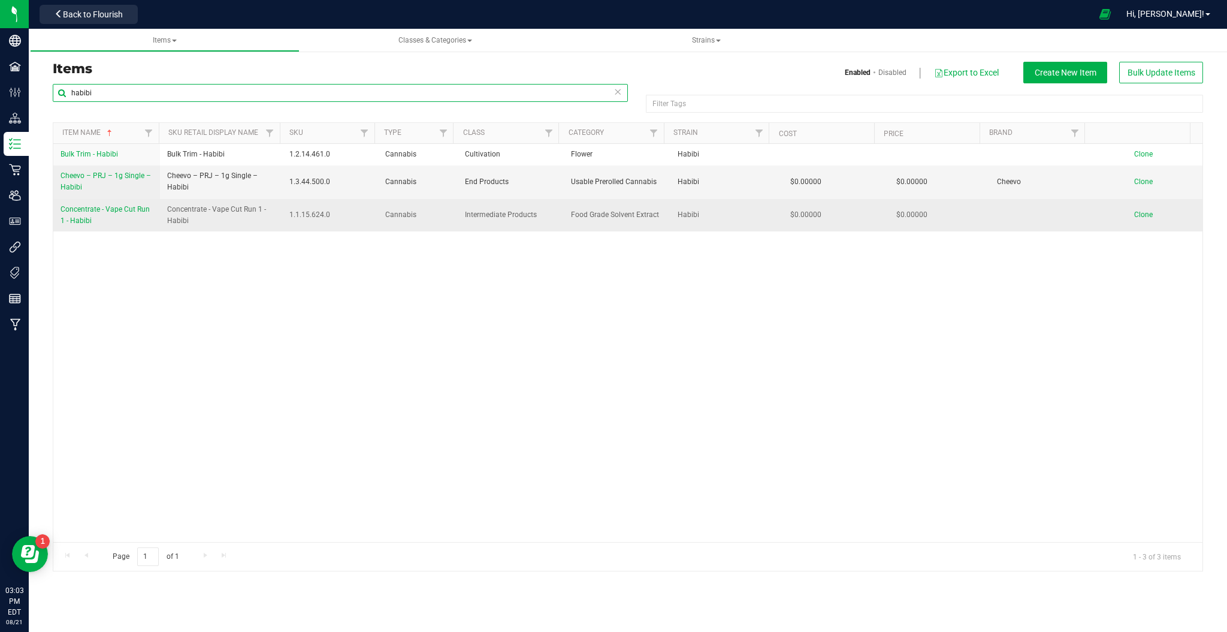
type input "habibi"
drag, startPoint x: 165, startPoint y: 209, endPoint x: 225, endPoint y: 223, distance: 61.5
click at [225, 223] on span "Concentrate - Vape Cut Run 1 - Habibi" at bounding box center [221, 215] width 108 height 23
copy span "Concentrate - Vape Cut Run 1 - Habibi"
